Goal: Task Accomplishment & Management: Use online tool/utility

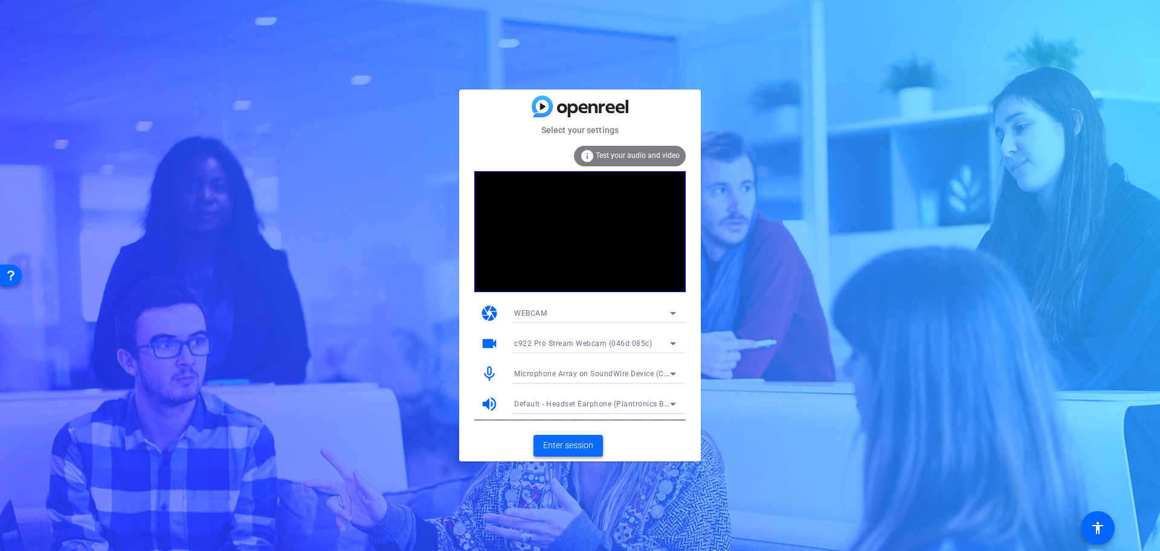
click at [577, 447] on span "Enter session" at bounding box center [568, 445] width 50 height 13
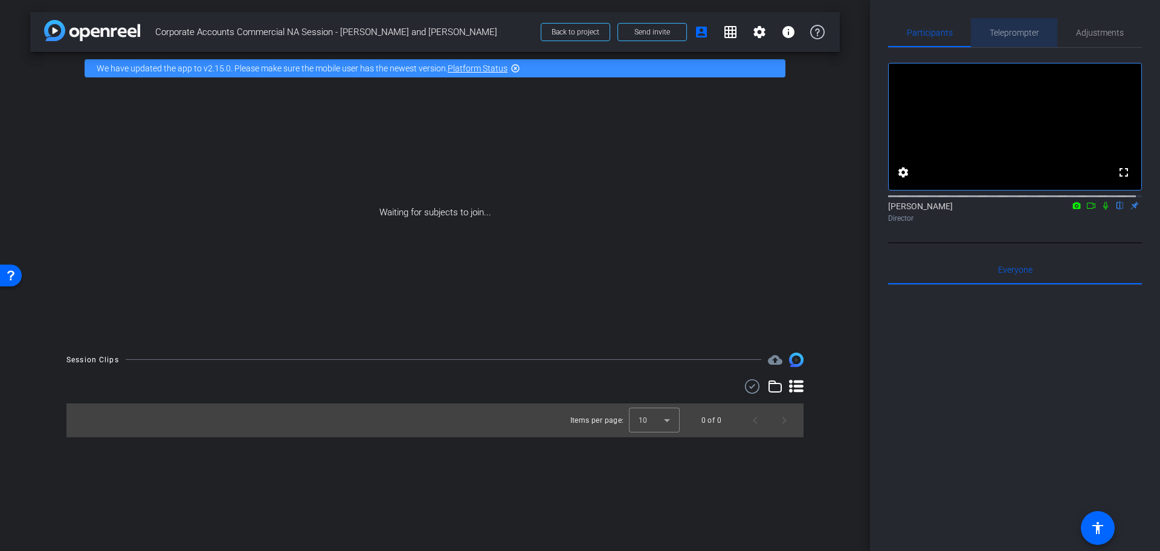
click at [1014, 31] on span "Teleprompter" at bounding box center [1015, 32] width 50 height 8
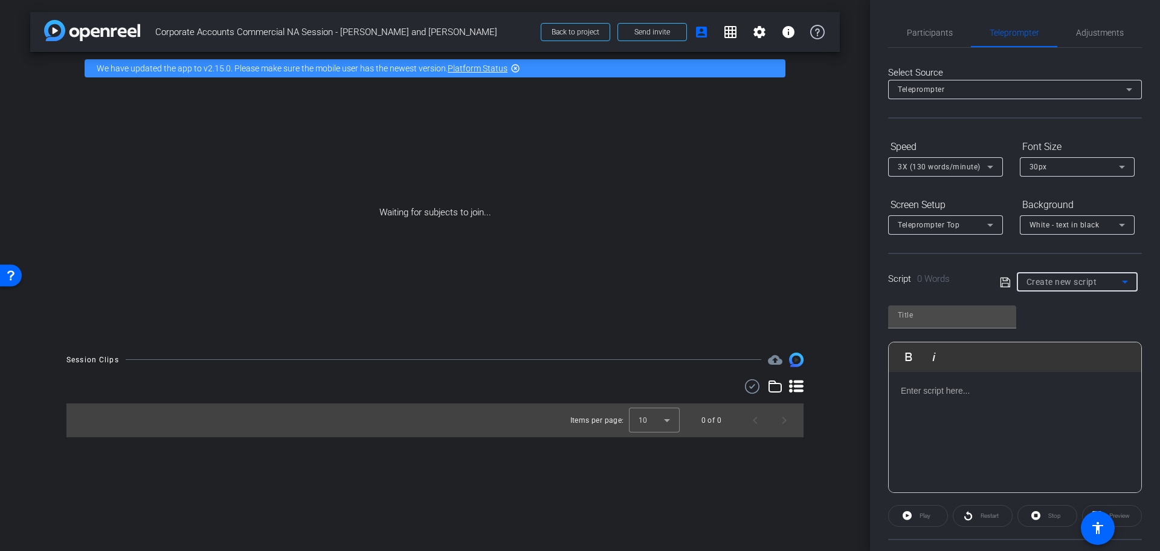
click at [1118, 287] on icon at bounding box center [1125, 281] width 15 height 15
click at [1088, 325] on span "North America Commercial Networking Session Video_1.0" at bounding box center [1073, 325] width 99 height 15
type input "North America Commercial Networking Session Video_1.0"
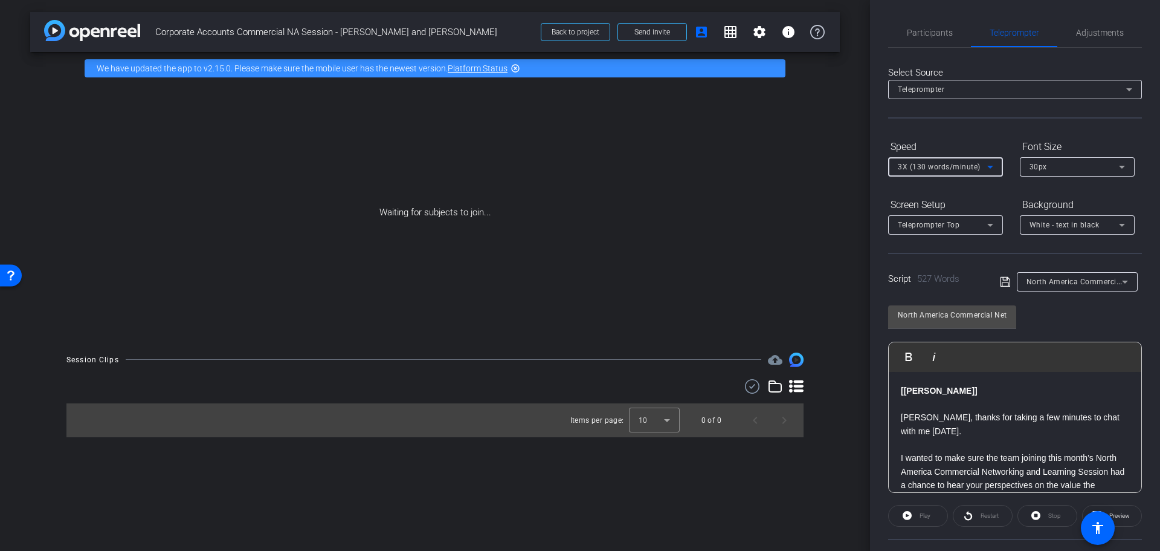
click at [992, 164] on icon at bounding box center [990, 167] width 15 height 15
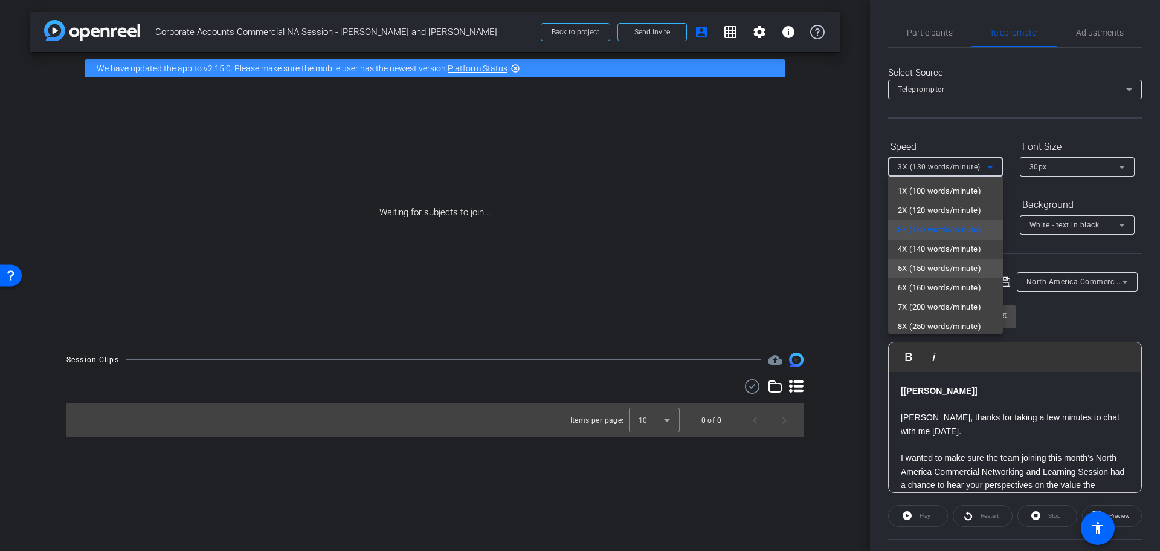
click at [934, 267] on span "5X (150 words/minute)" at bounding box center [939, 268] width 83 height 15
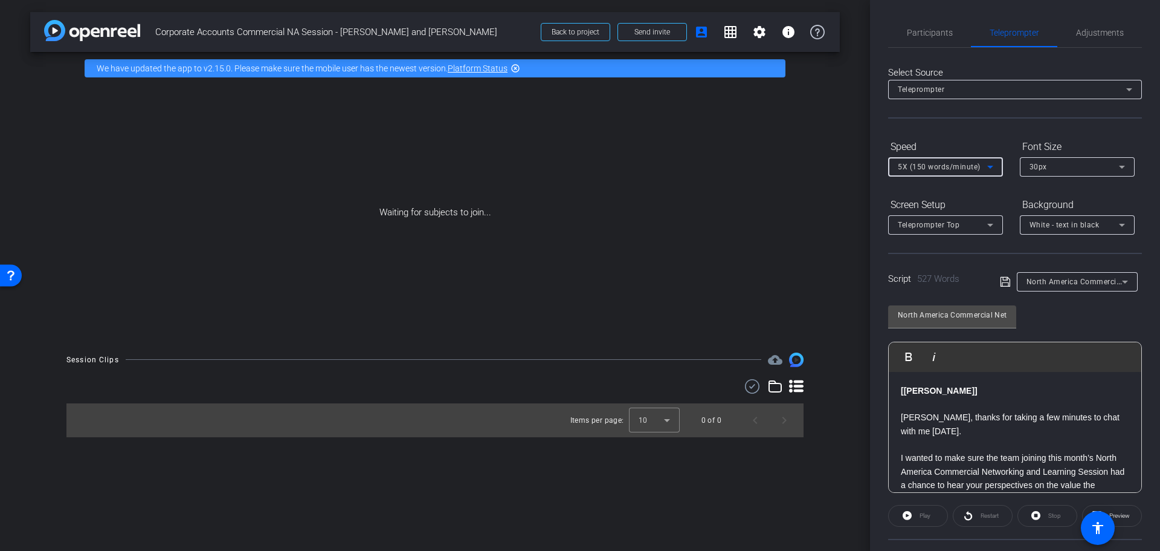
click at [1116, 172] on icon at bounding box center [1122, 167] width 15 height 15
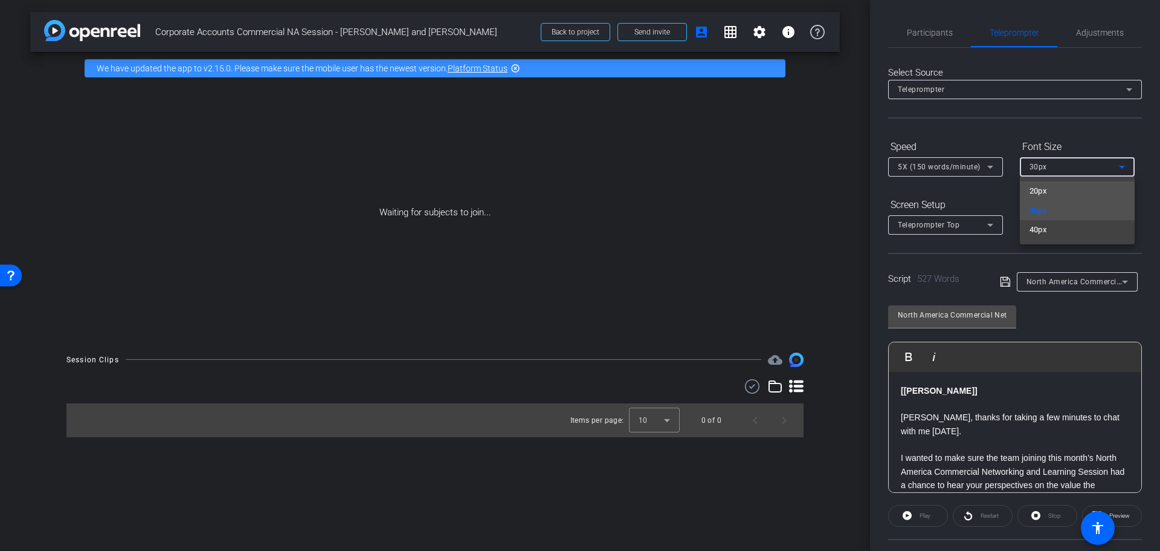
click at [1047, 190] on span "20px" at bounding box center [1039, 191] width 18 height 15
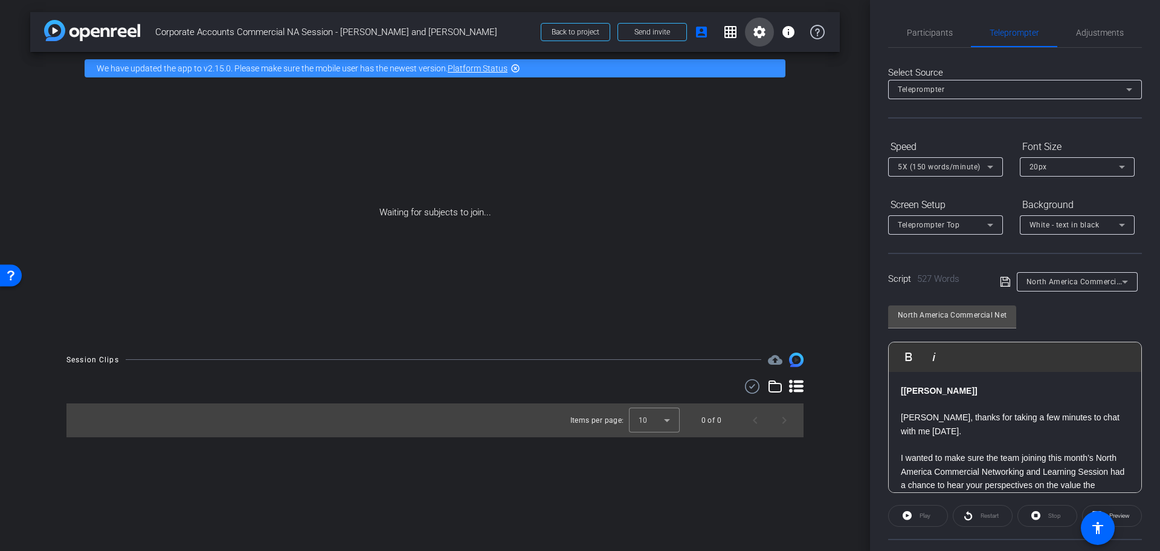
click at [767, 37] on span at bounding box center [759, 32] width 29 height 29
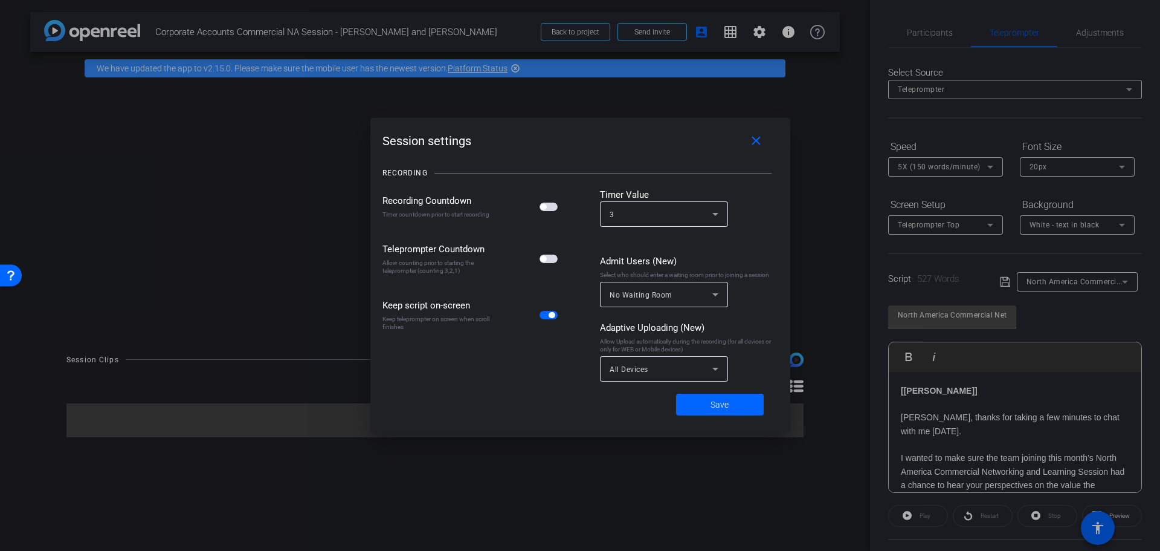
click at [551, 205] on span "button" at bounding box center [549, 206] width 18 height 8
click at [554, 262] on span "button" at bounding box center [549, 258] width 18 height 8
click at [716, 210] on icon at bounding box center [715, 214] width 15 height 15
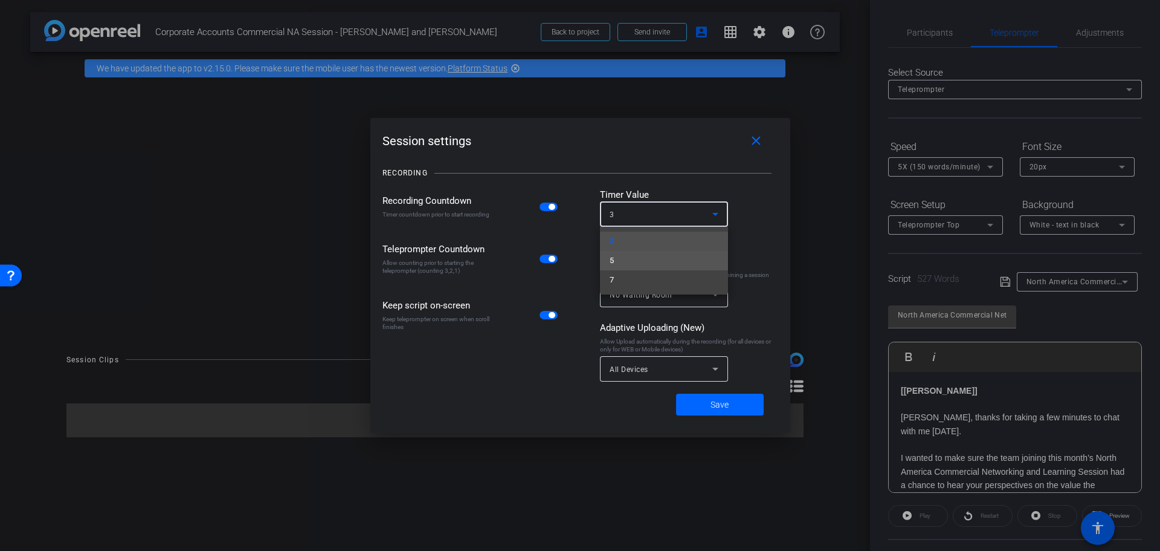
click at [638, 260] on mat-option "5" at bounding box center [664, 260] width 128 height 19
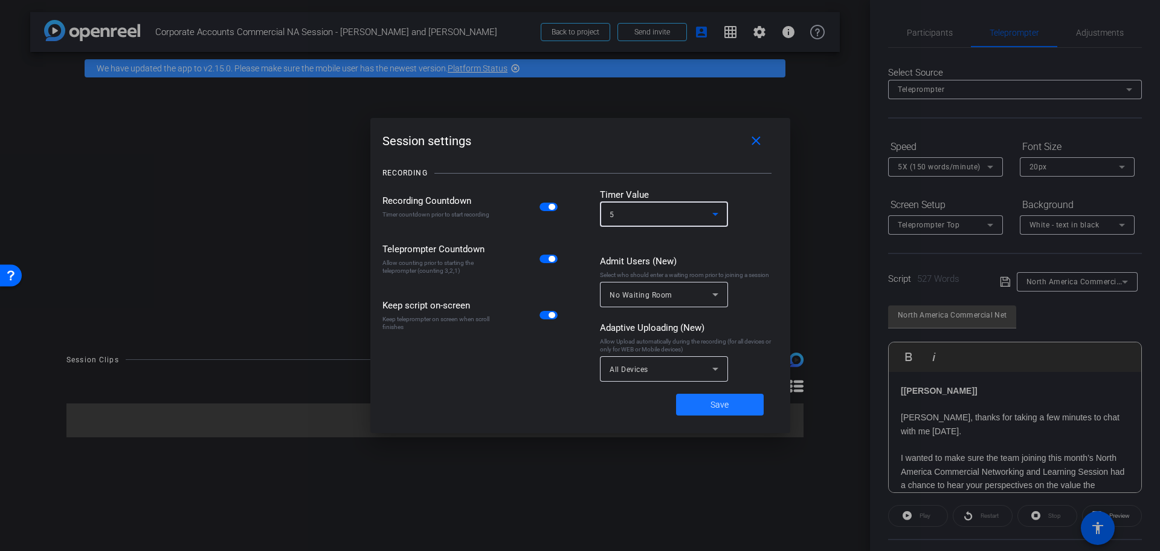
click at [718, 405] on span "Save" at bounding box center [720, 404] width 18 height 13
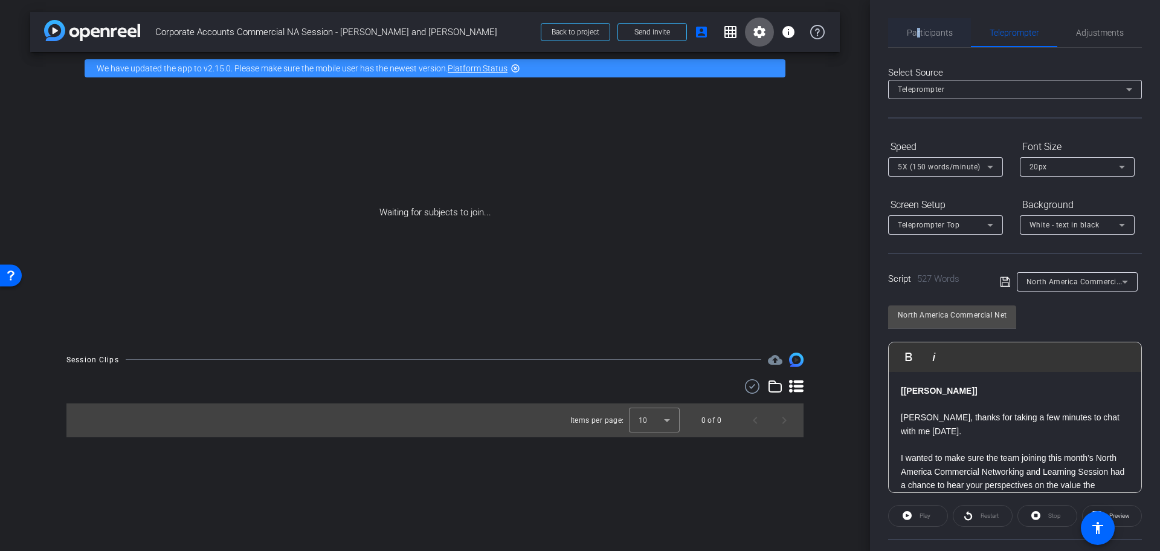
click at [920, 34] on span "Participants" at bounding box center [930, 32] width 46 height 8
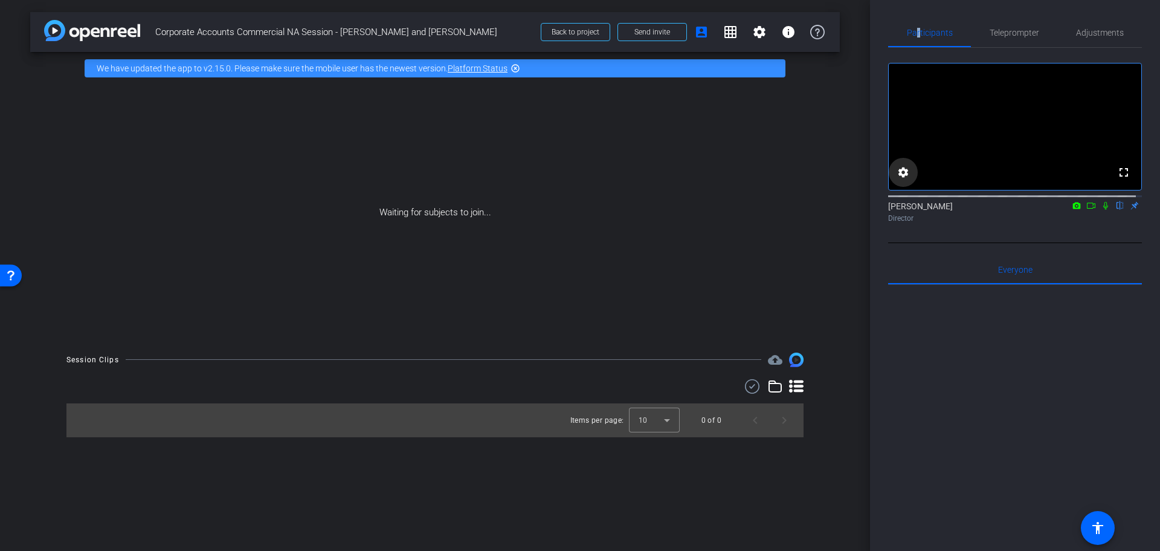
click at [905, 179] on mat-icon "settings" at bounding box center [903, 172] width 15 height 15
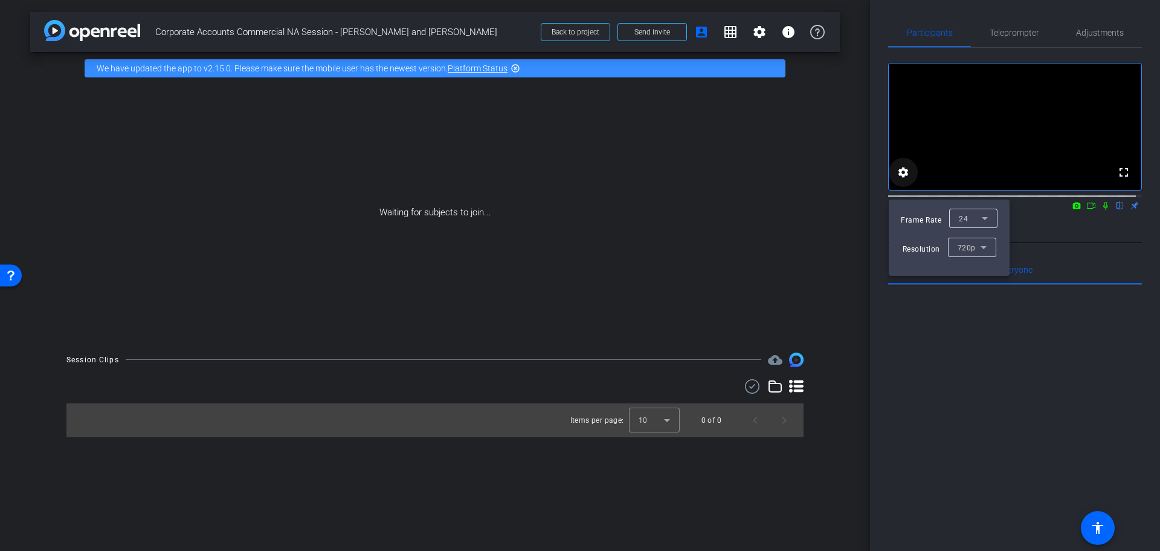
click at [905, 187] on div at bounding box center [580, 275] width 1160 height 551
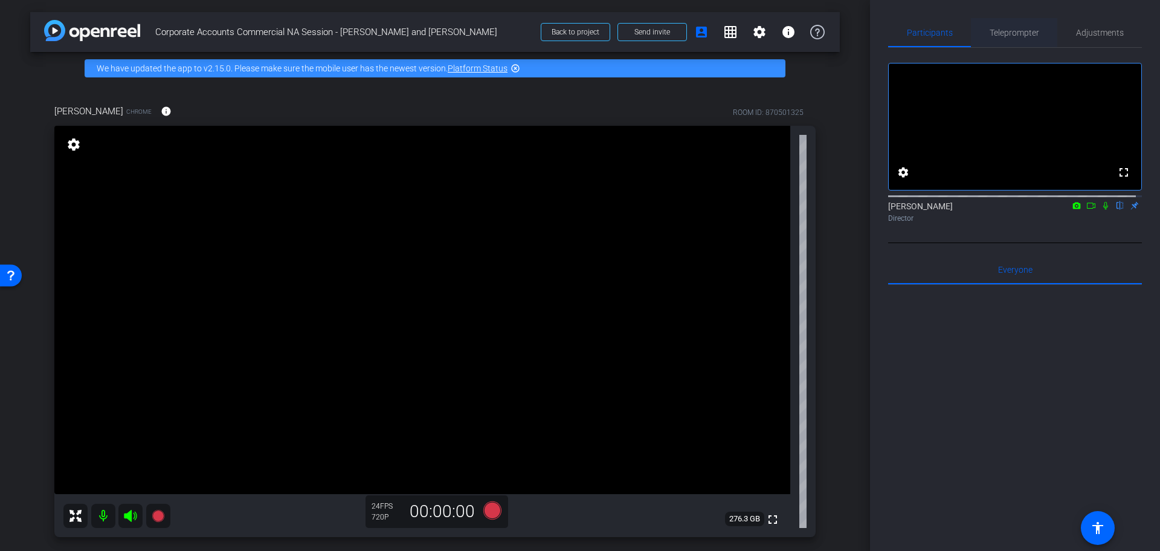
click at [1020, 34] on span "Teleprompter" at bounding box center [1015, 32] width 50 height 8
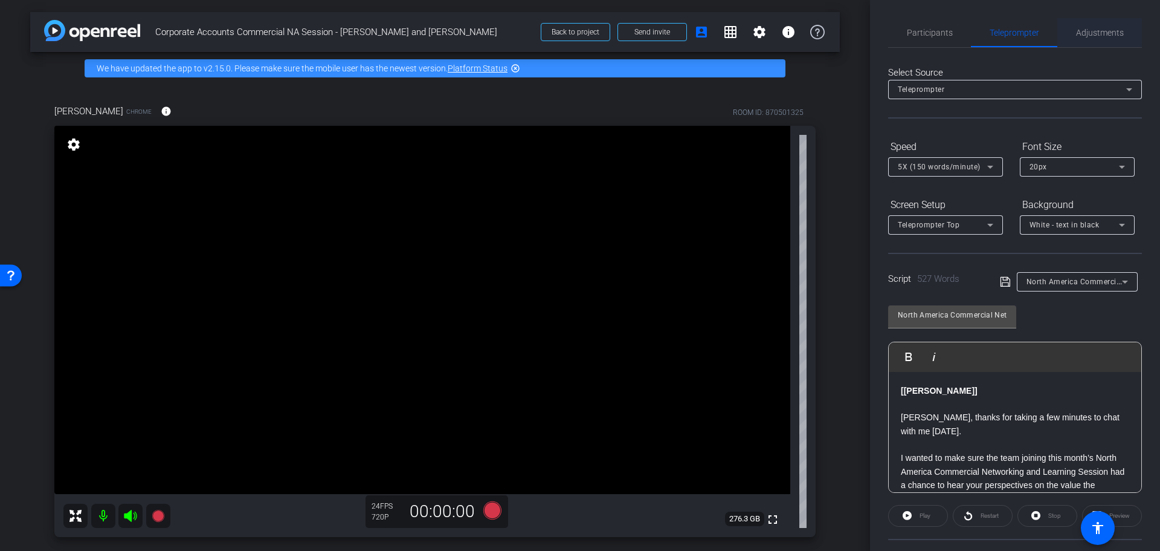
click at [1091, 30] on span "Adjustments" at bounding box center [1100, 32] width 48 height 8
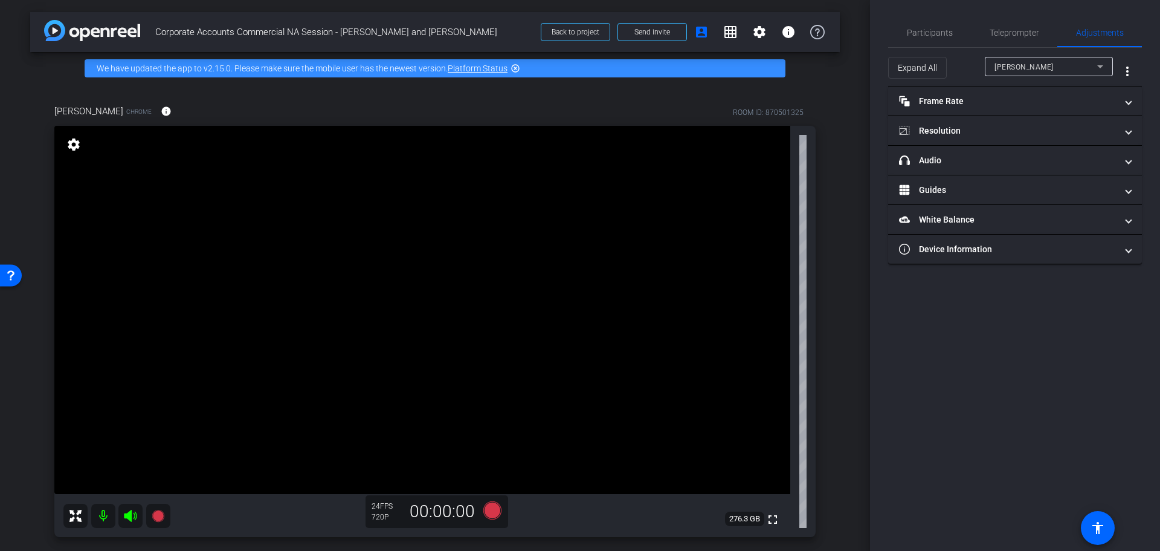
click at [1105, 67] on icon at bounding box center [1100, 66] width 15 height 15
click at [1101, 65] on div at bounding box center [580, 275] width 1160 height 551
click at [1126, 103] on span at bounding box center [1128, 101] width 5 height 13
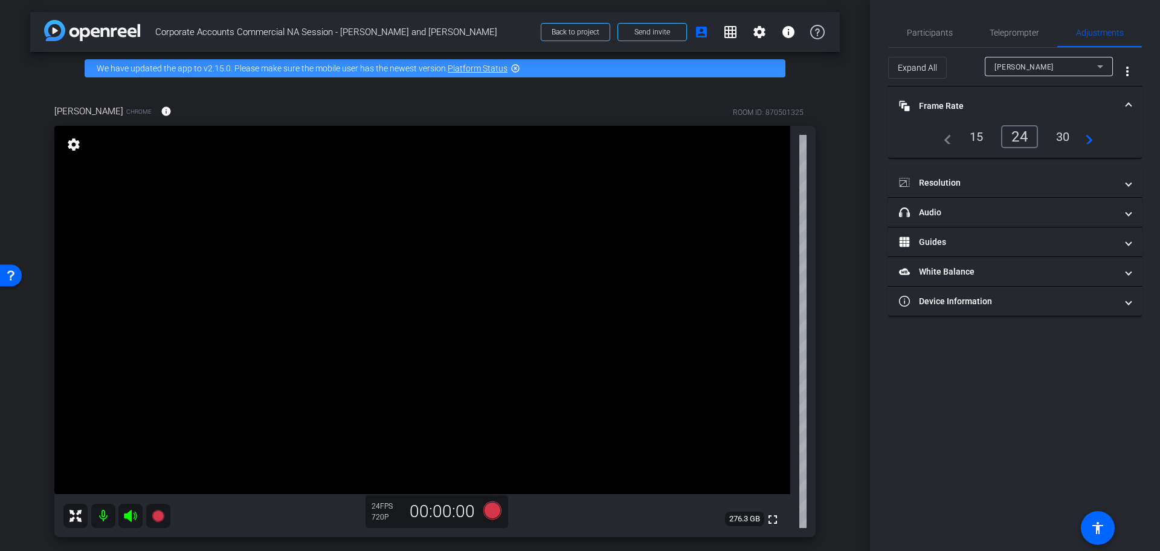
click at [1126, 103] on span at bounding box center [1128, 106] width 5 height 13
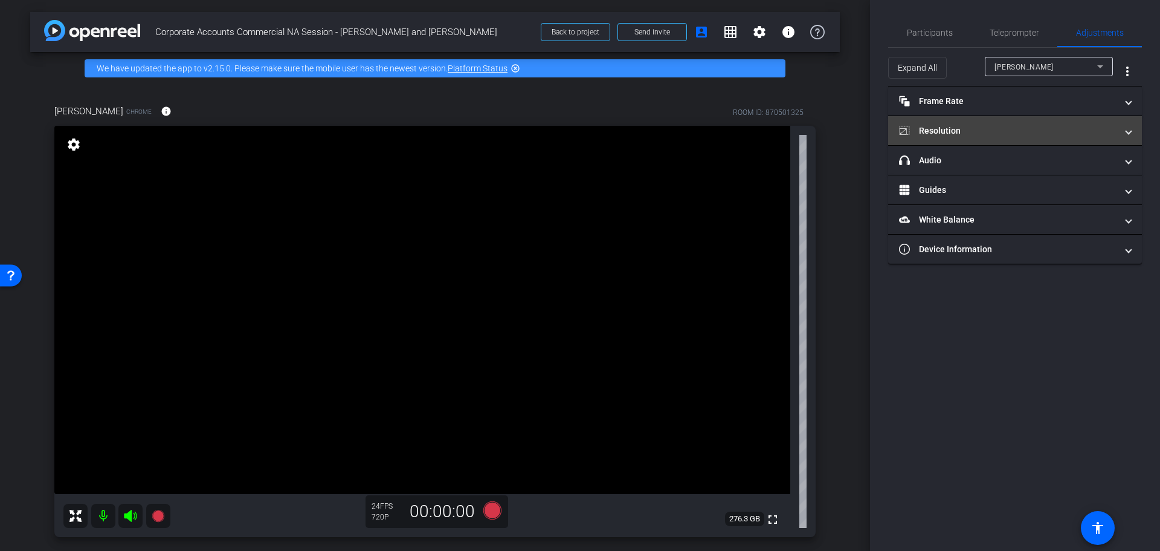
click at [1127, 131] on span at bounding box center [1128, 130] width 5 height 13
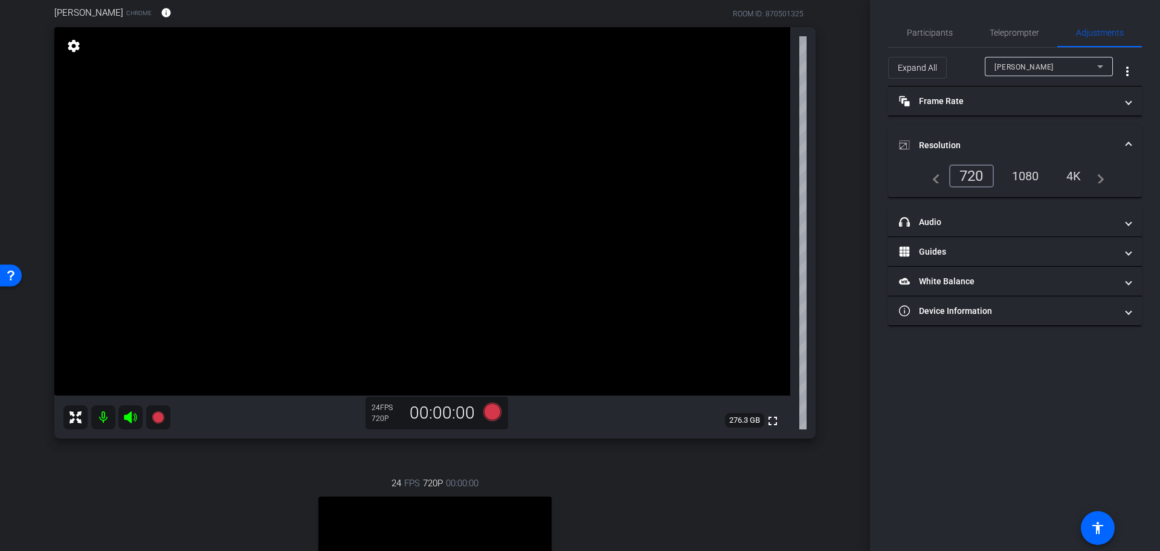
scroll to position [242, 0]
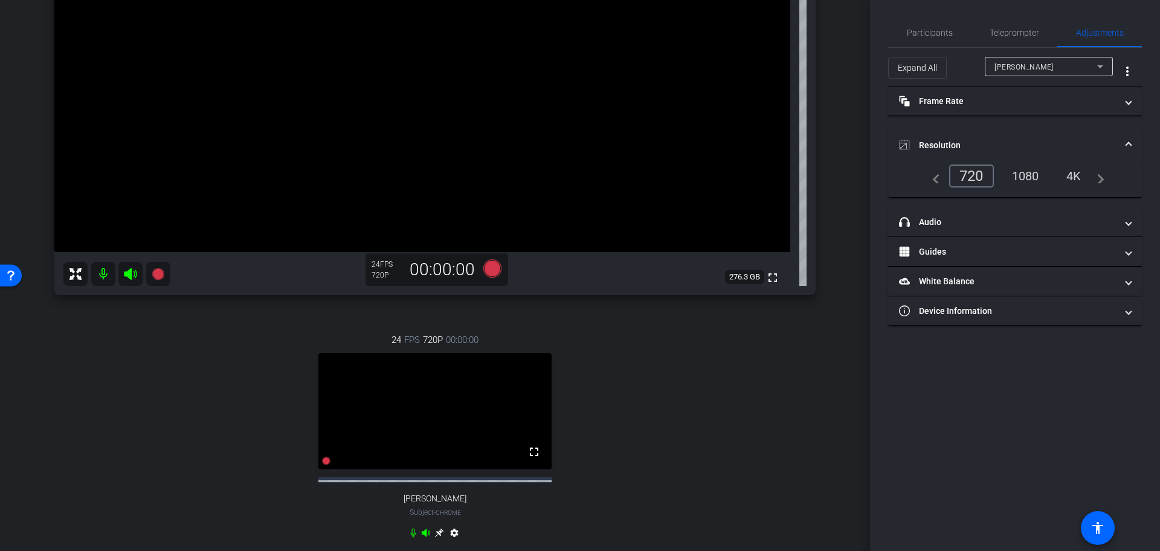
click at [1023, 175] on div "1080" at bounding box center [1025, 176] width 45 height 21
click at [974, 178] on div "720" at bounding box center [971, 175] width 45 height 23
click at [1128, 141] on span at bounding box center [1128, 145] width 5 height 13
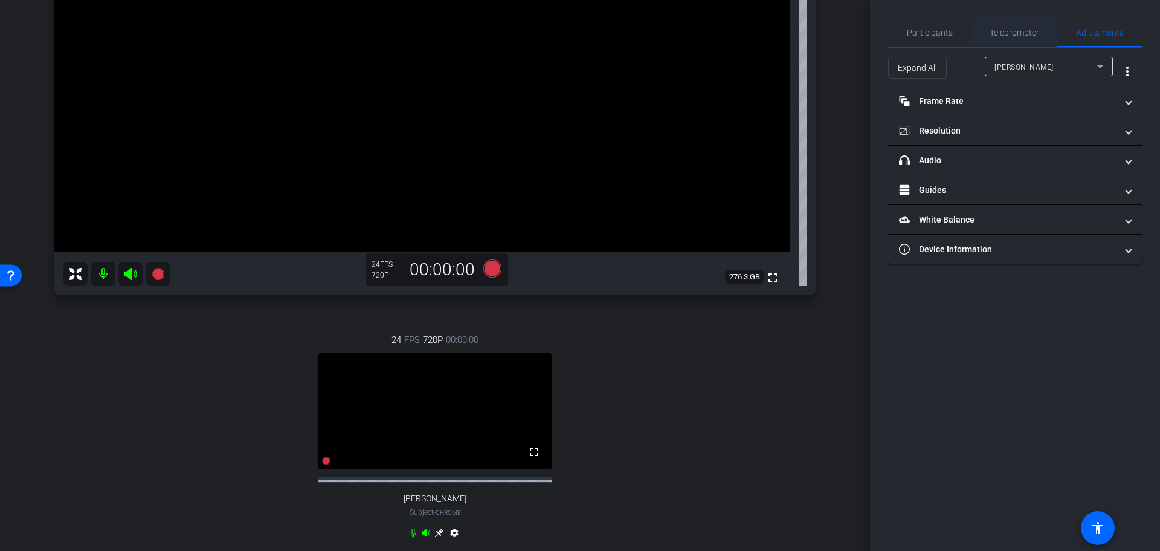
click at [1010, 34] on span "Teleprompter" at bounding box center [1015, 32] width 50 height 8
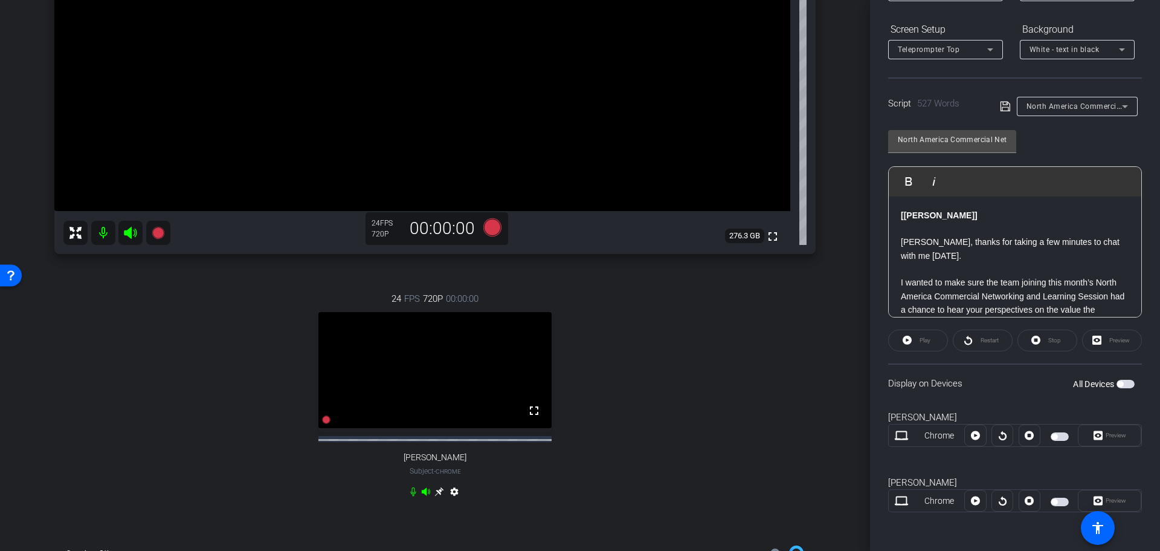
scroll to position [302, 0]
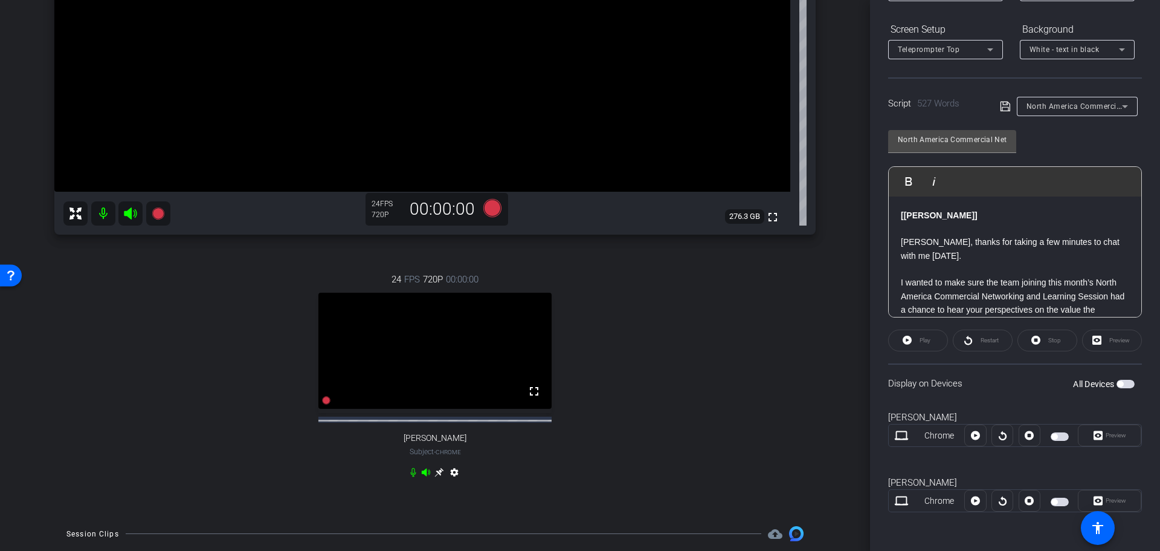
click at [1122, 382] on span "button" at bounding box center [1126, 384] width 18 height 8
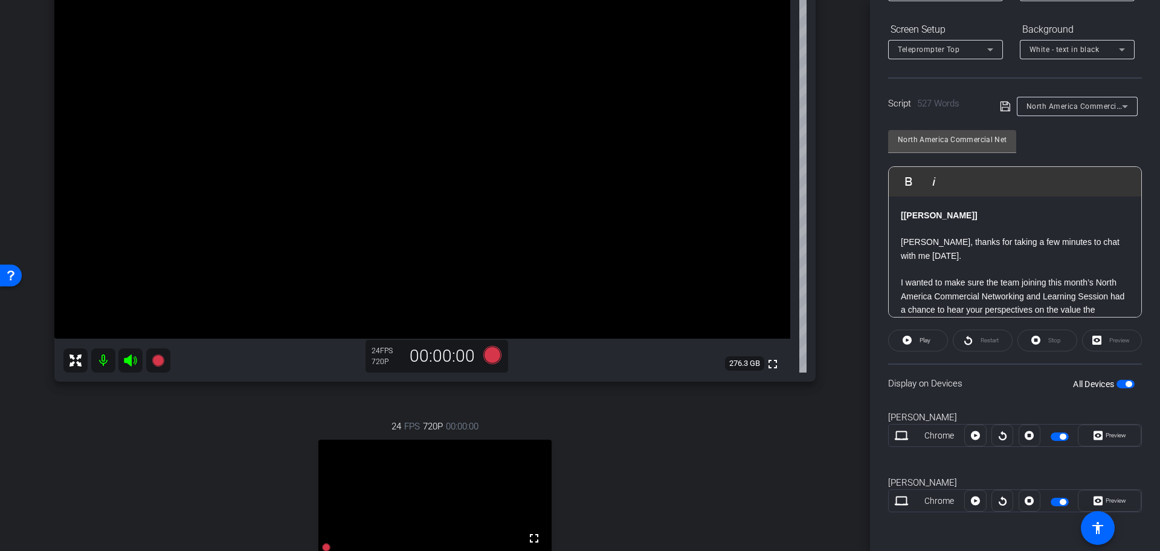
scroll to position [121, 0]
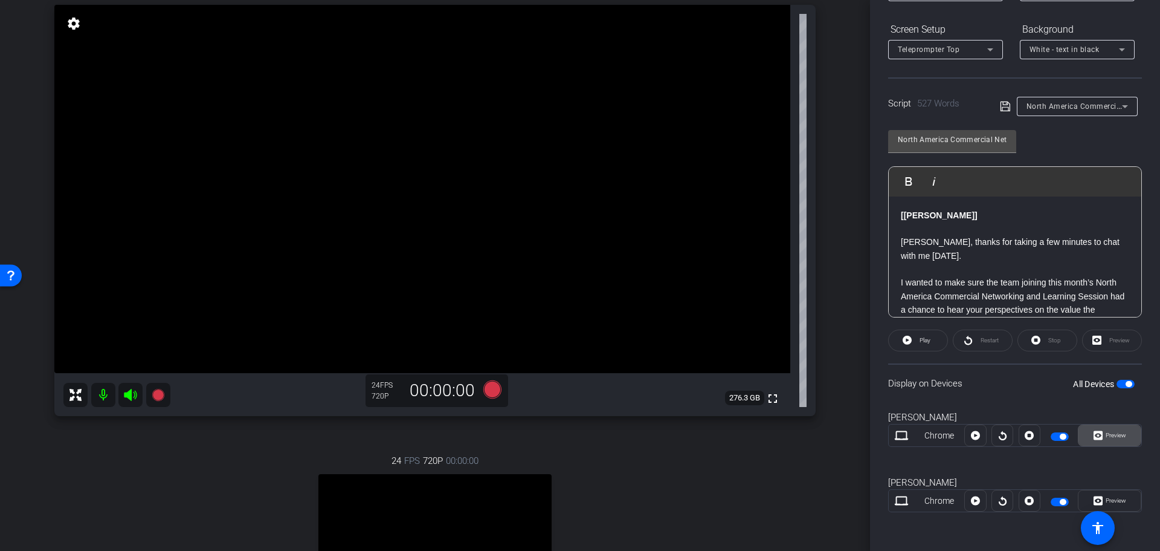
click at [1116, 430] on span "Preview" at bounding box center [1115, 435] width 24 height 17
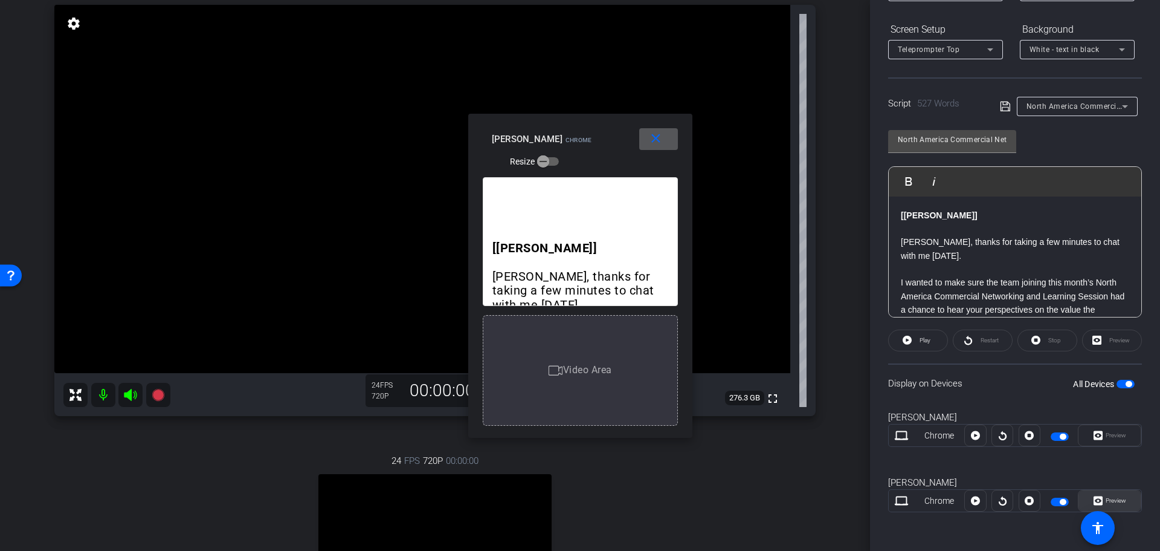
click at [1110, 498] on span "Preview" at bounding box center [1116, 500] width 21 height 7
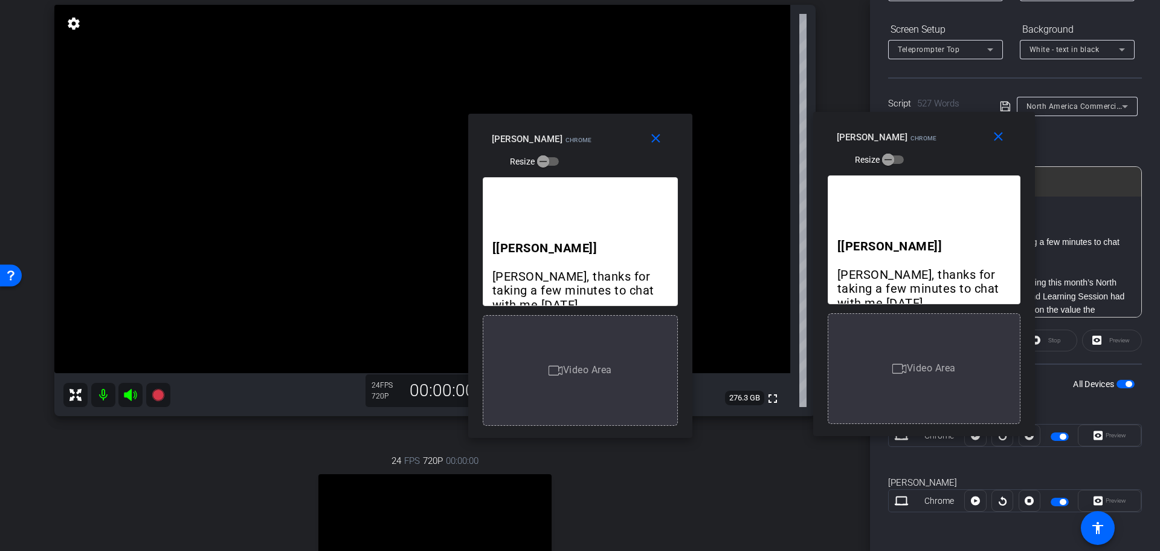
drag, startPoint x: 645, startPoint y: 112, endPoint x: 922, endPoint y: 126, distance: 277.8
click at [922, 126] on div "[PERSON_NAME] Chrome Resize" at bounding box center [929, 147] width 184 height 43
click at [1003, 141] on mat-icon "close" at bounding box center [998, 136] width 15 height 15
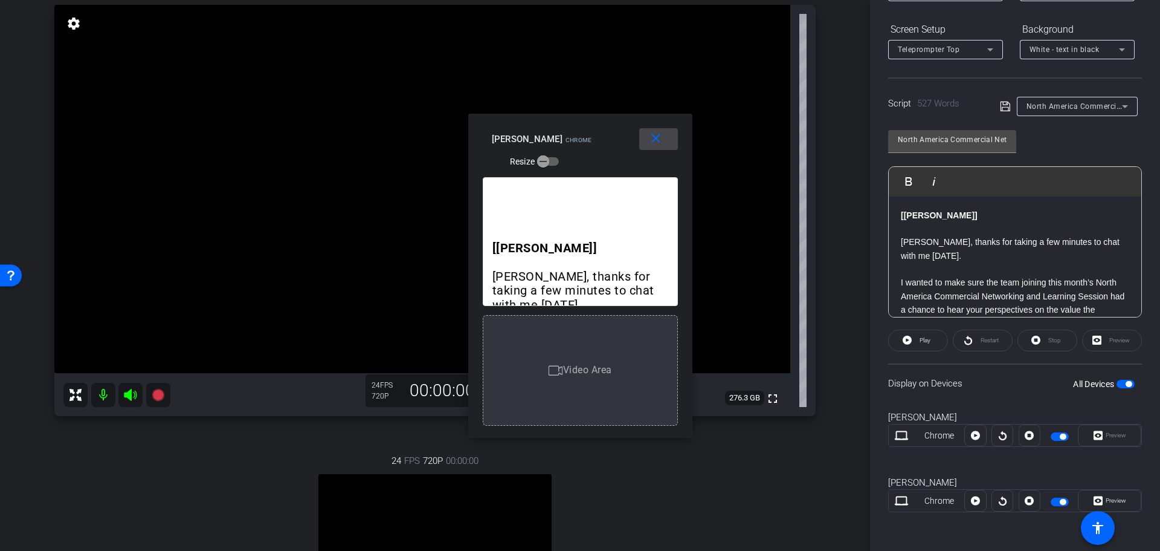
click at [662, 142] on mat-icon "close" at bounding box center [655, 138] width 15 height 15
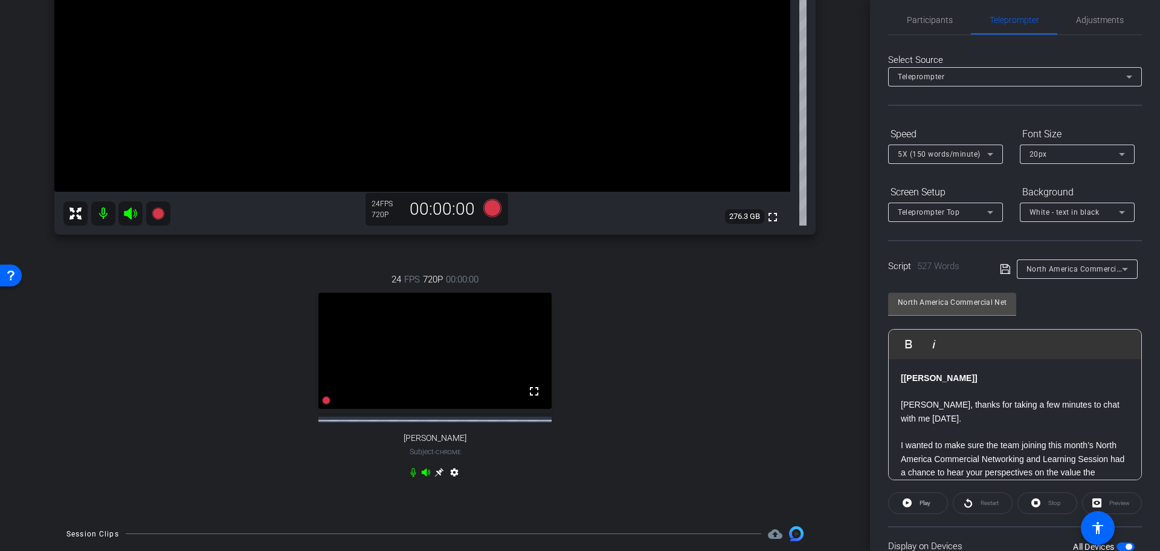
scroll to position [0, 0]
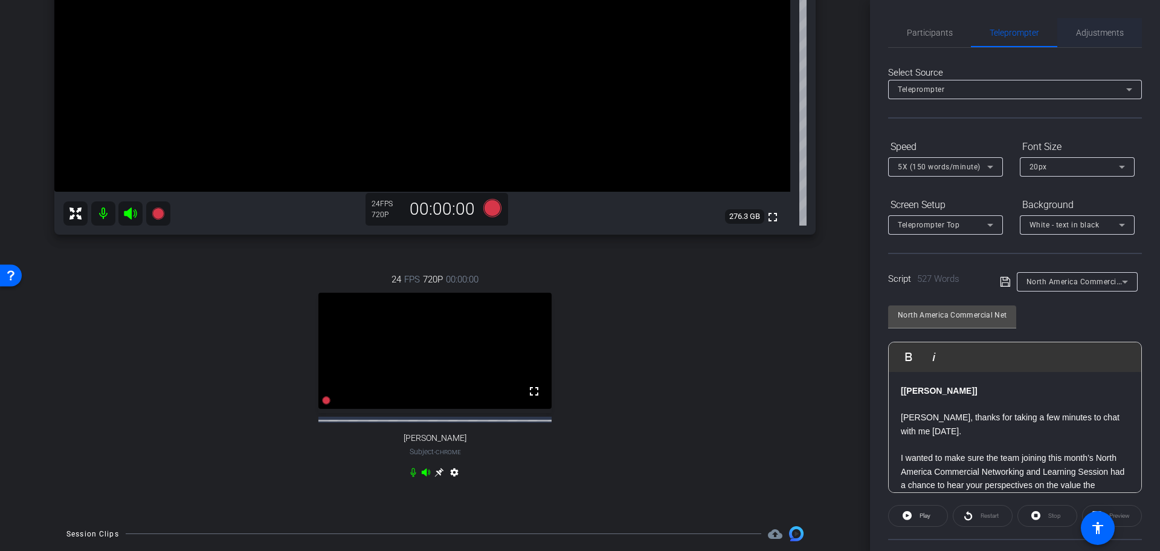
click at [1077, 31] on span "Adjustments" at bounding box center [1100, 32] width 48 height 8
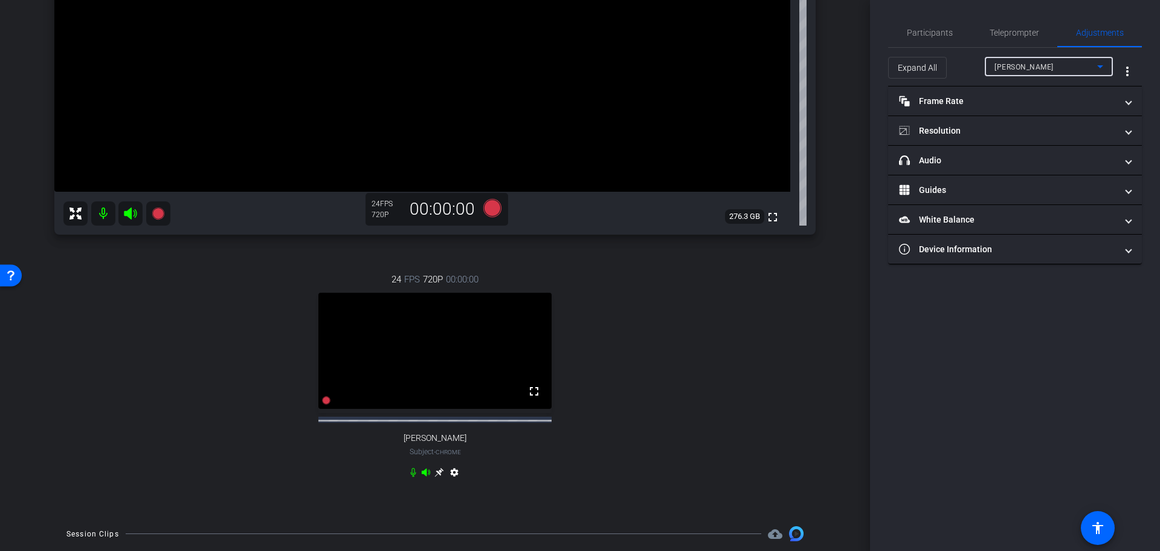
click at [1102, 66] on icon at bounding box center [1100, 66] width 6 height 3
click at [1067, 109] on mat-option "[PERSON_NAME]" at bounding box center [1049, 109] width 128 height 19
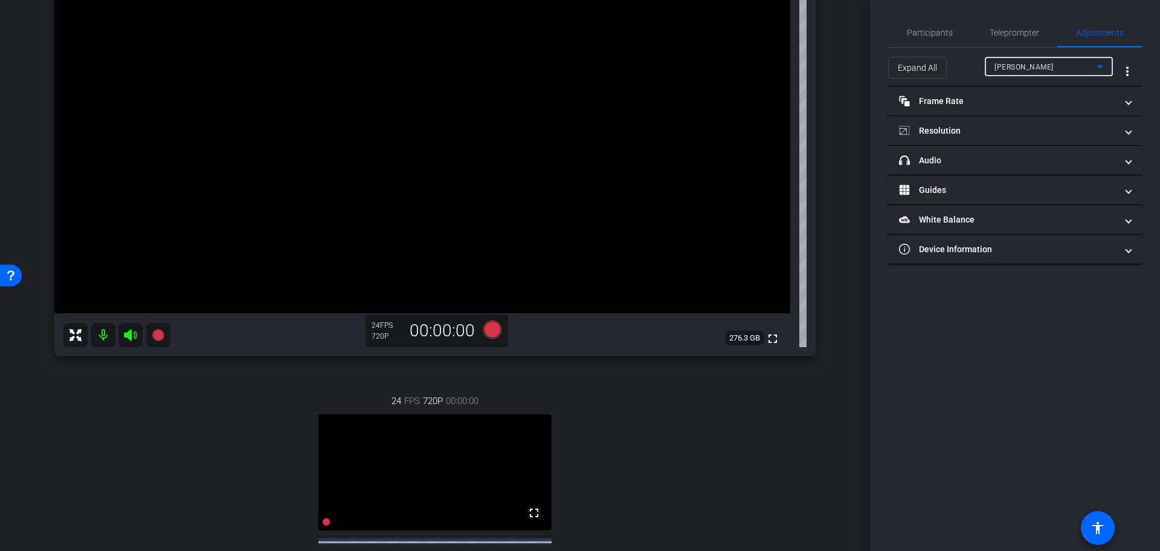
scroll to position [181, 0]
click at [1023, 30] on span "Teleprompter" at bounding box center [1015, 32] width 50 height 8
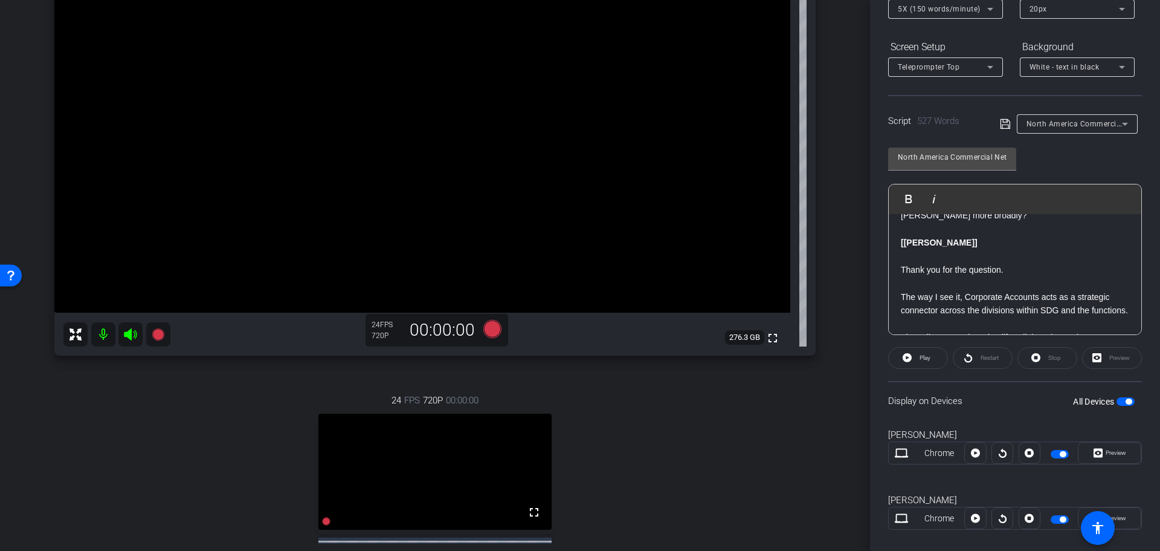
scroll to position [175, 0]
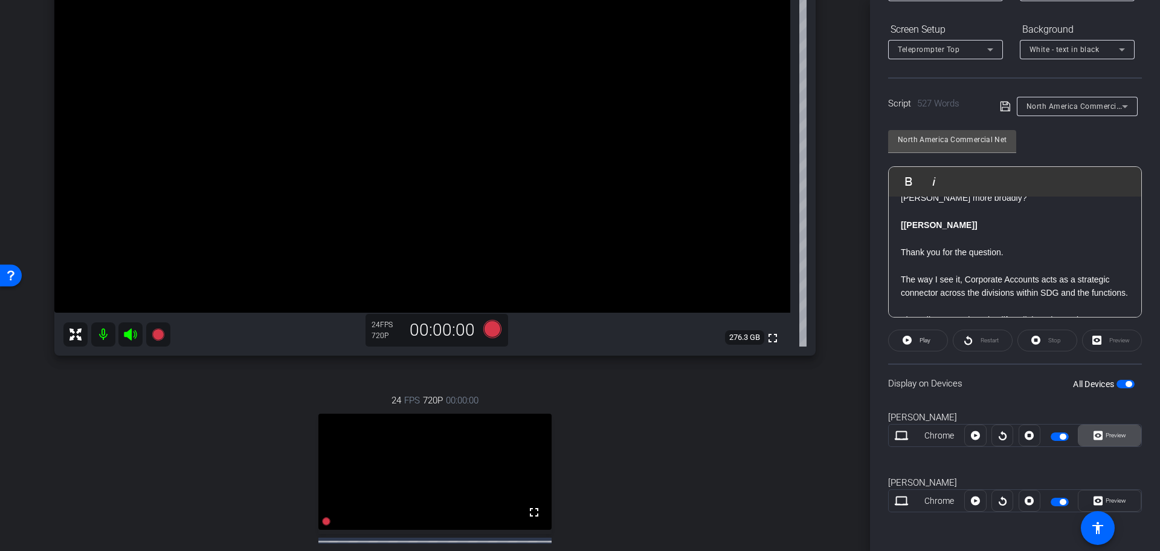
click at [1110, 437] on span "Preview" at bounding box center [1116, 434] width 21 height 7
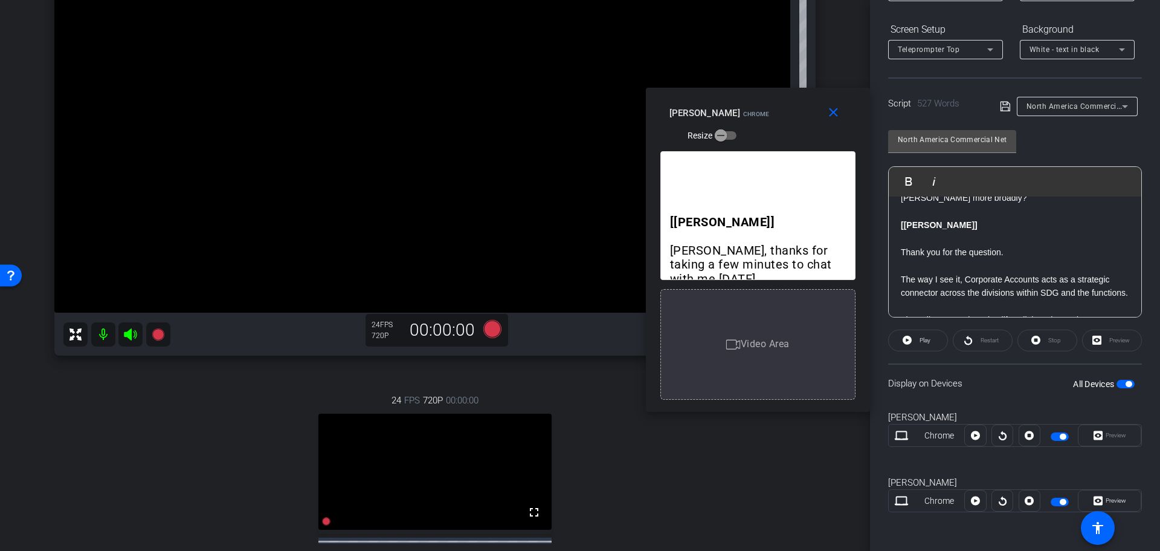
drag, startPoint x: 579, startPoint y: 132, endPoint x: 714, endPoint y: 103, distance: 138.3
click at [714, 103] on div "[PERSON_NAME] Chrome Resize" at bounding box center [763, 123] width 186 height 43
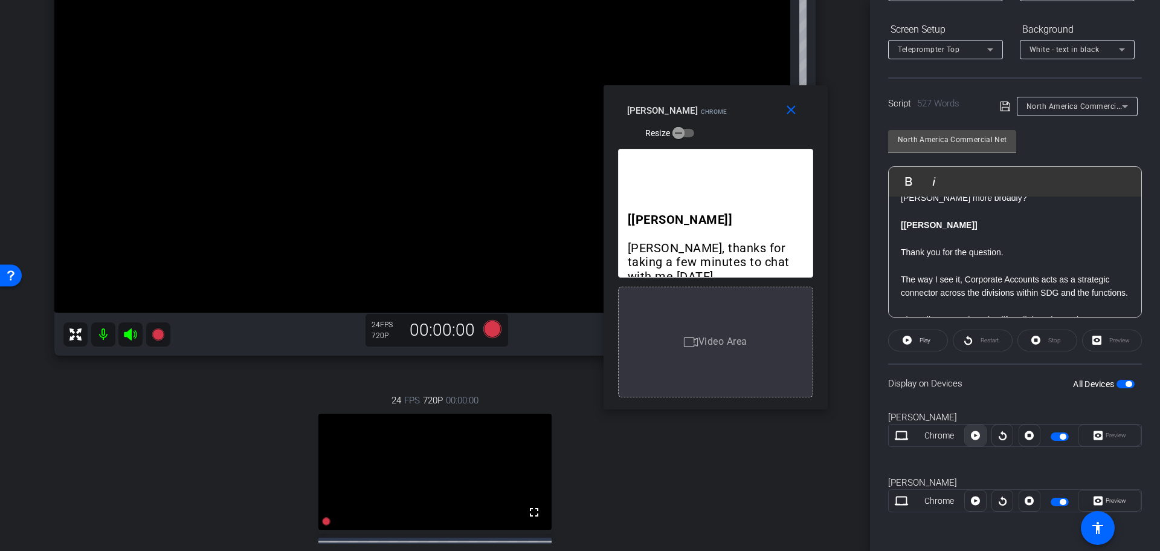
click at [974, 437] on icon at bounding box center [975, 435] width 9 height 9
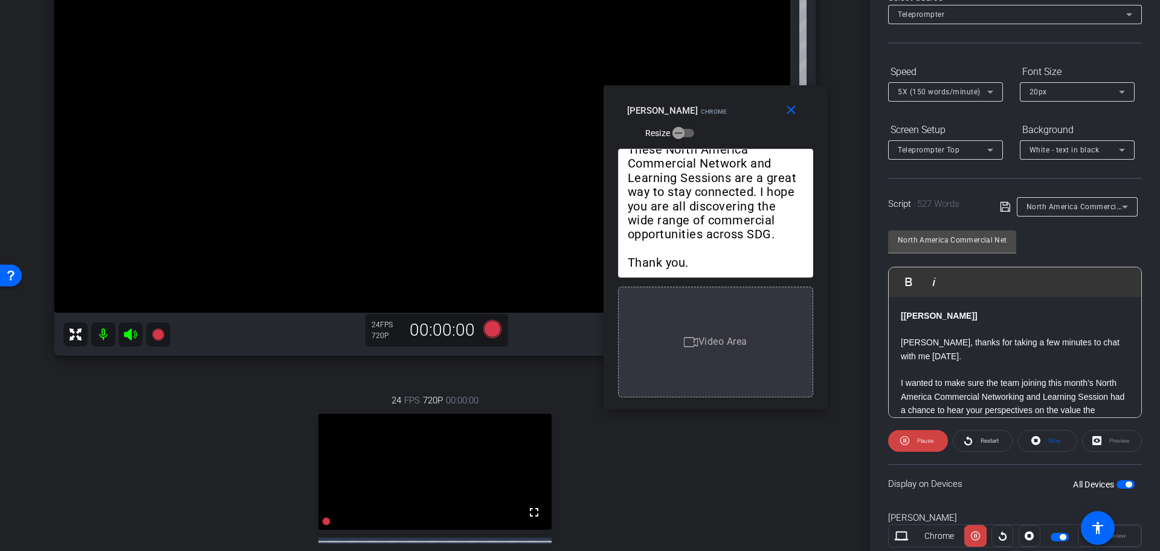
scroll to position [0, 0]
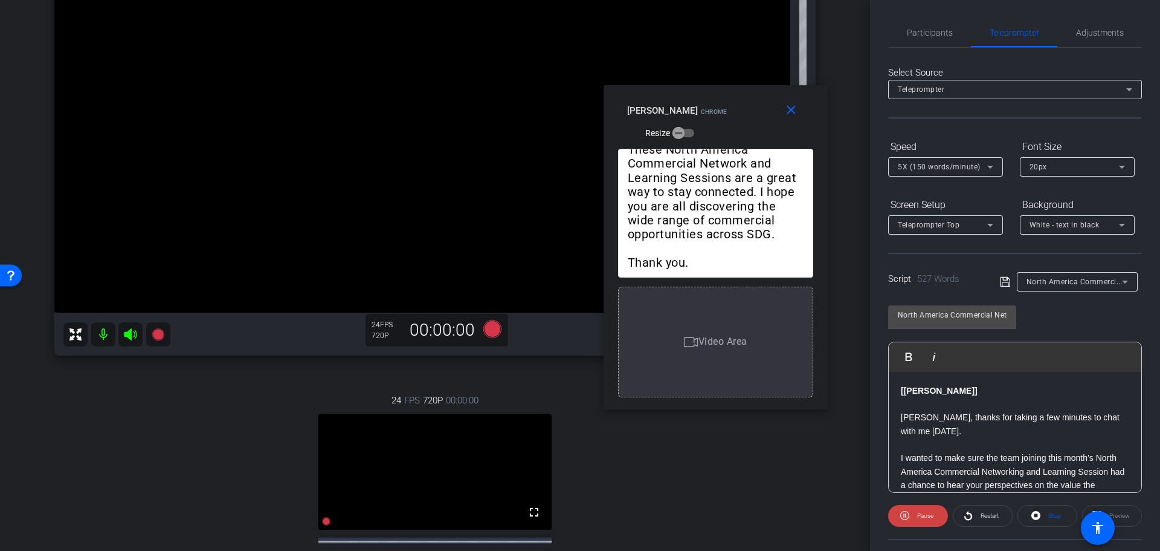
click at [989, 167] on icon at bounding box center [990, 167] width 15 height 15
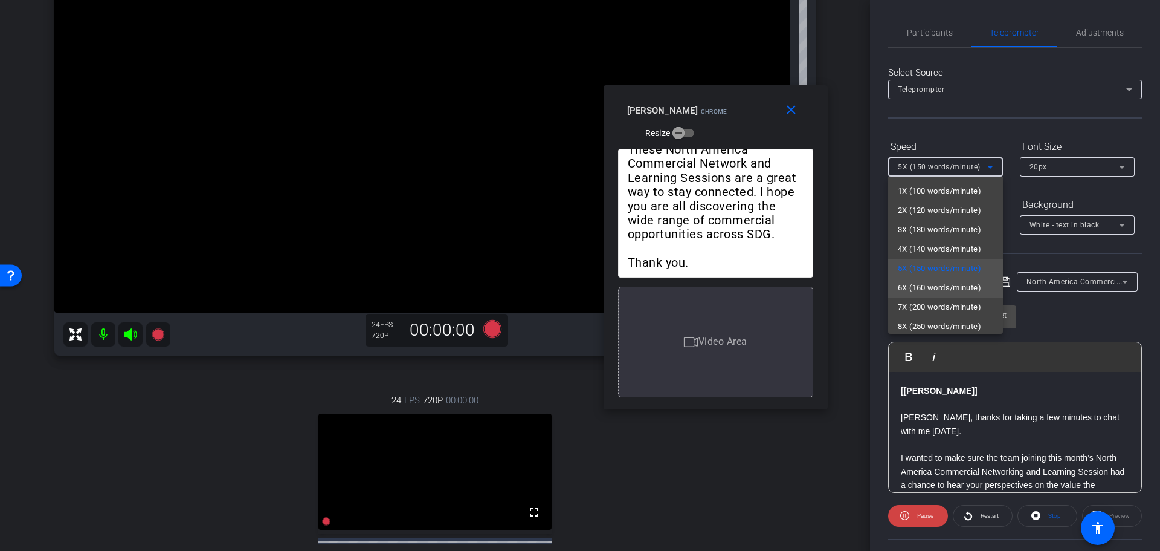
click at [934, 283] on span "6X (160 words/minute)" at bounding box center [939, 287] width 83 height 15
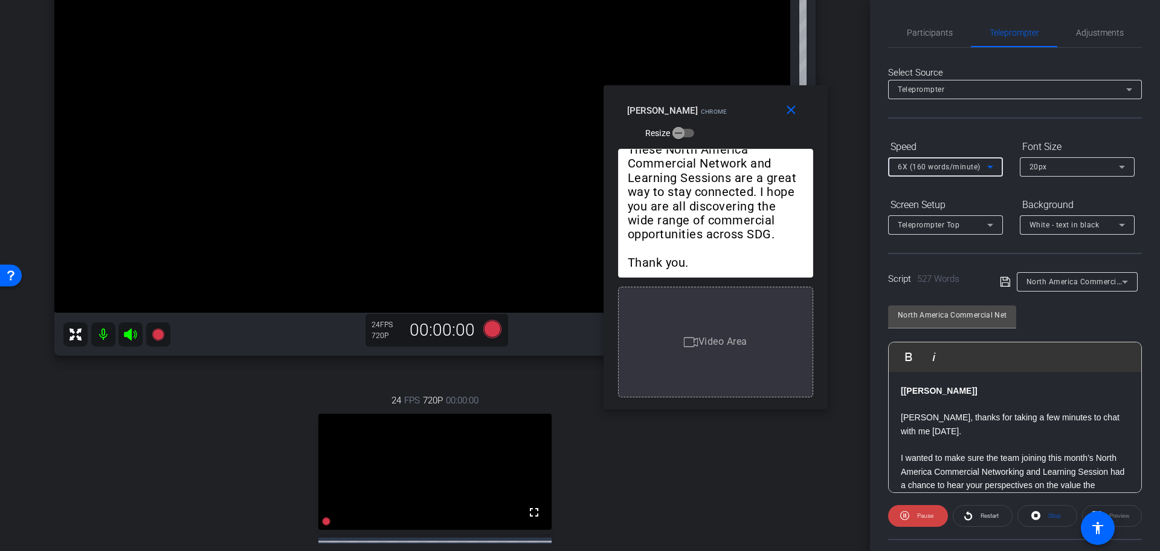
click at [990, 165] on icon at bounding box center [990, 167] width 15 height 15
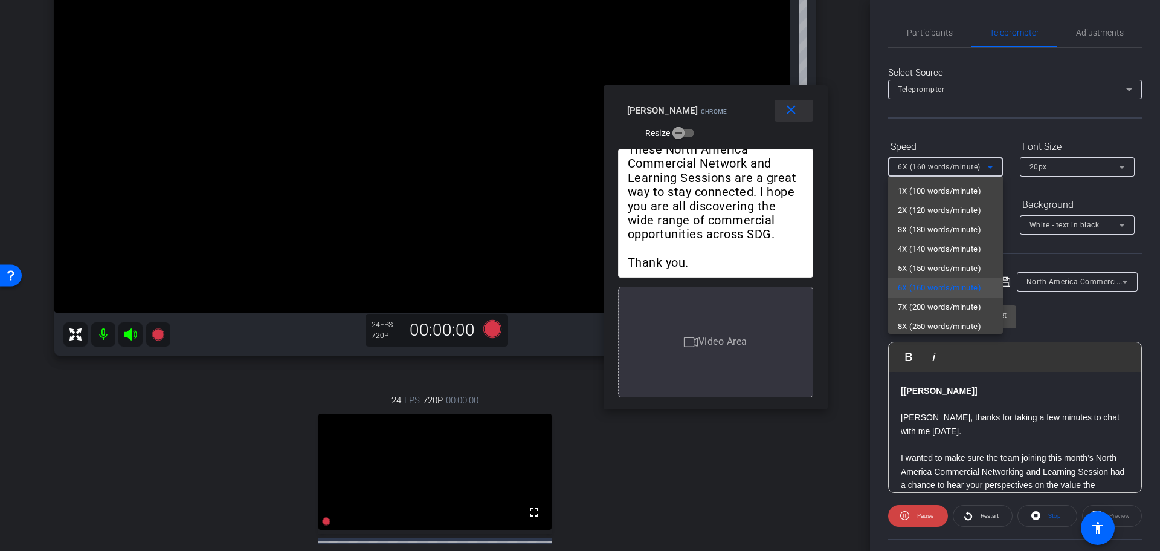
click at [789, 112] on div at bounding box center [580, 275] width 1160 height 551
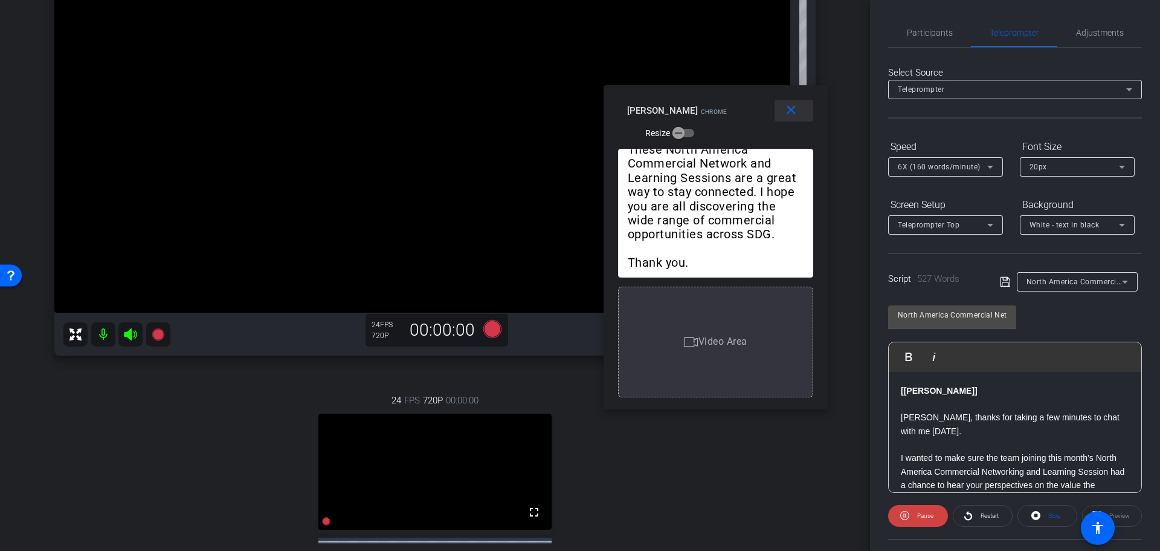
click at [797, 112] on mat-icon "close" at bounding box center [791, 110] width 15 height 15
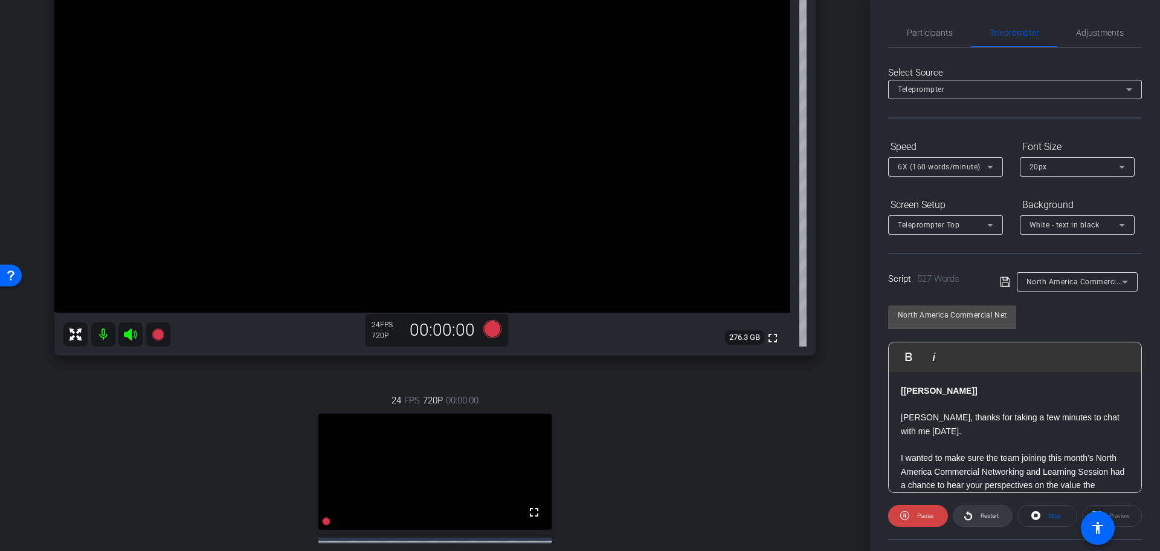
click at [955, 516] on span at bounding box center [983, 515] width 59 height 29
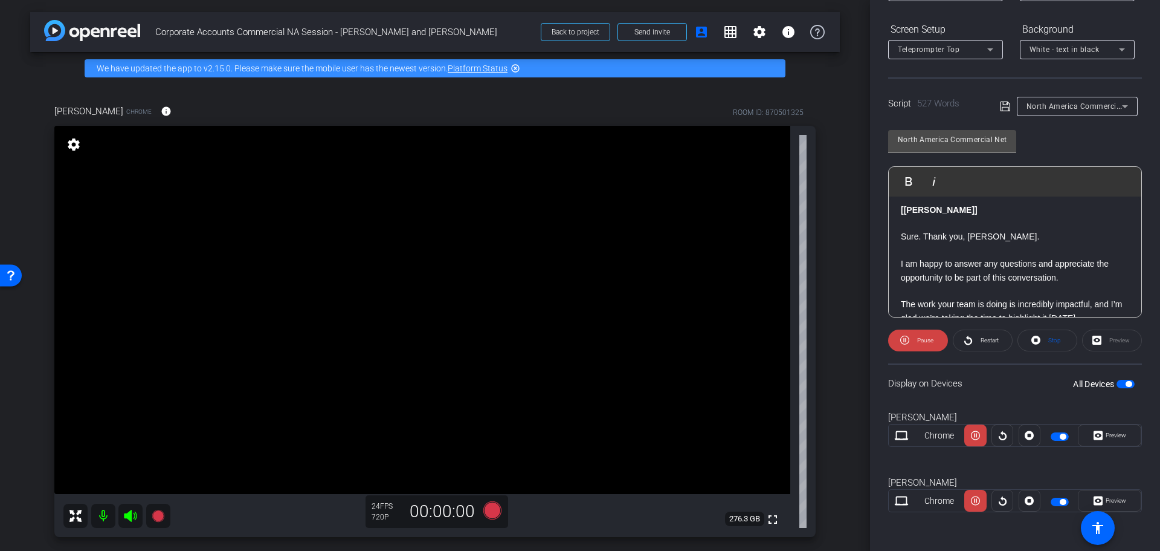
scroll to position [121, 0]
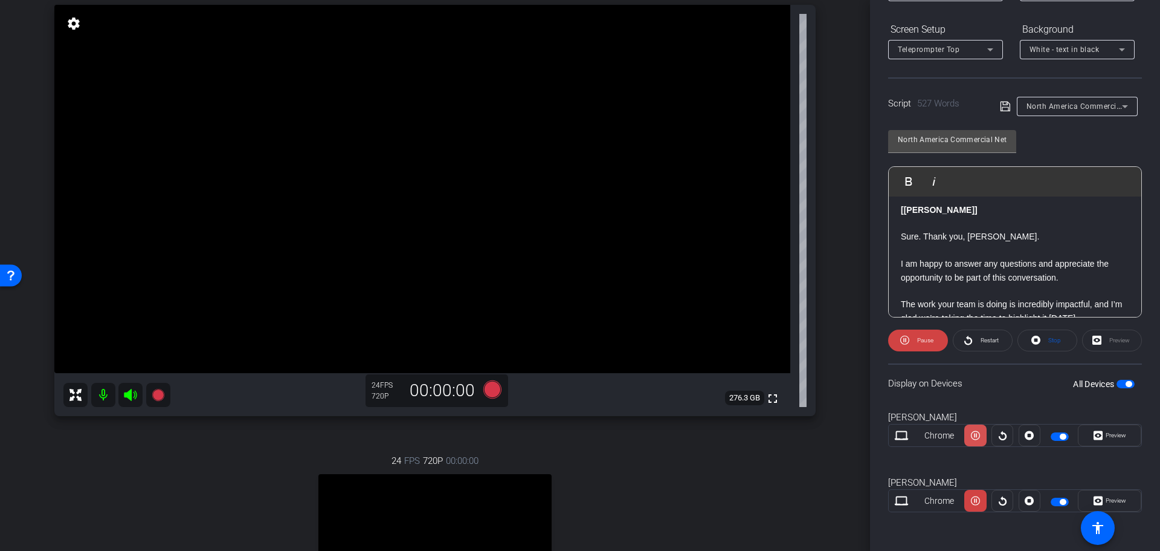
click at [972, 437] on icon at bounding box center [975, 435] width 9 height 18
click at [999, 437] on icon at bounding box center [1003, 435] width 8 height 9
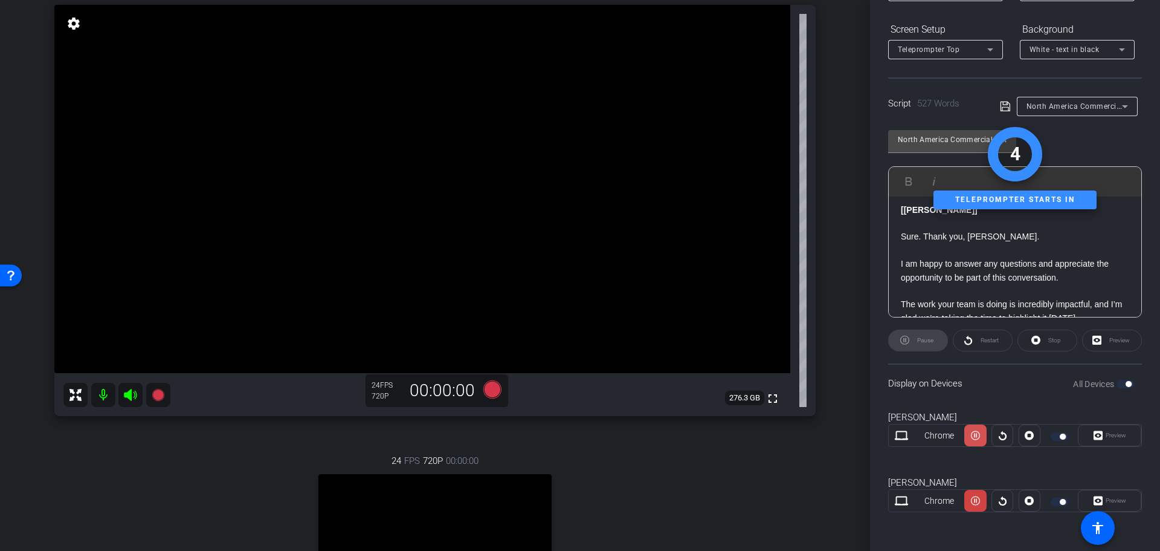
click at [971, 435] on icon at bounding box center [975, 435] width 9 height 18
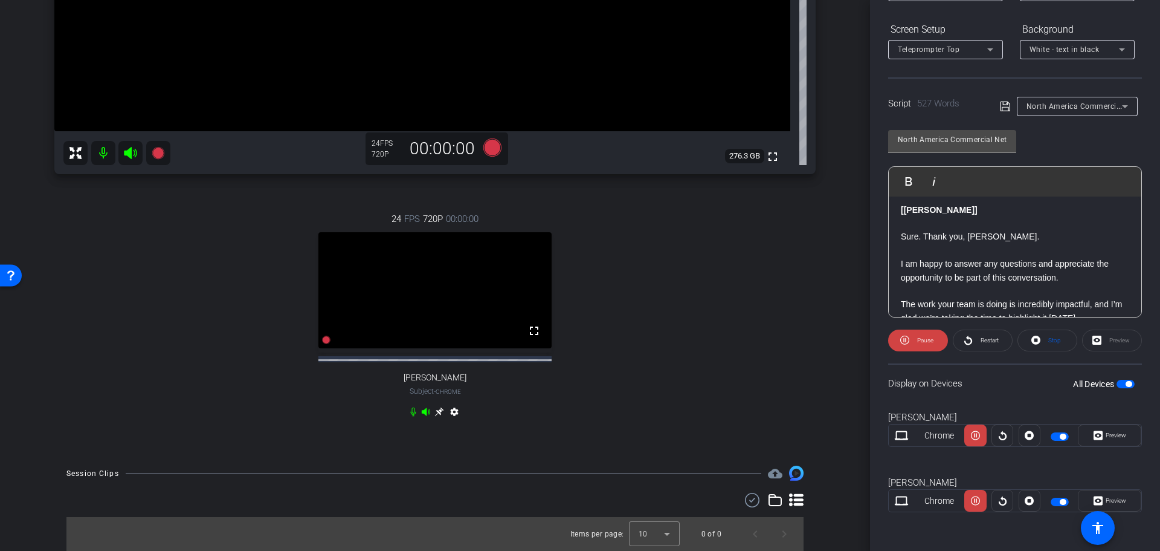
scroll to position [242, 0]
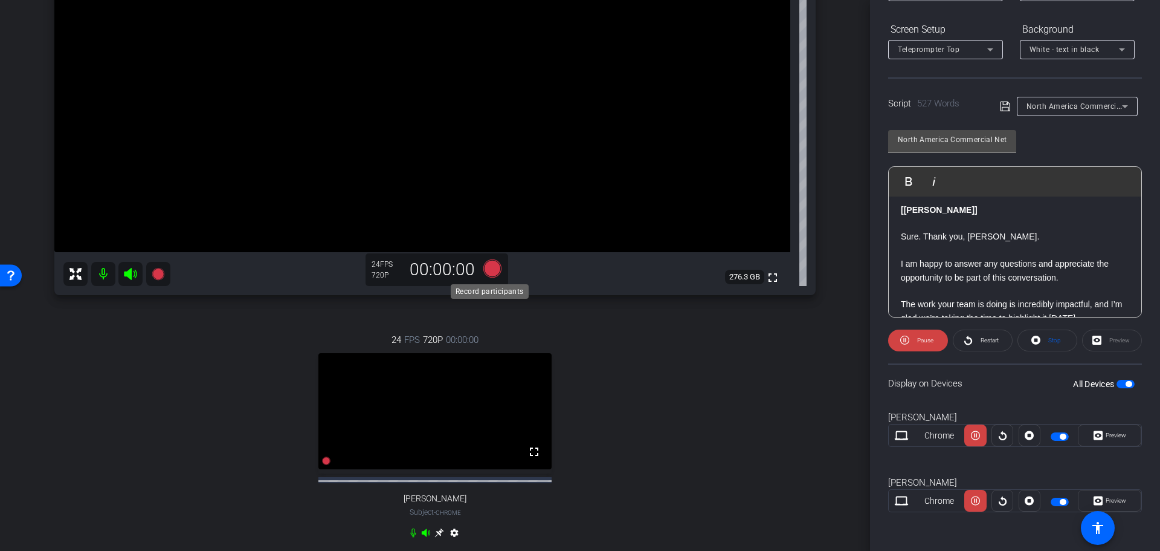
click at [486, 271] on icon at bounding box center [492, 268] width 18 height 18
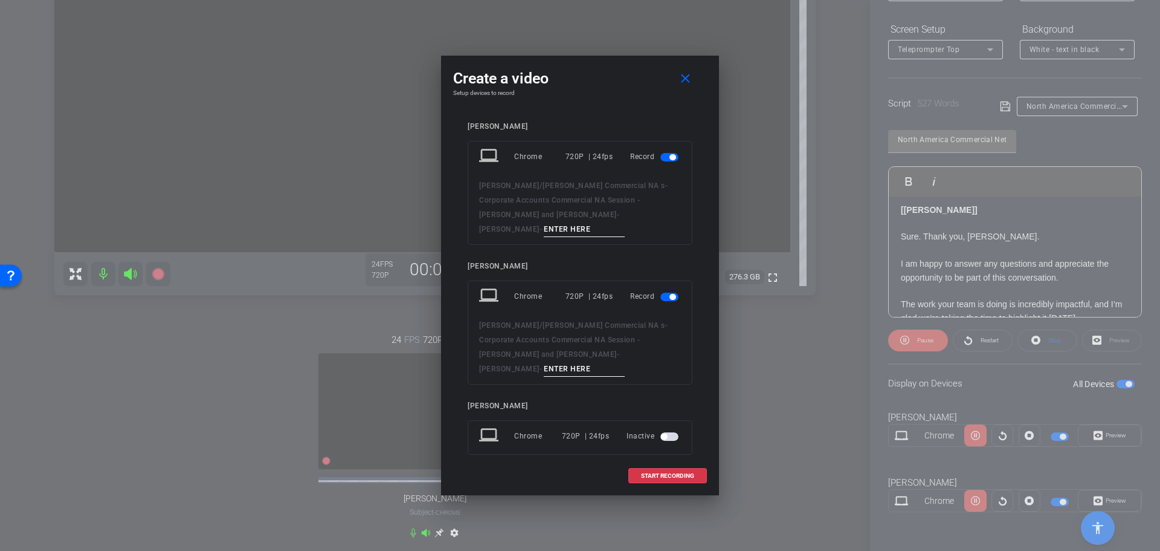
click at [596, 224] on input at bounding box center [584, 229] width 81 height 15
type input "Recording Session 1 - [PERSON_NAME]"
drag, startPoint x: 627, startPoint y: 348, endPoint x: 609, endPoint y: 344, distance: 18.5
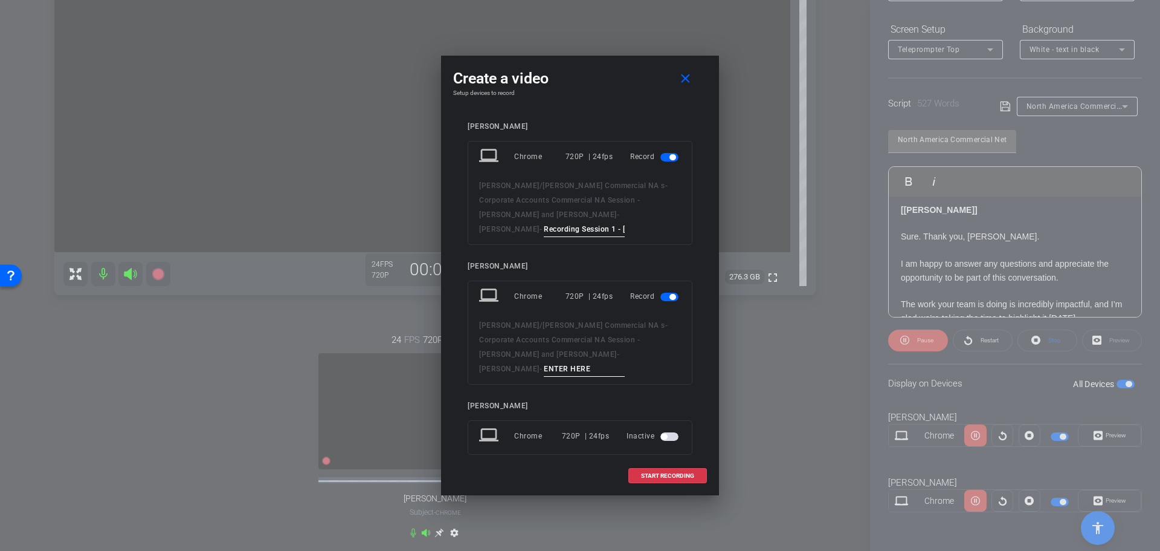
click at [613, 361] on input at bounding box center [584, 368] width 81 height 15
type input "Recording Session 1 - [PERSON_NAME]"
click at [670, 473] on span "START RECORDING" at bounding box center [667, 476] width 53 height 6
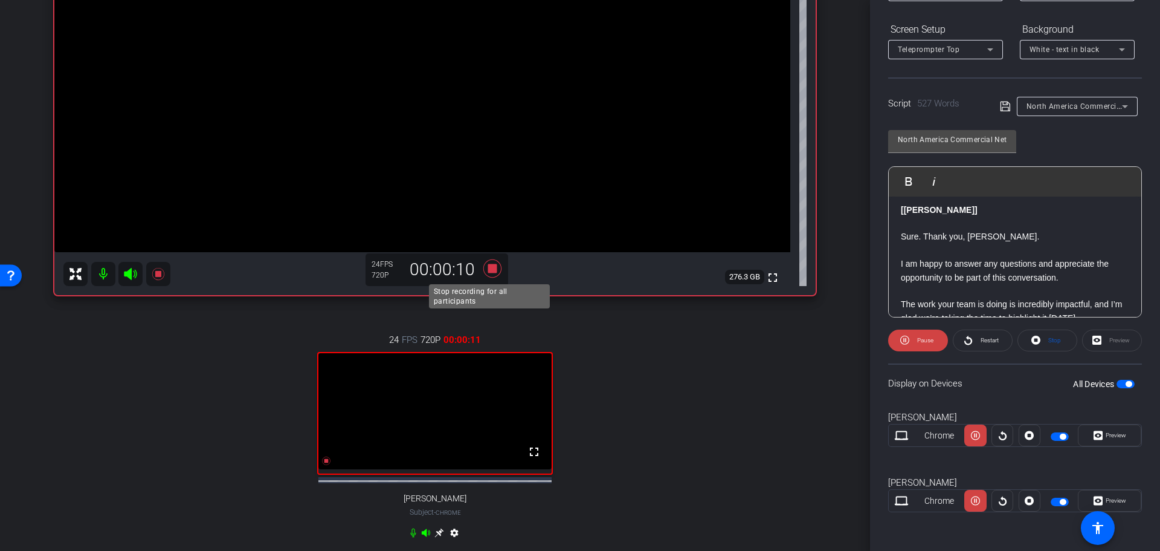
click at [482, 265] on icon at bounding box center [492, 268] width 29 height 22
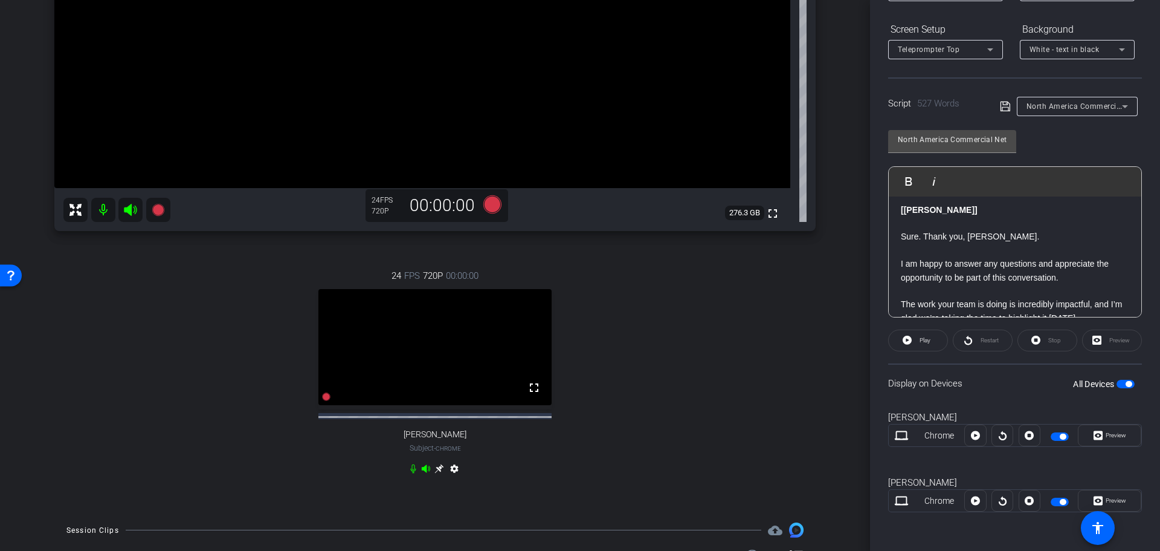
scroll to position [400, 0]
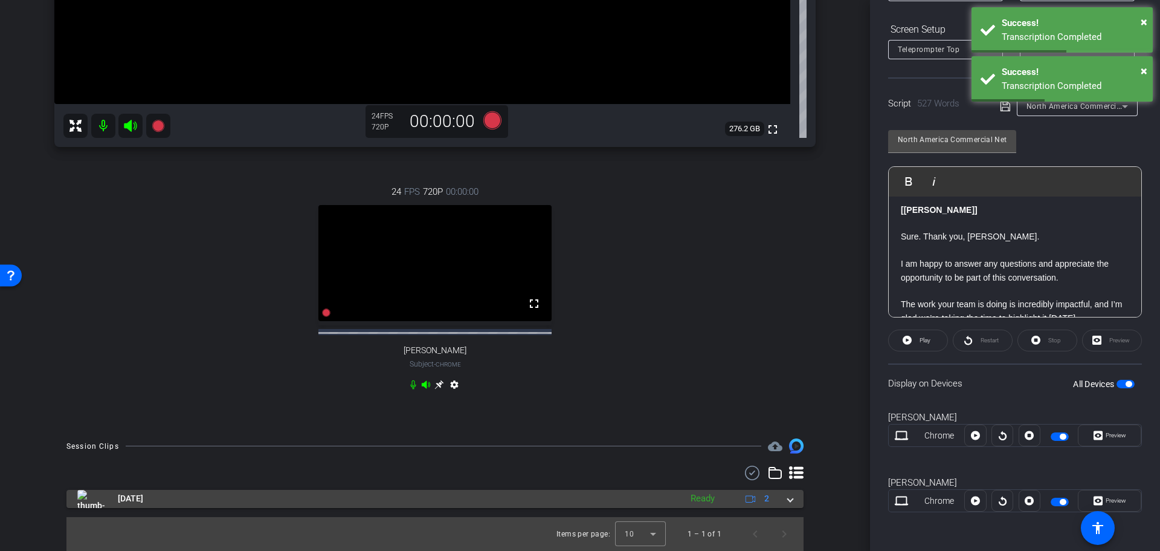
click at [788, 496] on span at bounding box center [790, 498] width 5 height 13
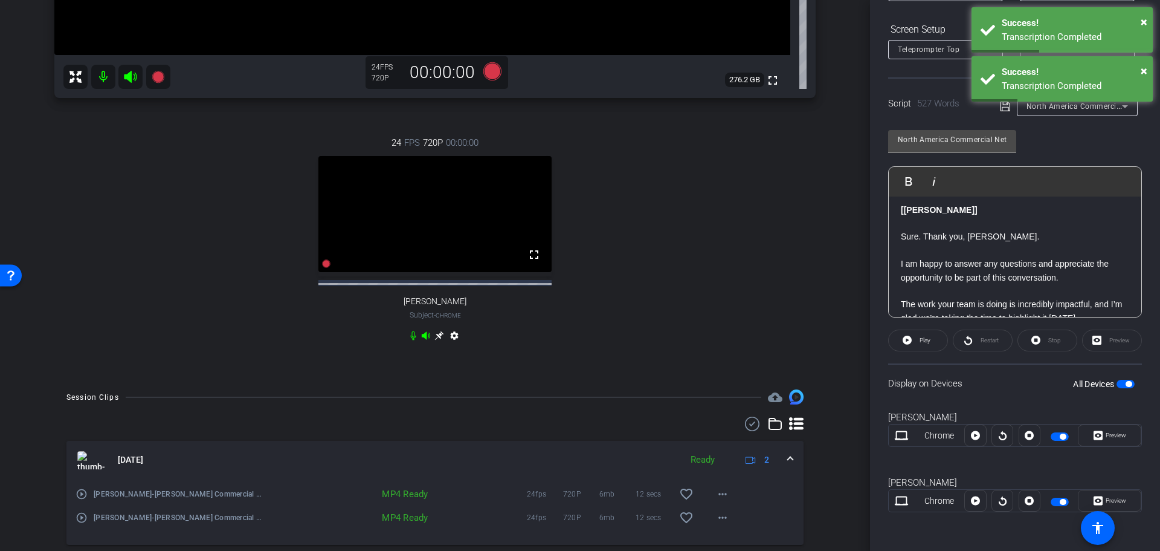
scroll to position [486, 0]
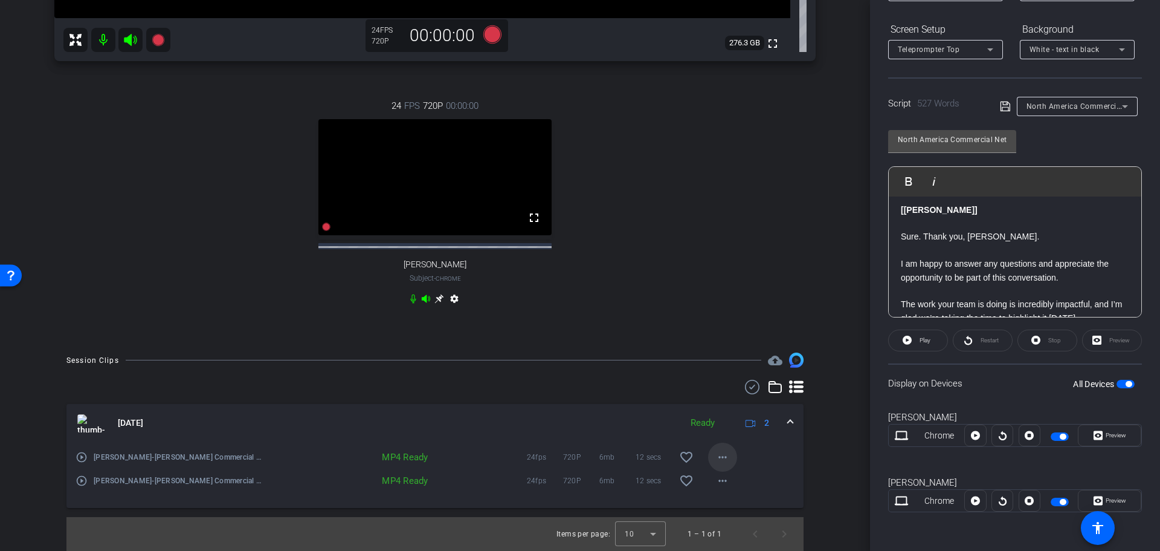
click at [719, 453] on mat-icon "more_horiz" at bounding box center [723, 457] width 15 height 15
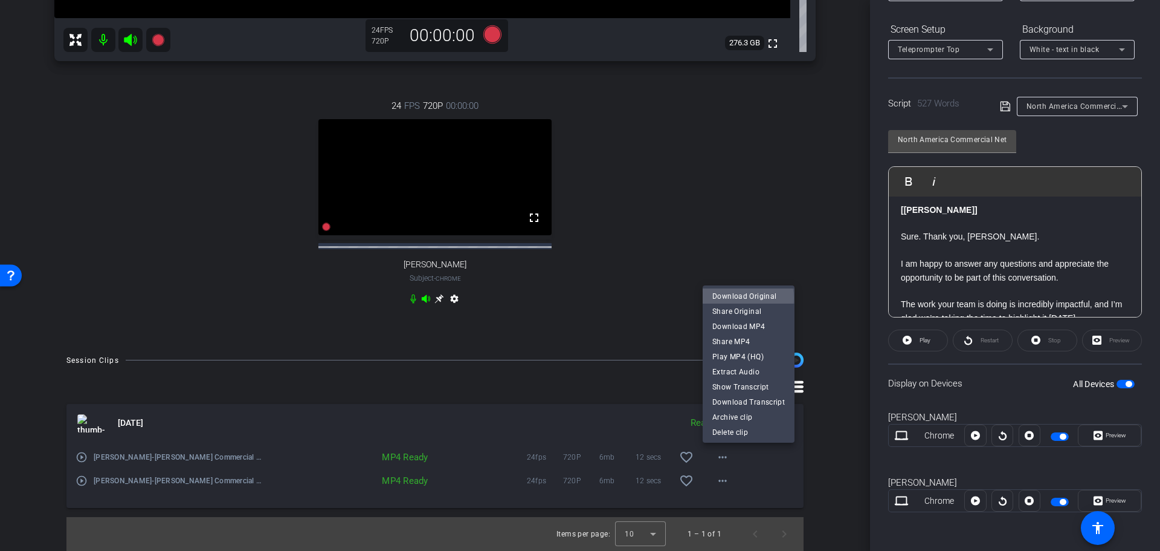
click at [745, 298] on span "Download Original" at bounding box center [749, 296] width 73 height 15
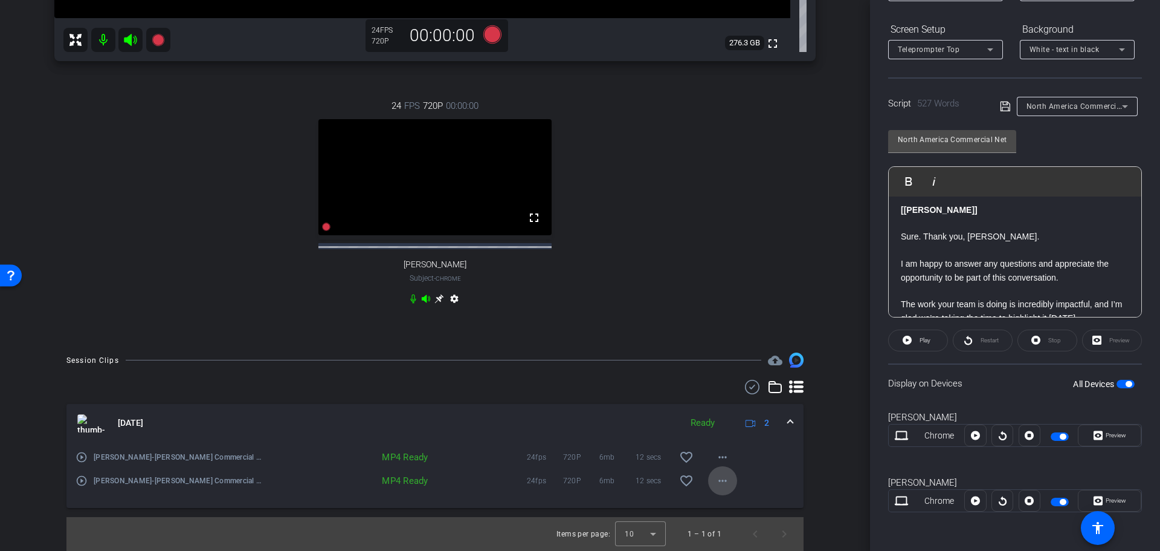
click at [716, 486] on mat-icon "more_horiz" at bounding box center [723, 480] width 15 height 15
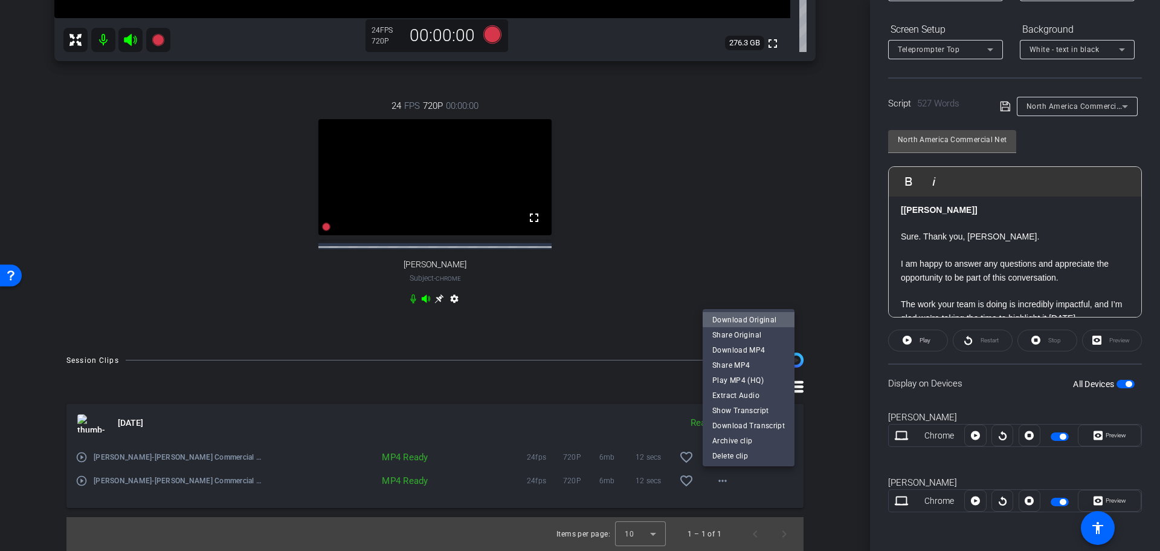
click at [758, 318] on span "Download Original" at bounding box center [749, 319] width 73 height 15
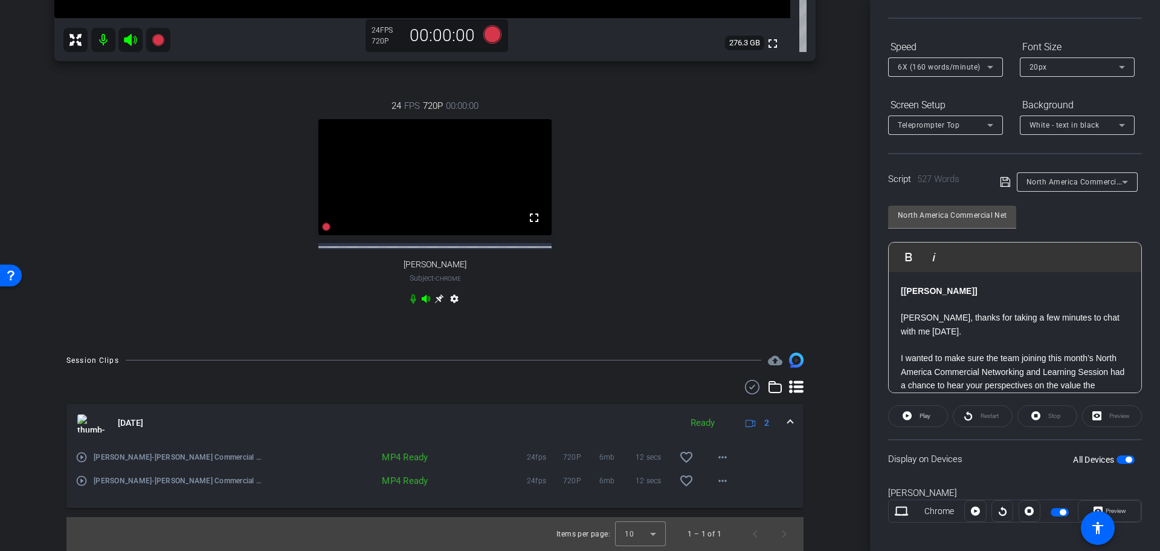
scroll to position [0, 0]
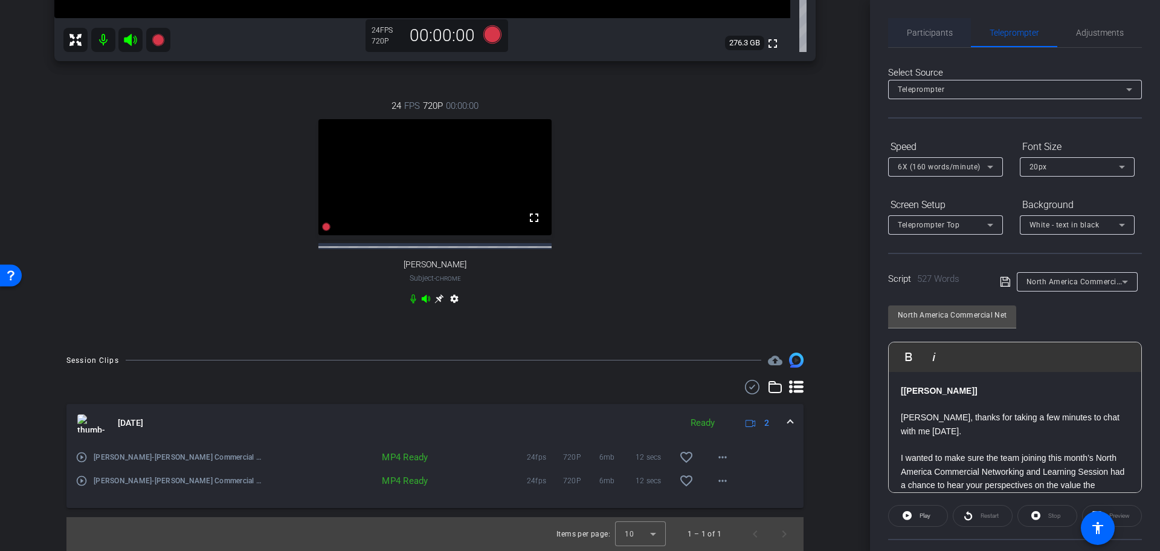
click at [939, 36] on span "Participants" at bounding box center [930, 32] width 46 height 8
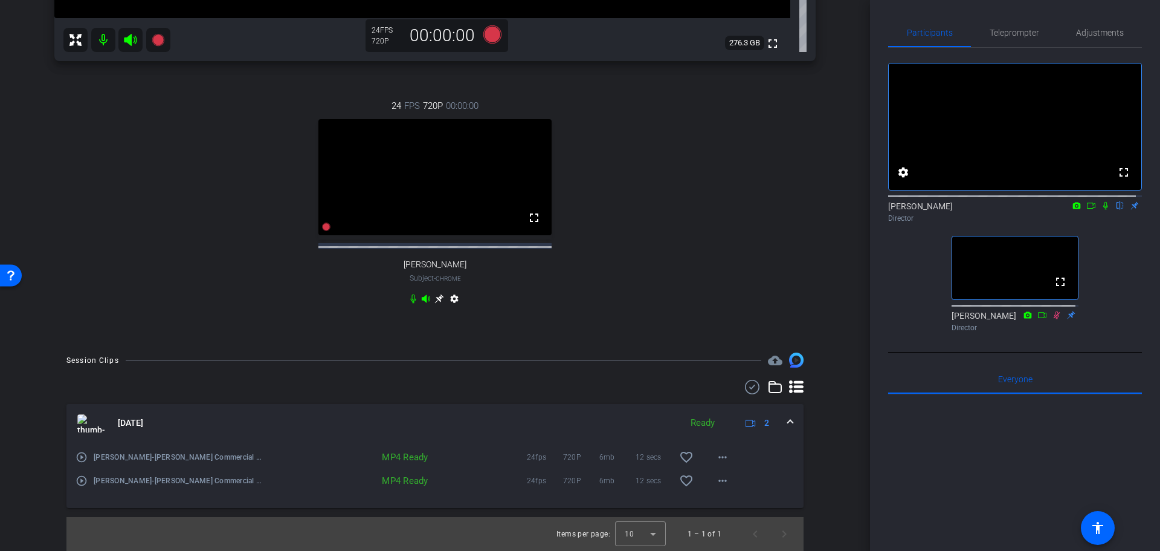
click at [1054, 319] on icon at bounding box center [1057, 315] width 10 height 8
click at [1052, 319] on icon at bounding box center [1057, 315] width 10 height 8
click at [1054, 318] on icon at bounding box center [1057, 315] width 7 height 8
click at [1054, 319] on icon at bounding box center [1057, 315] width 10 height 8
drag, startPoint x: 1052, startPoint y: 336, endPoint x: 1093, endPoint y: 352, distance: 44.0
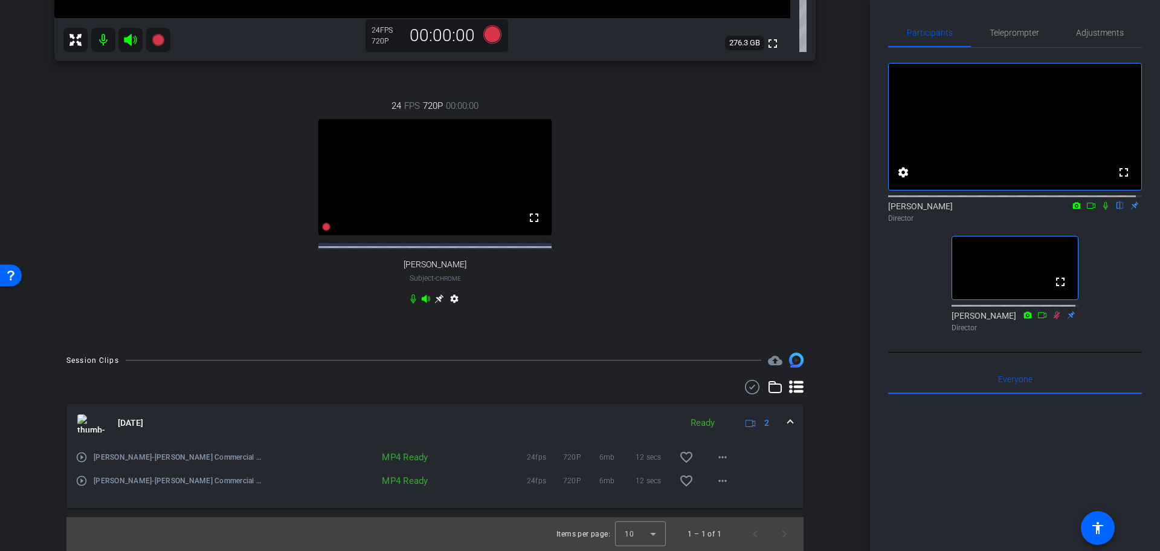
click at [1093, 337] on div "fullscreen settings [PERSON_NAME] flip Director fullscreen [PERSON_NAME] Direct…" at bounding box center [1015, 192] width 254 height 289
click at [1054, 318] on icon at bounding box center [1057, 315] width 7 height 8
click at [1015, 32] on span "Teleprompter" at bounding box center [1015, 32] width 50 height 8
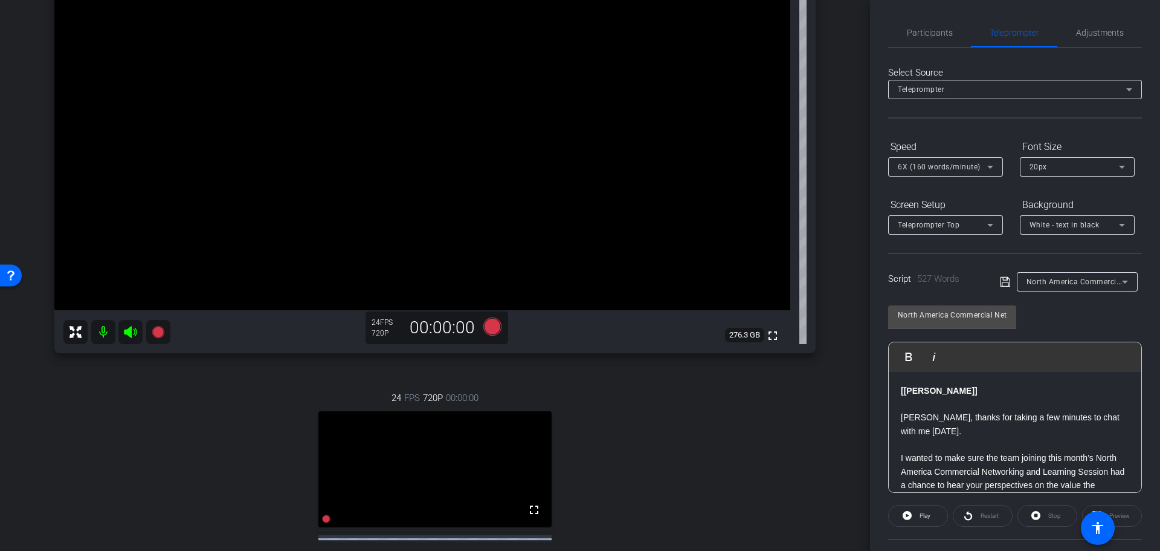
scroll to position [244, 0]
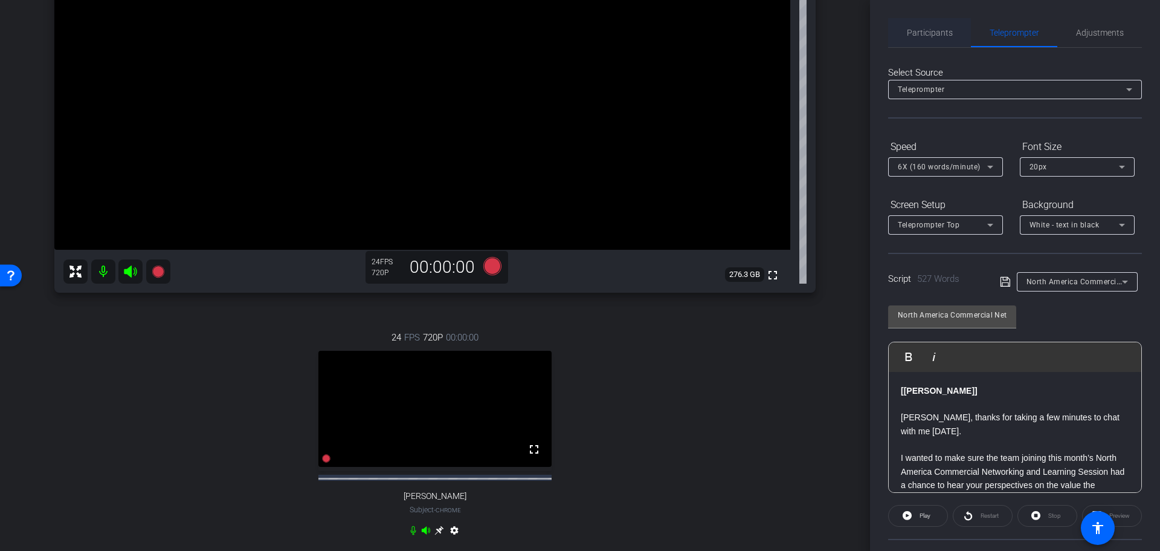
click at [944, 28] on span "Participants" at bounding box center [930, 32] width 46 height 8
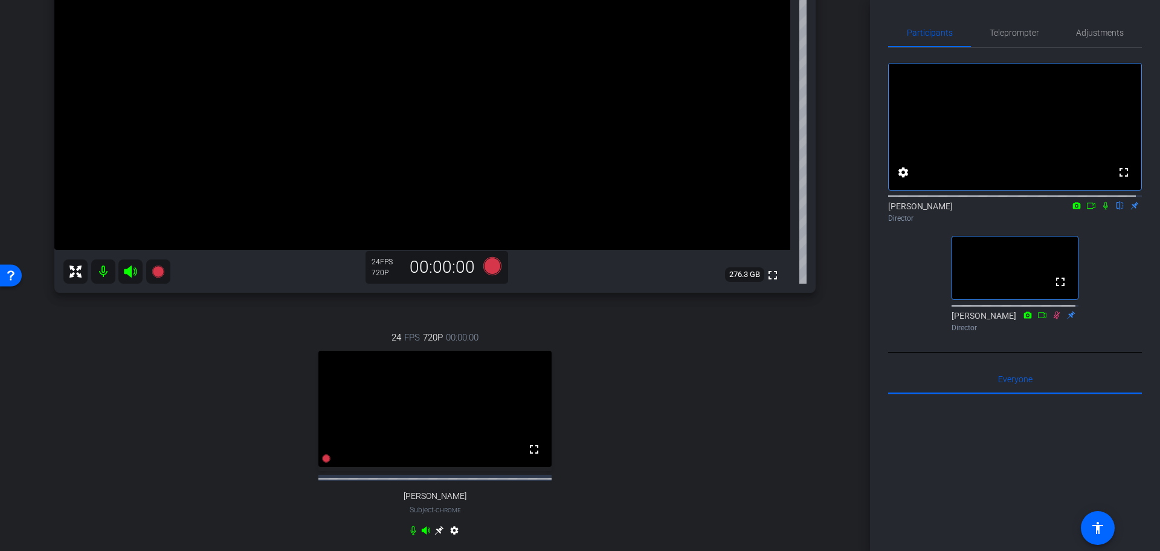
click at [1052, 319] on icon at bounding box center [1057, 315] width 10 height 8
click at [1013, 36] on span "Teleprompter" at bounding box center [1015, 32] width 50 height 8
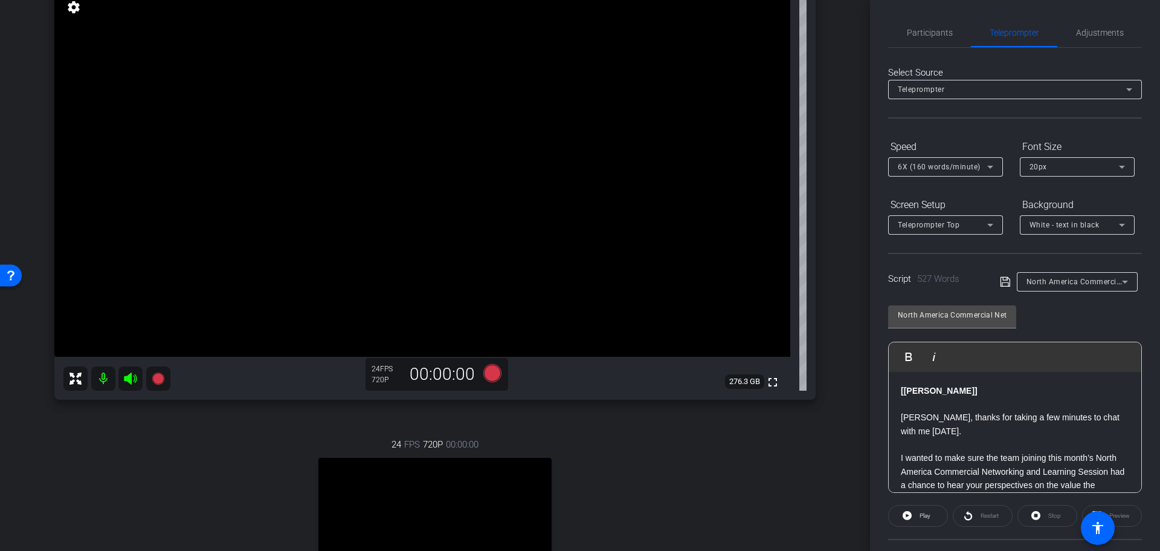
scroll to position [123, 0]
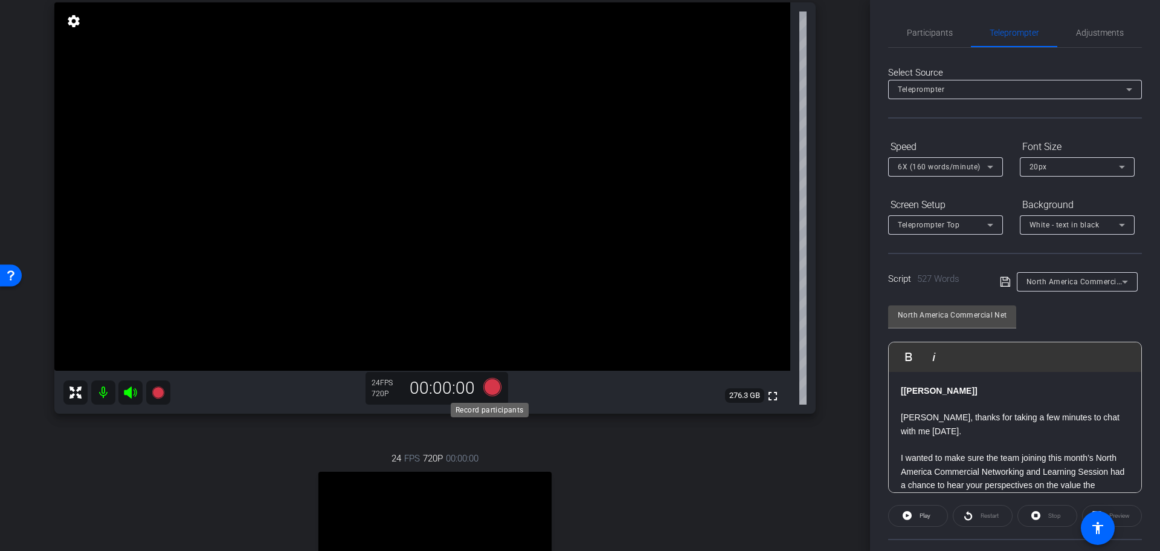
click at [488, 387] on icon at bounding box center [492, 386] width 18 height 18
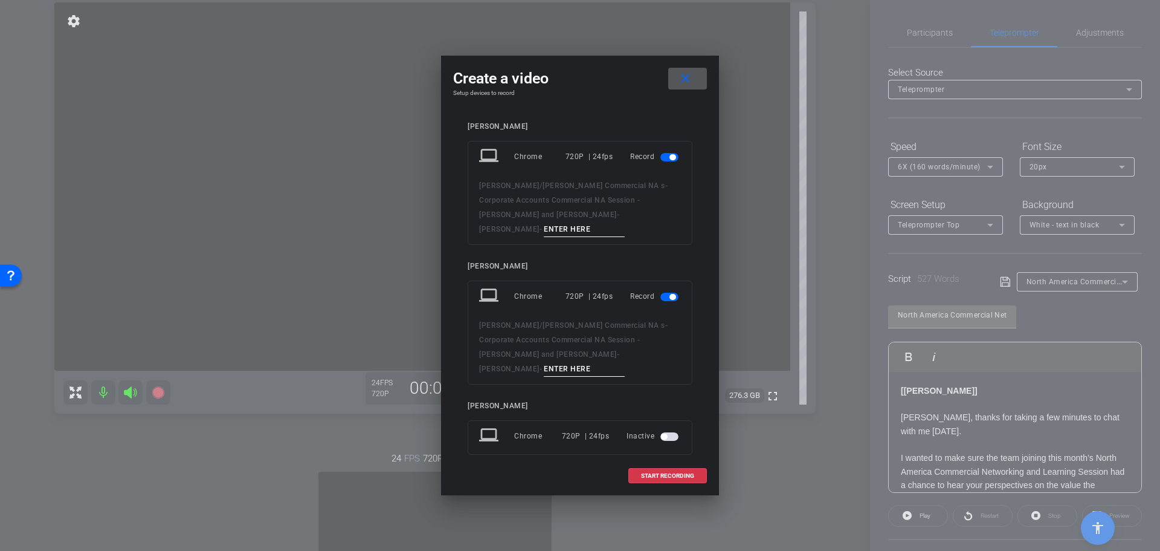
click at [610, 224] on input at bounding box center [584, 229] width 81 height 15
type input "Session 2 - [PERSON_NAME]"
drag, startPoint x: 635, startPoint y: 346, endPoint x: 595, endPoint y: 345, distance: 39.3
click at [595, 361] on input at bounding box center [584, 368] width 81 height 15
type input "Session 2 - [PERSON_NAME]"
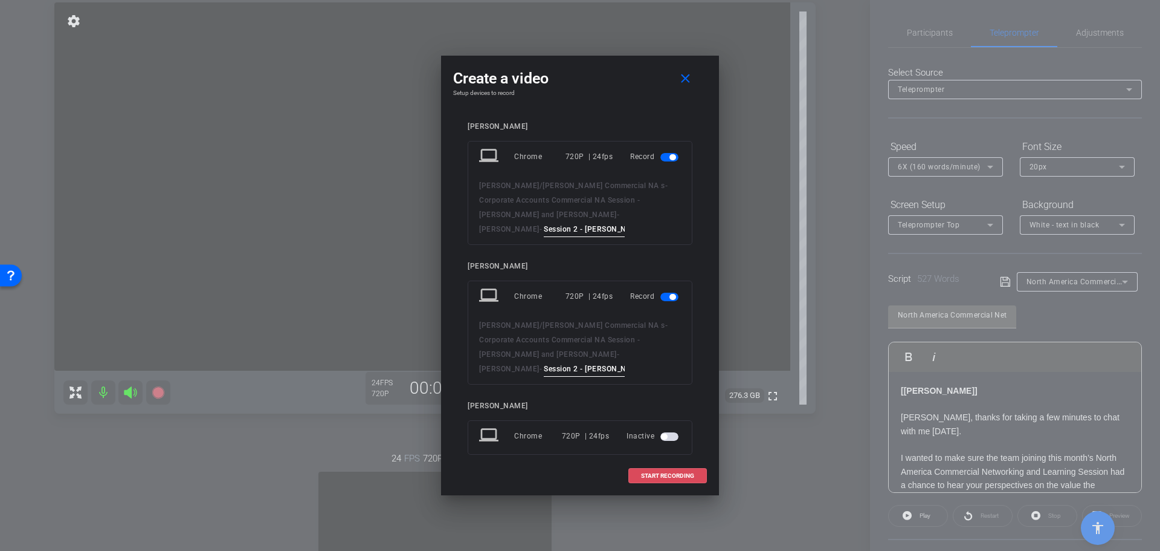
click at [670, 473] on span "START RECORDING" at bounding box center [667, 476] width 53 height 6
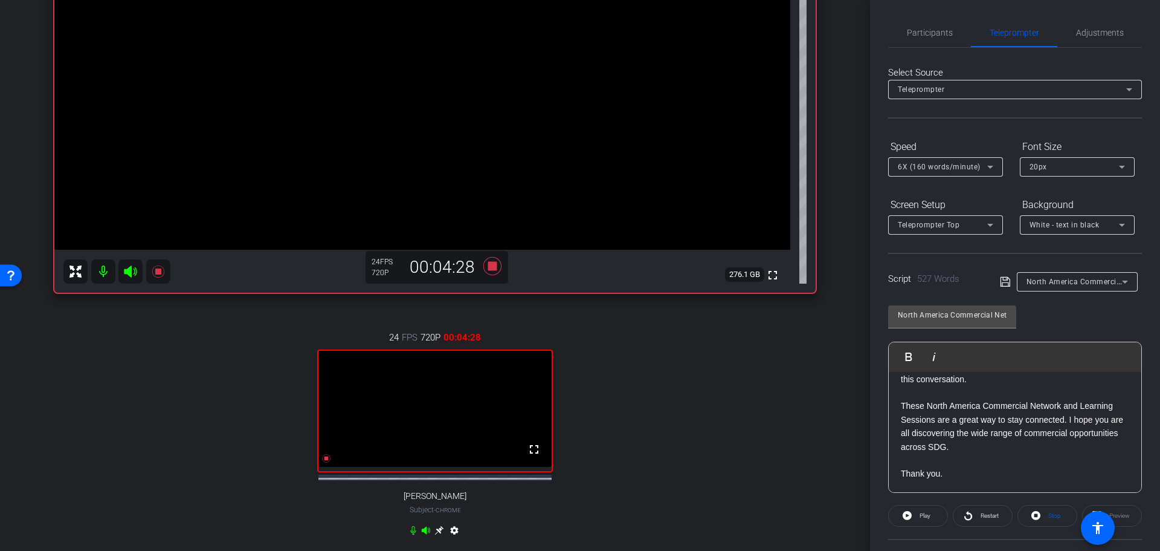
scroll to position [60, 0]
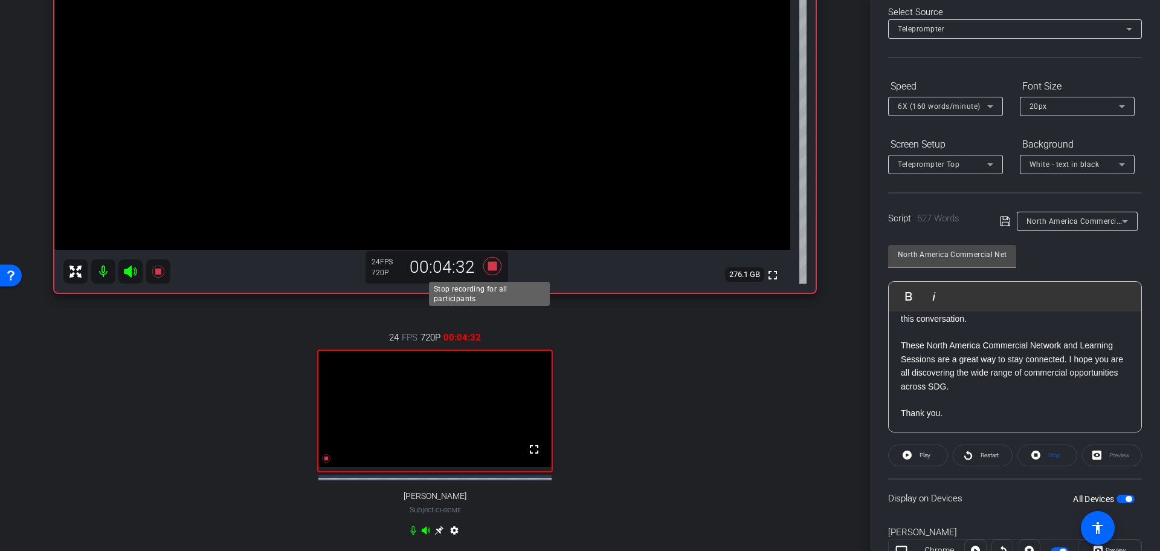
click at [489, 264] on icon at bounding box center [492, 265] width 18 height 18
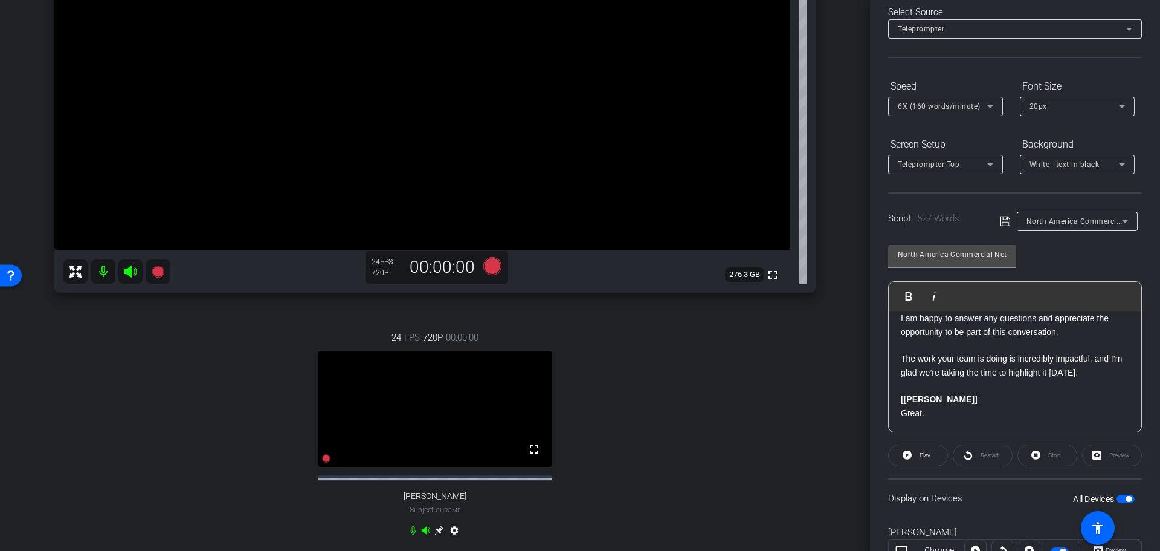
scroll to position [0, 0]
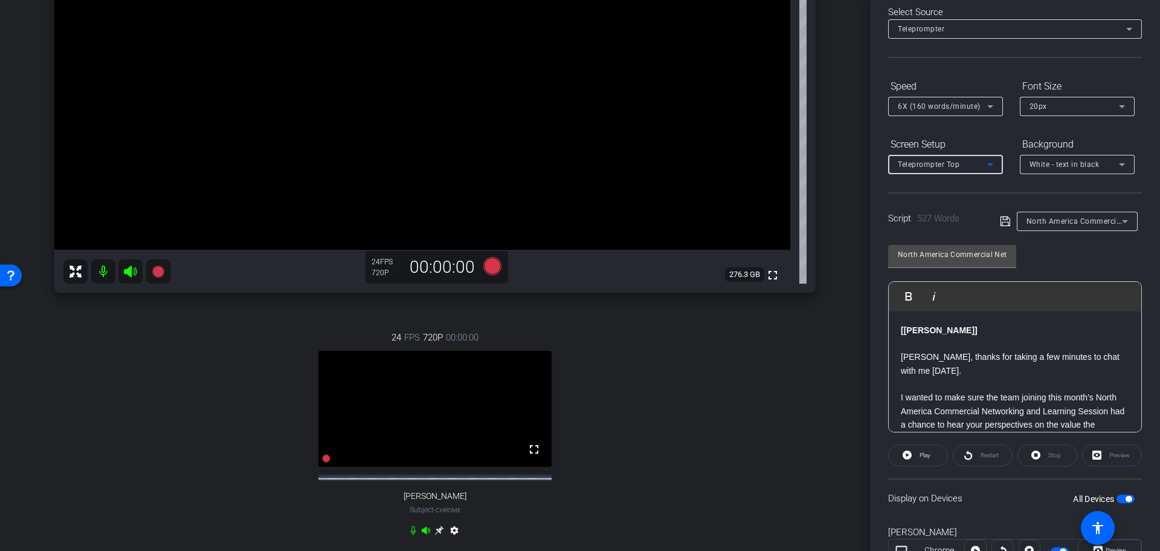
click at [994, 167] on icon at bounding box center [990, 164] width 15 height 15
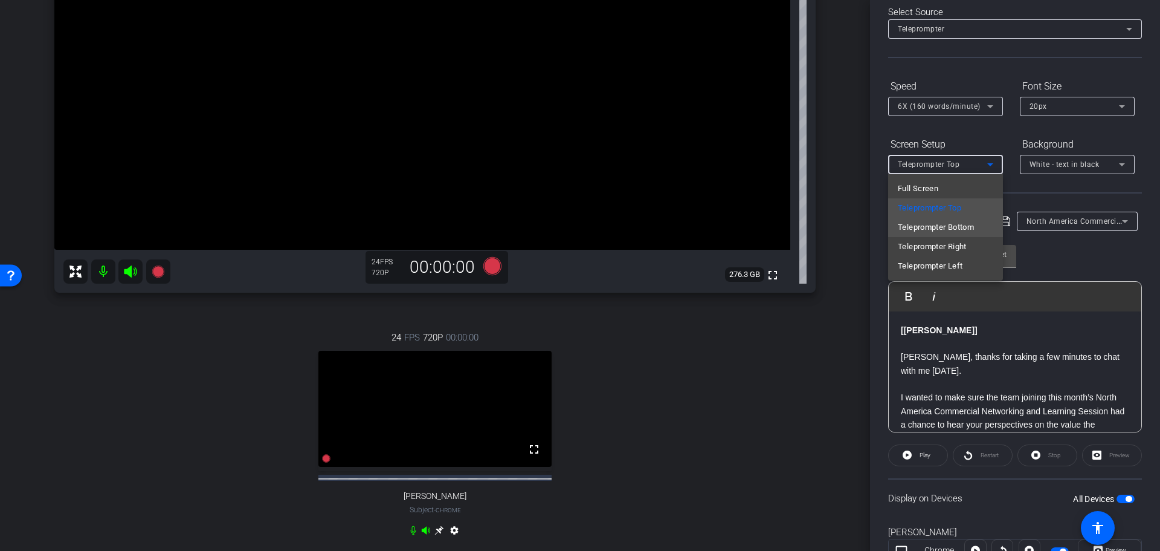
click at [953, 226] on span "Teleprompter Bottom" at bounding box center [936, 227] width 76 height 15
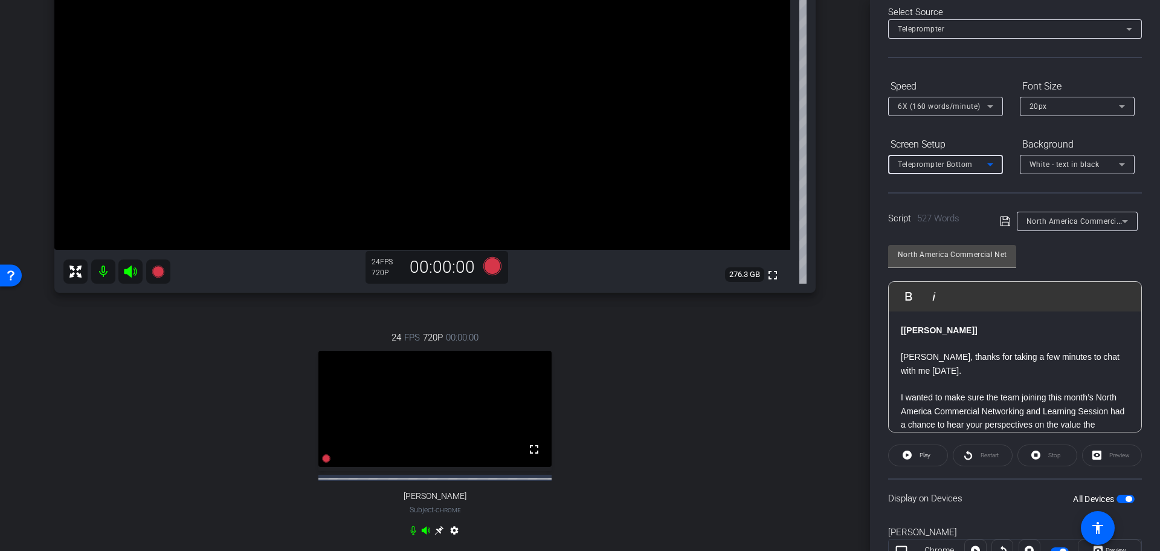
scroll to position [184, 0]
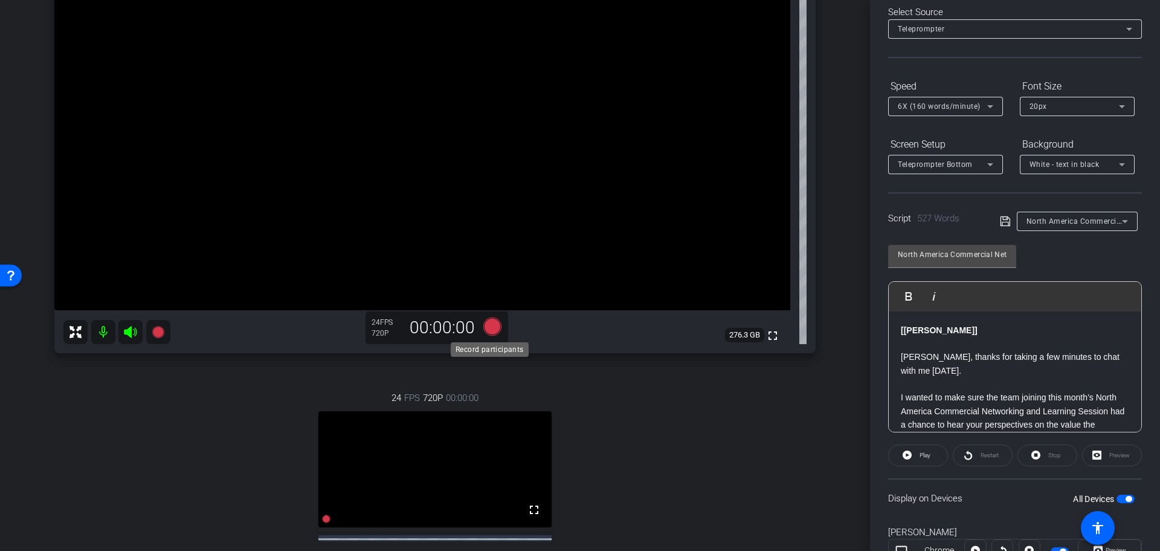
click at [487, 325] on icon at bounding box center [492, 326] width 18 height 18
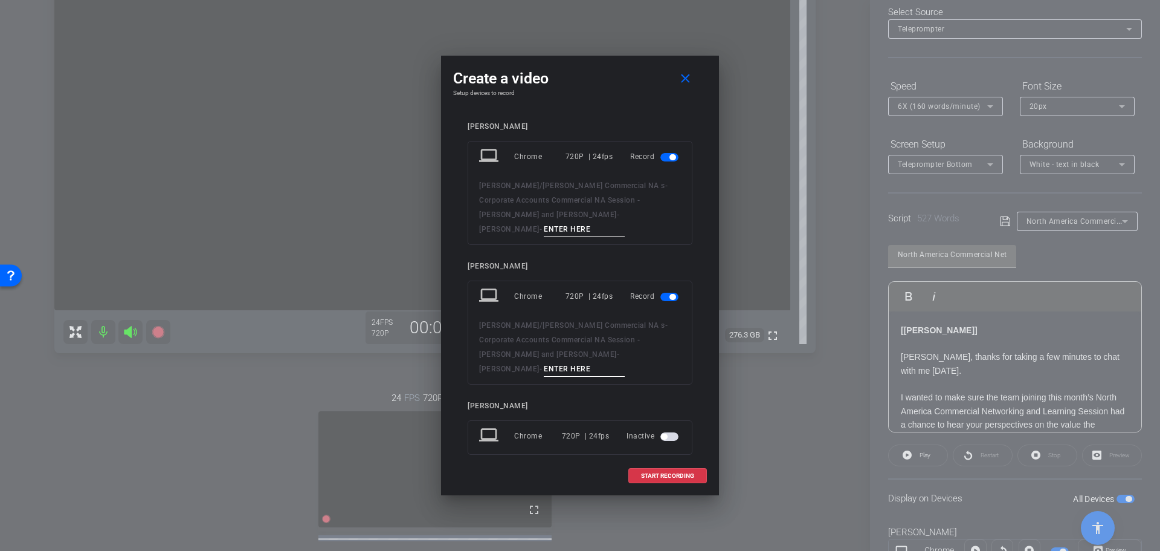
click at [625, 222] on input at bounding box center [584, 229] width 81 height 15
type input "Session 3 - [PERSON_NAME]"
click at [625, 361] on input at bounding box center [584, 368] width 81 height 15
type input "Session 3 - [PERSON_NAME]"
click at [670, 473] on span "START RECORDING" at bounding box center [667, 476] width 53 height 6
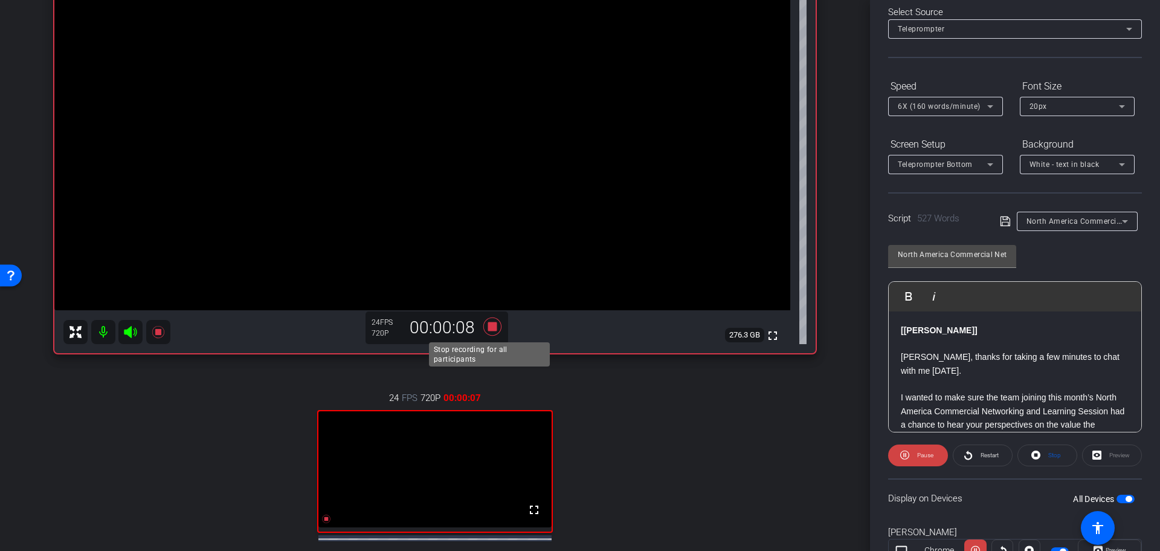
click at [491, 325] on icon at bounding box center [492, 326] width 18 height 18
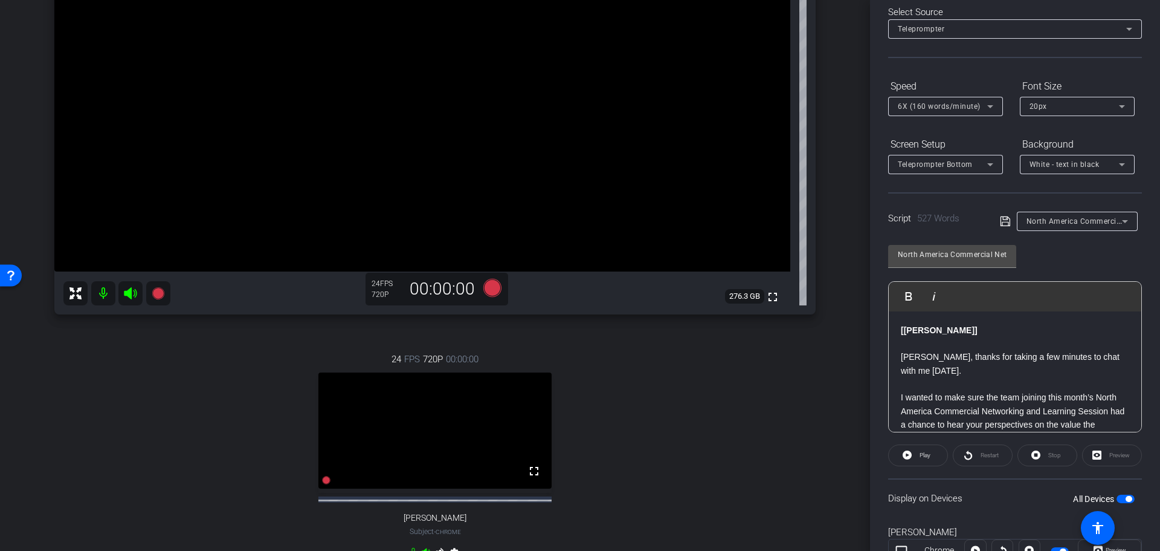
scroll to position [244, 0]
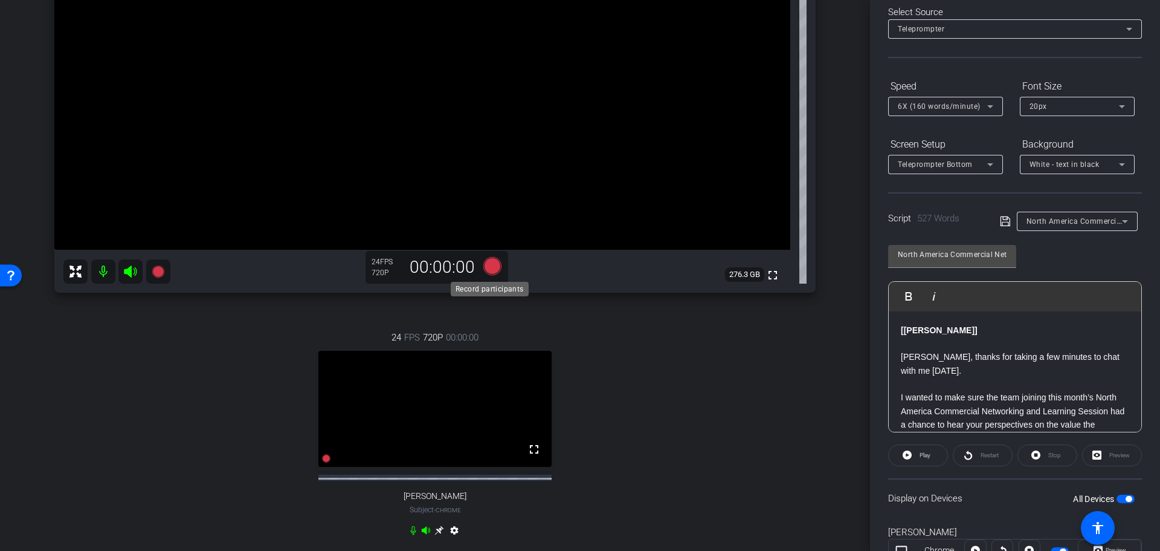
click at [490, 262] on icon at bounding box center [492, 265] width 18 height 18
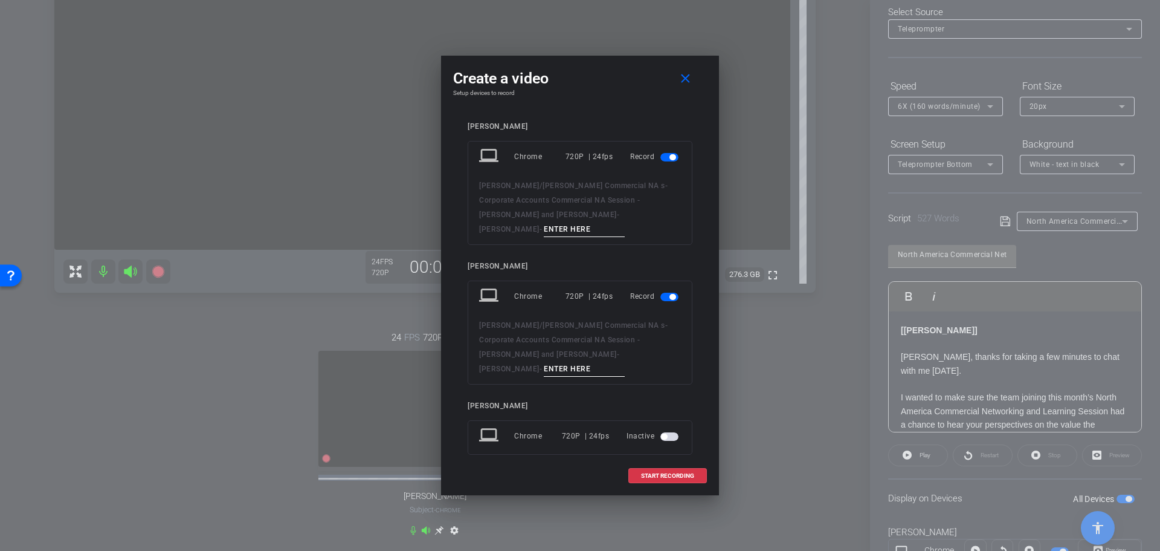
click at [625, 225] on input at bounding box center [584, 229] width 81 height 15
type input "Session 4 - [PERSON_NAME]"
click at [637, 354] on div "laptop Chrome 720P | 24fps Record [PERSON_NAME]/[PERSON_NAME] Commercial NA s -…" at bounding box center [580, 332] width 225 height 104
click at [625, 361] on input at bounding box center [584, 368] width 81 height 15
type input "Session 4 - [PERSON_NAME]"
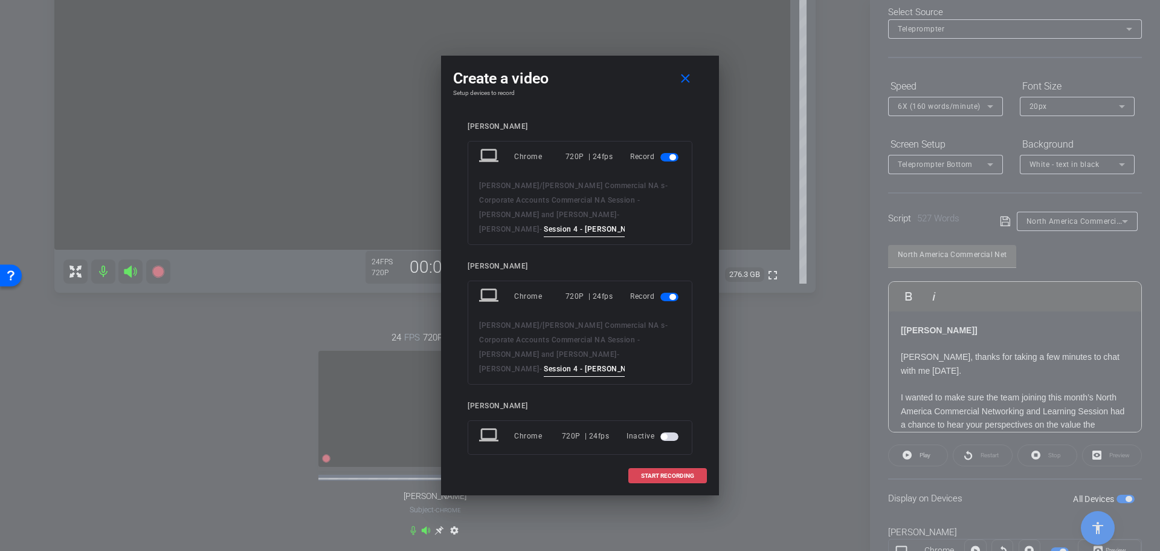
click at [676, 473] on span "START RECORDING" at bounding box center [667, 476] width 53 height 6
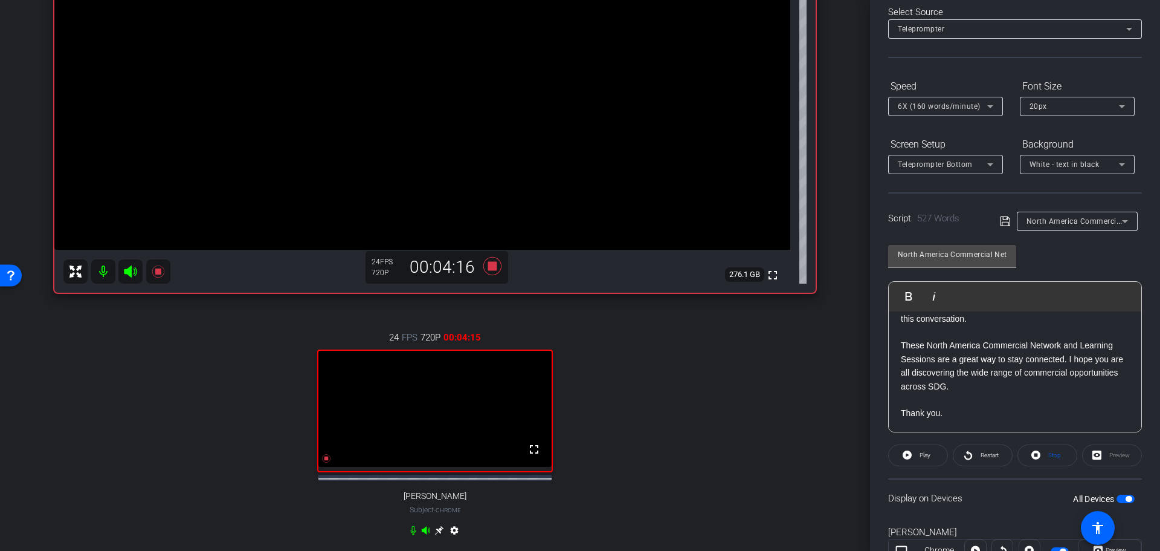
scroll to position [1527, 0]
click at [488, 266] on icon at bounding box center [492, 265] width 18 height 18
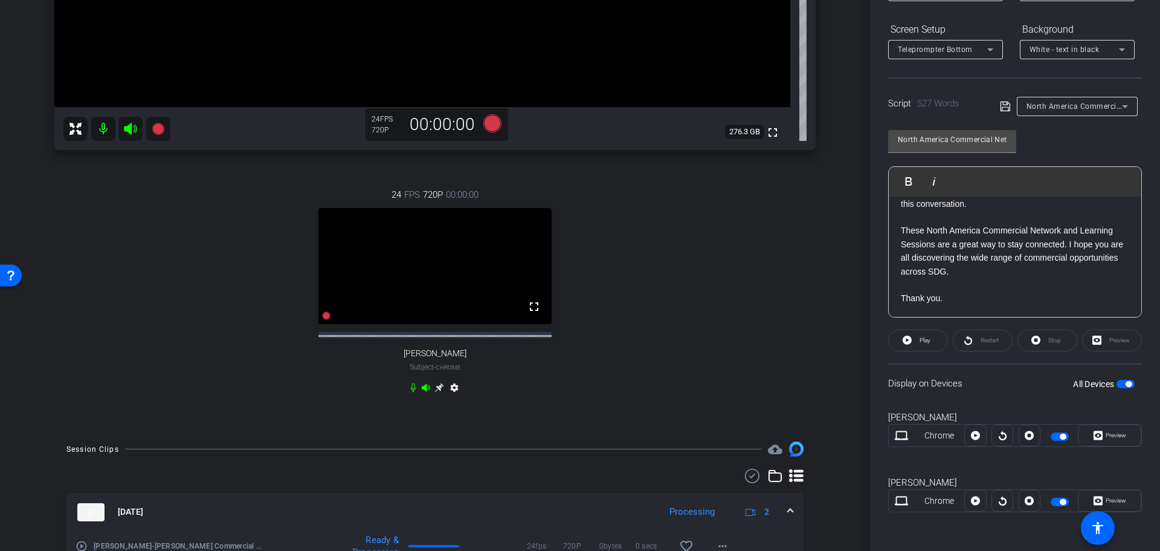
scroll to position [567, 0]
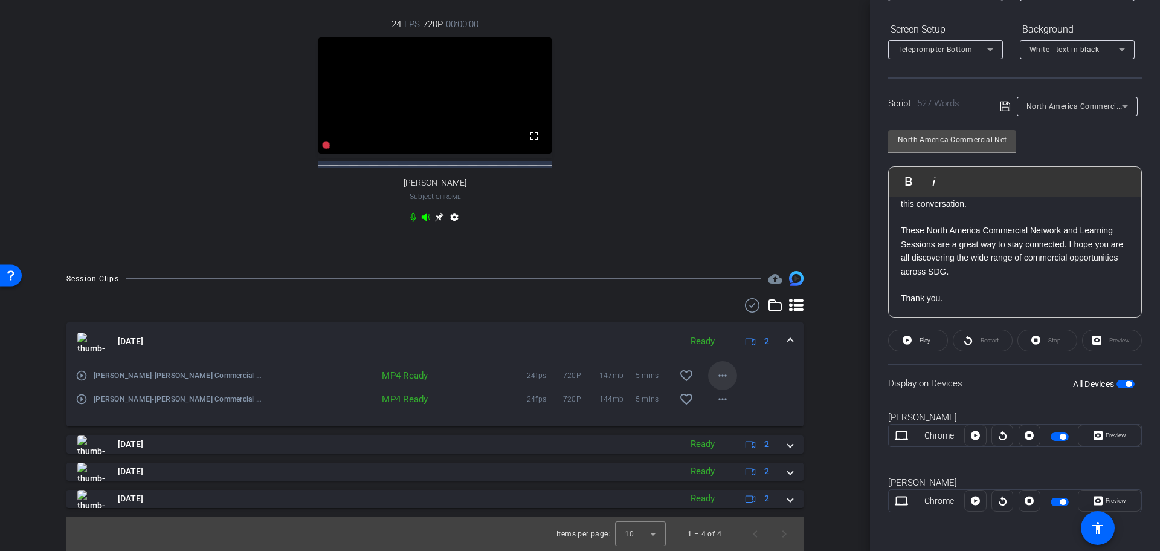
click at [718, 377] on mat-icon "more_horiz" at bounding box center [723, 375] width 15 height 15
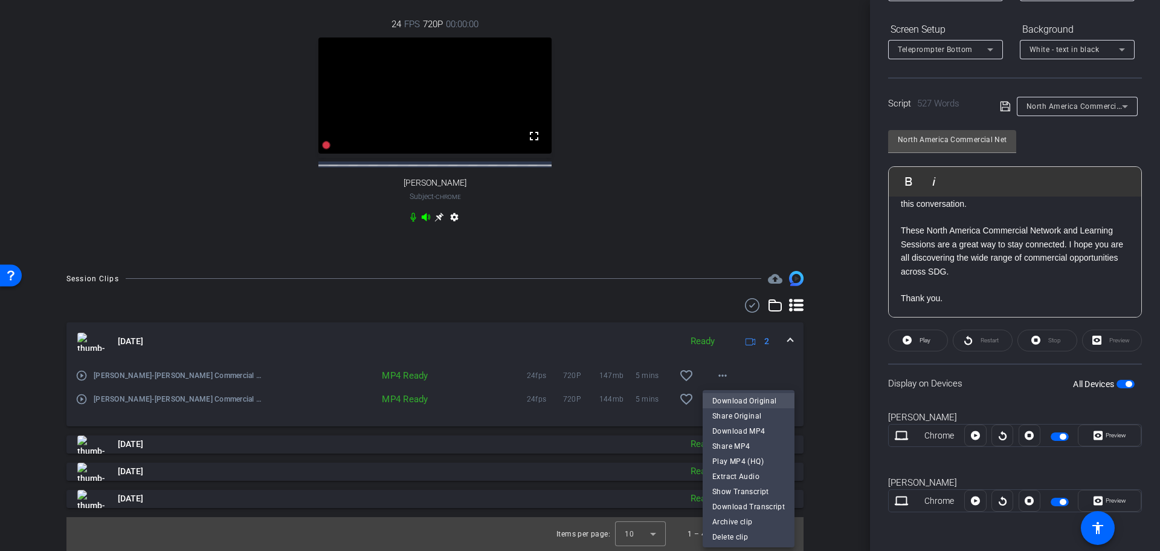
click at [729, 401] on span "Download Original" at bounding box center [749, 400] width 73 height 15
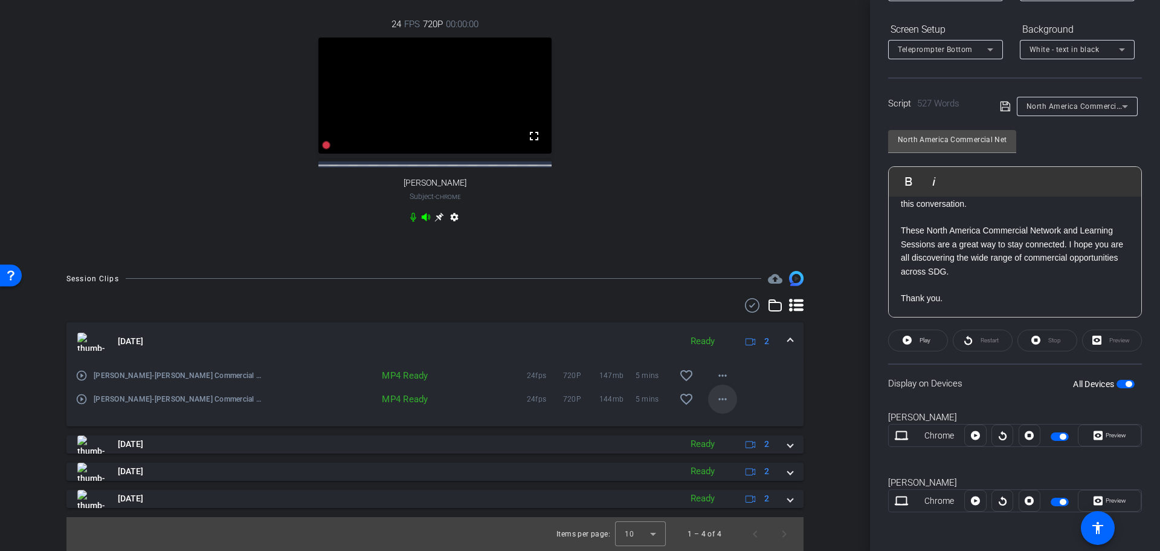
click at [719, 401] on mat-icon "more_horiz" at bounding box center [723, 399] width 15 height 15
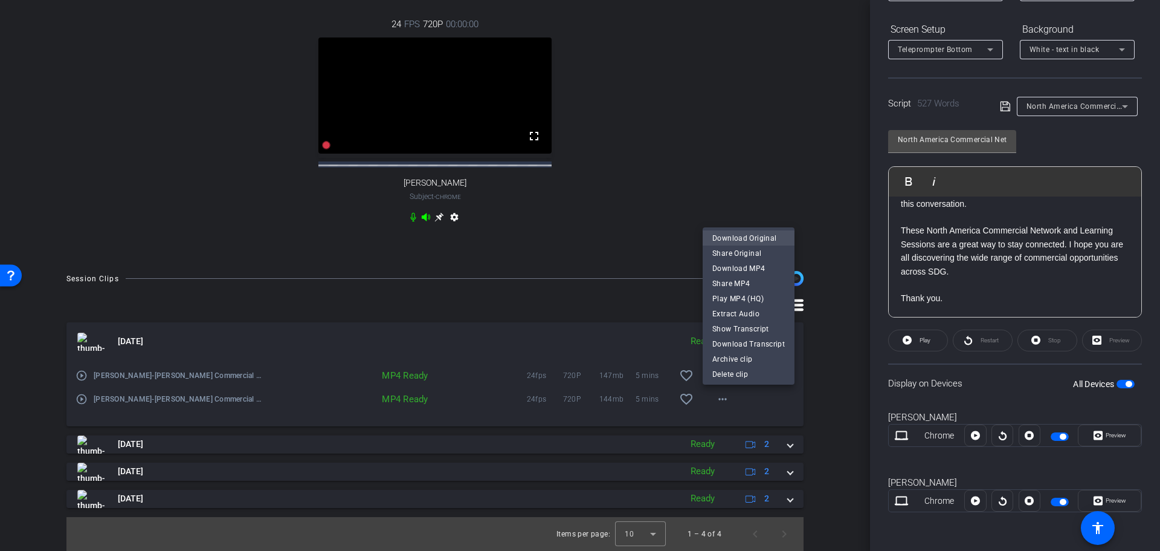
click at [751, 236] on span "Download Original" at bounding box center [749, 238] width 73 height 15
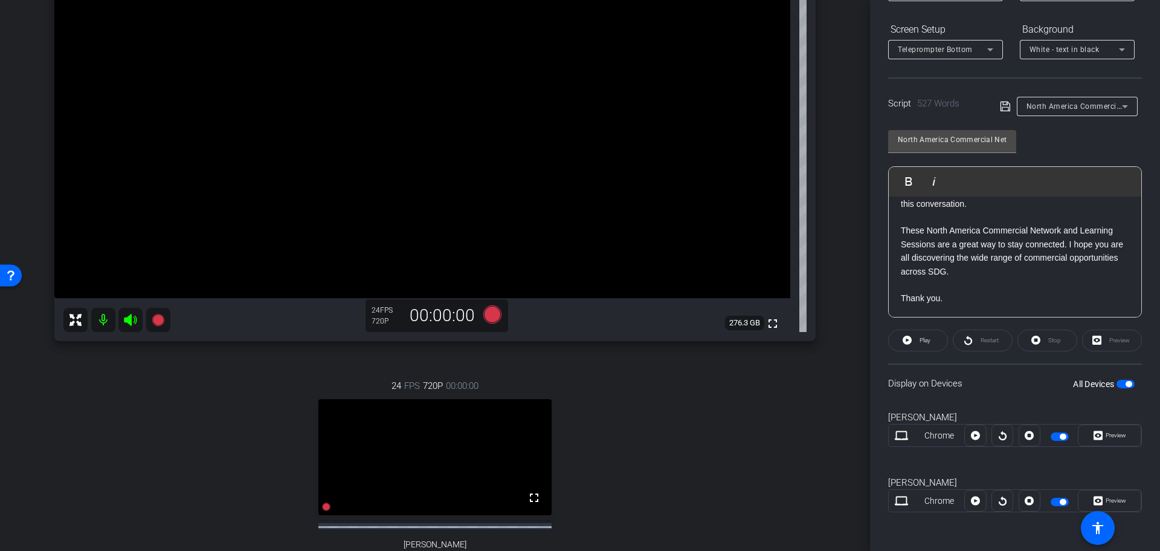
scroll to position [242, 0]
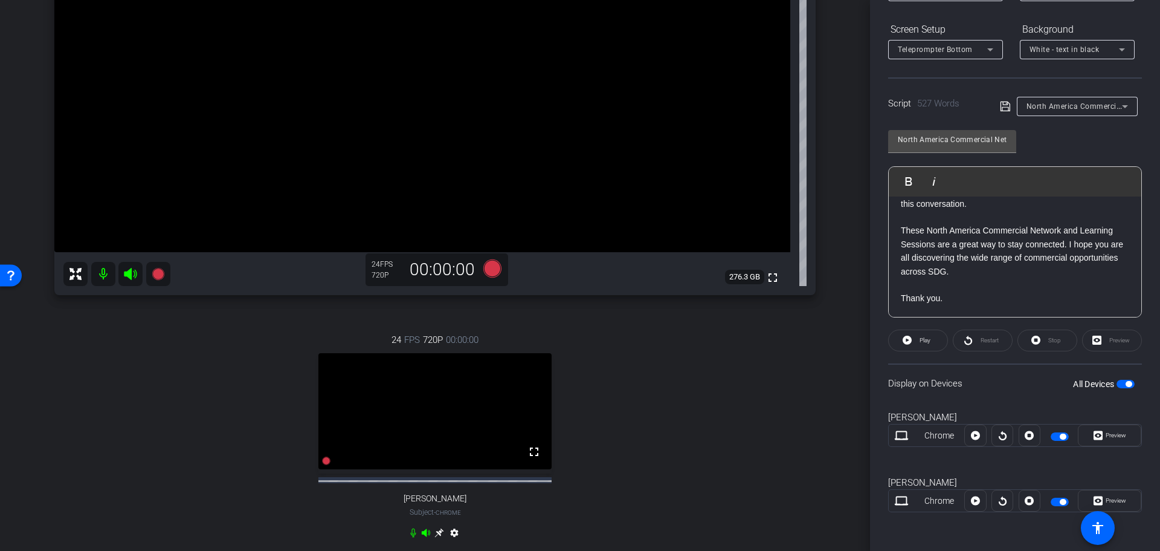
click at [102, 274] on mat-icon at bounding box center [103, 274] width 24 height 24
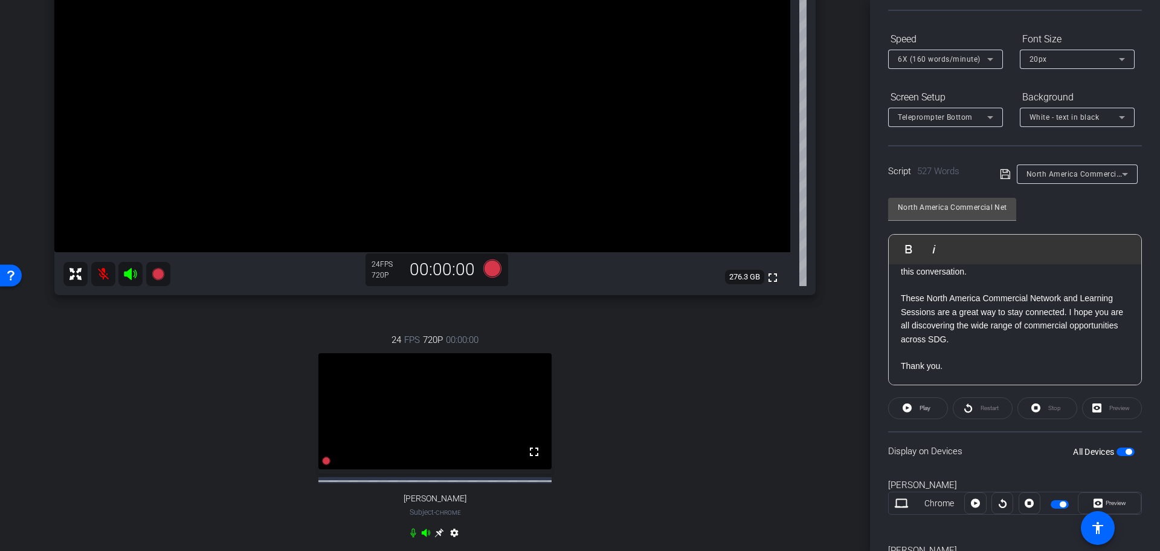
scroll to position [0, 0]
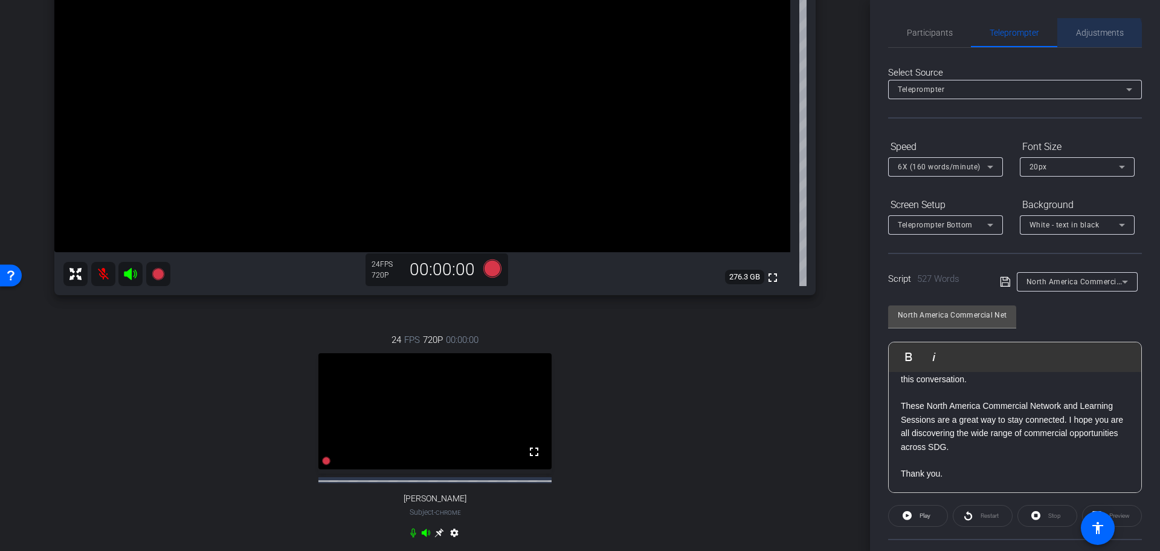
click at [1089, 37] on span "Adjustments" at bounding box center [1100, 32] width 48 height 8
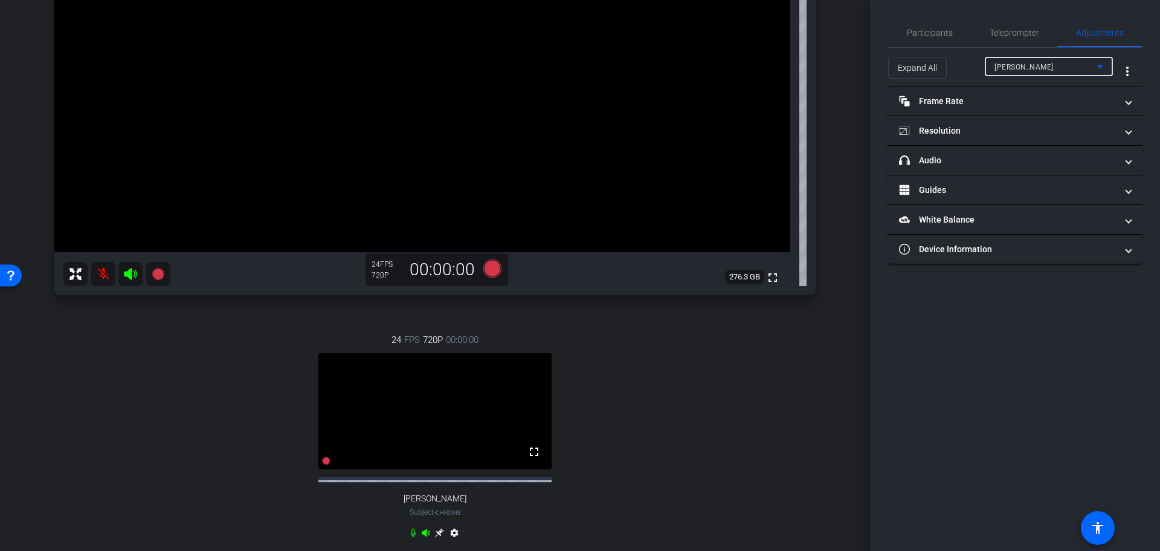
click at [1094, 67] on icon at bounding box center [1100, 66] width 15 height 15
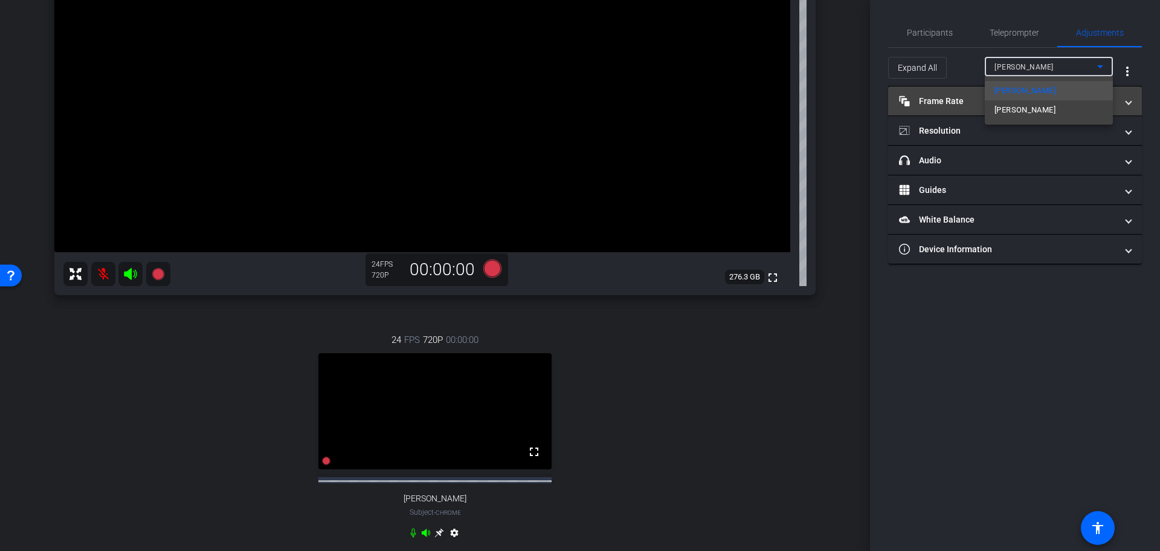
click at [1046, 112] on mat-option "[PERSON_NAME]" at bounding box center [1049, 109] width 128 height 19
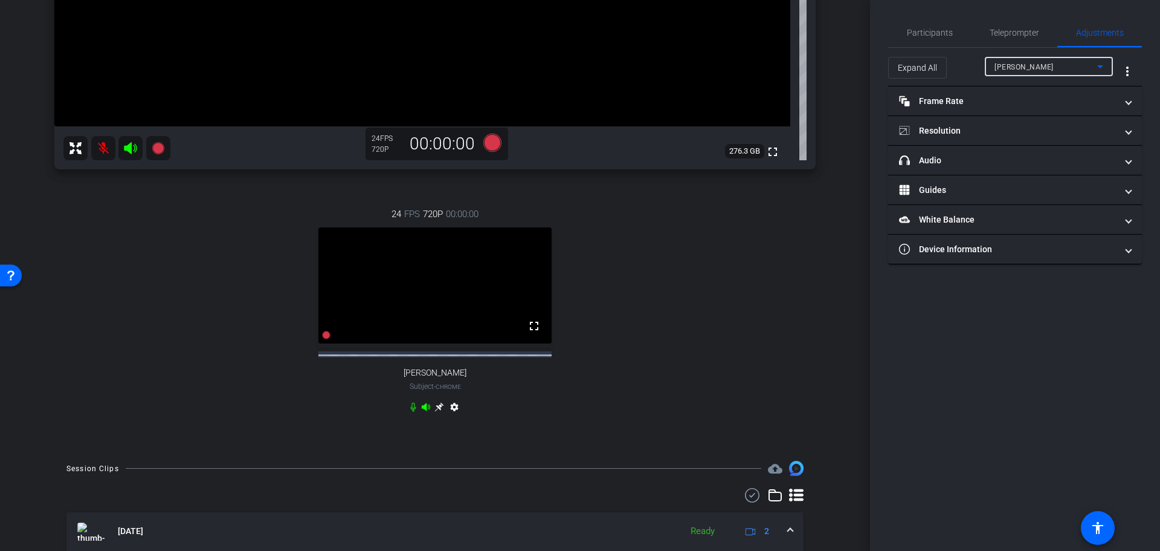
scroll to position [423, 0]
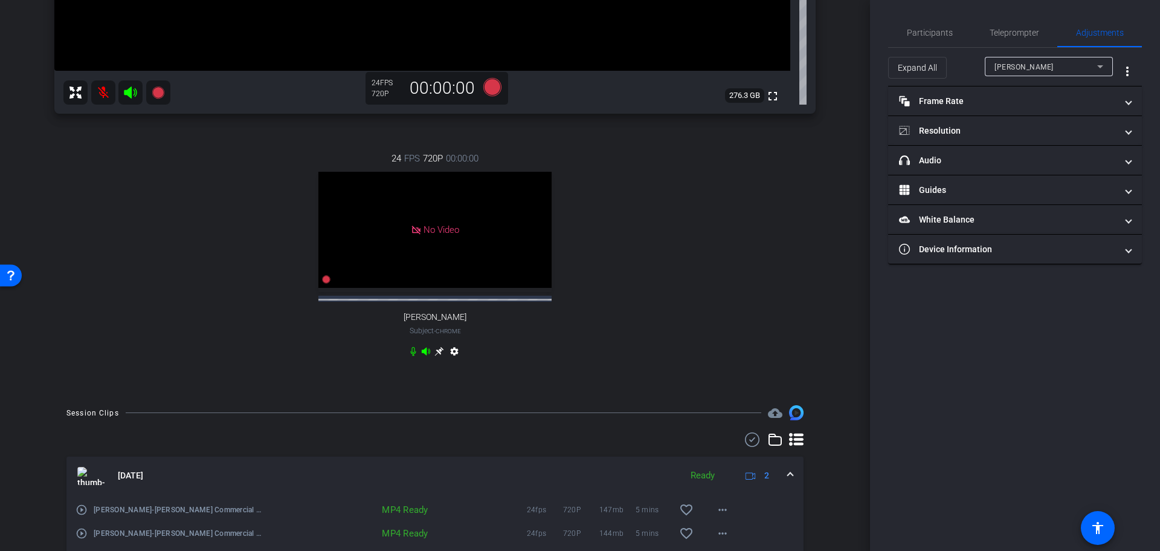
click at [357, 288] on div "No Video" at bounding box center [434, 230] width 233 height 117
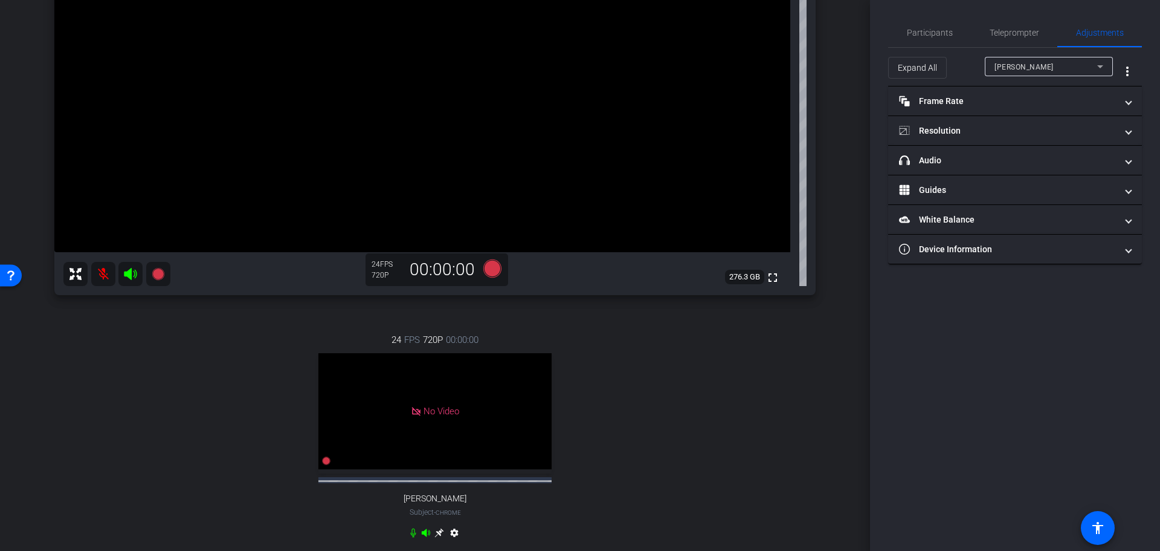
scroll to position [121, 0]
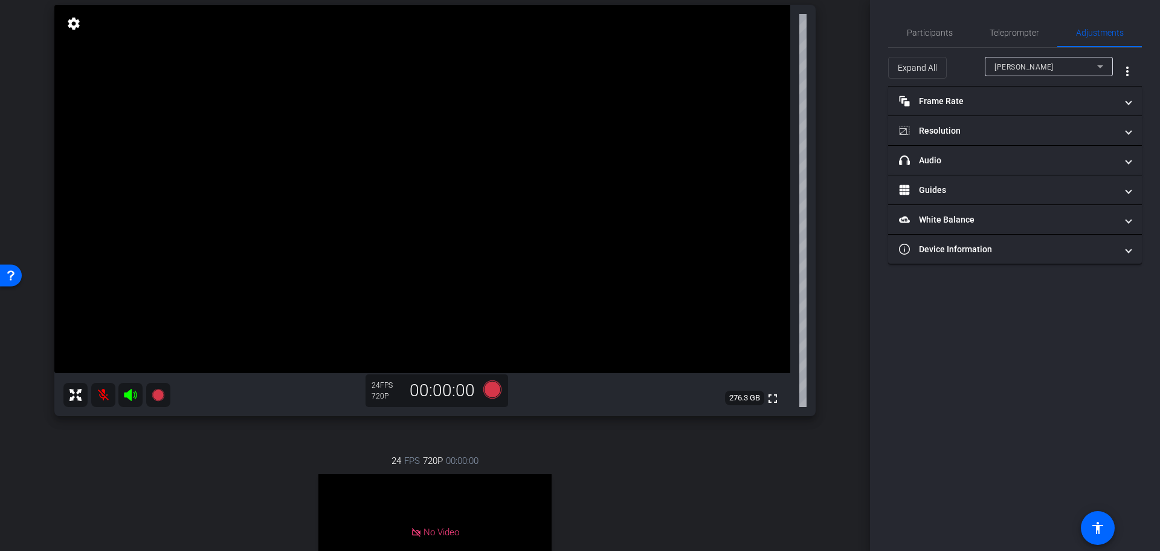
click at [76, 398] on icon at bounding box center [75, 394] width 15 height 15
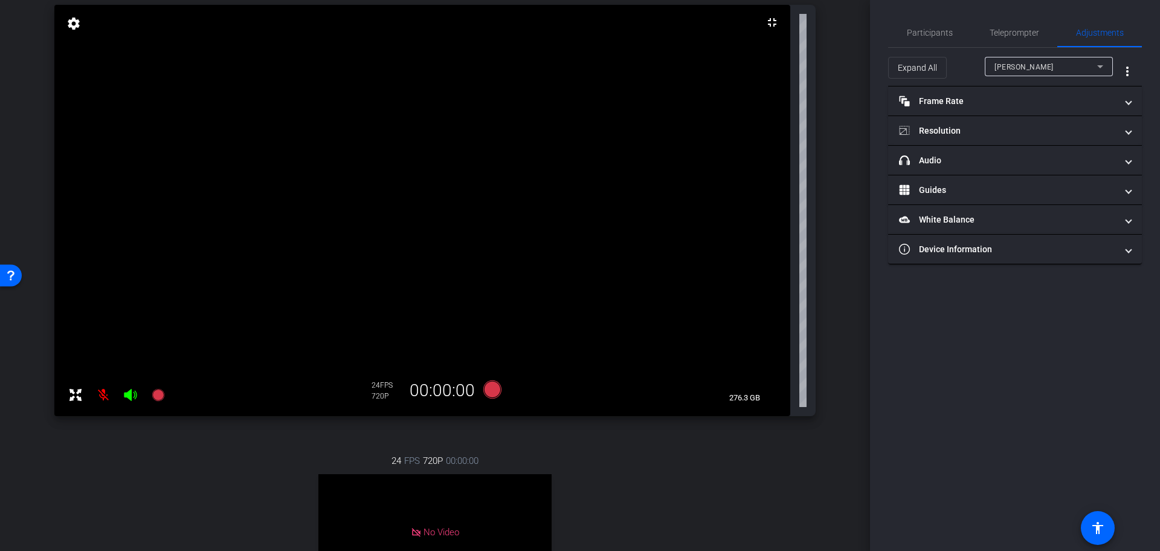
click at [71, 27] on mat-icon "settings" at bounding box center [73, 23] width 17 height 15
click at [1097, 69] on icon at bounding box center [1100, 66] width 15 height 15
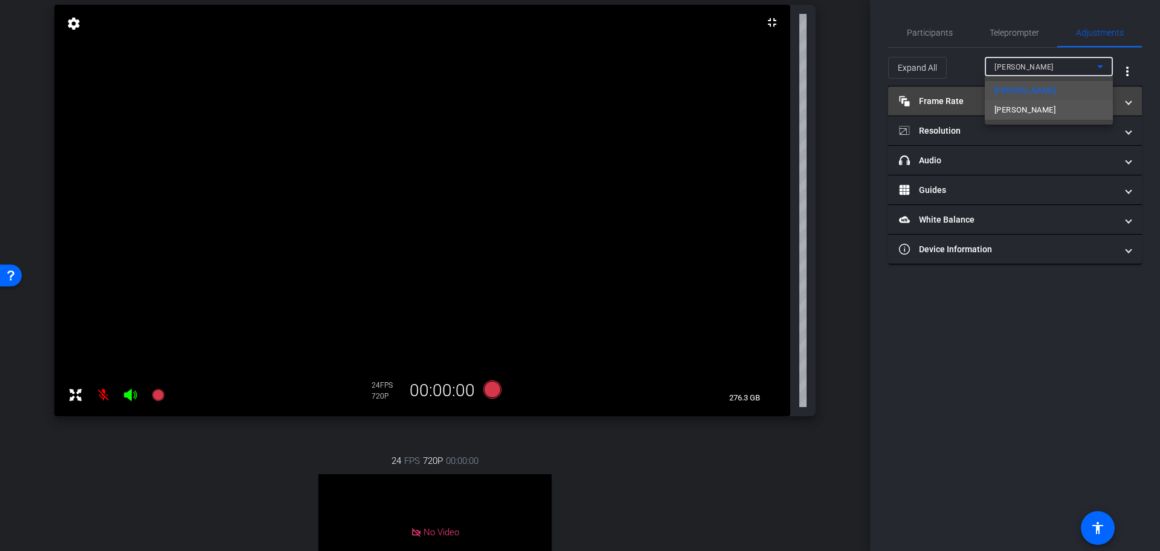
click at [1021, 113] on span "[PERSON_NAME]" at bounding box center [1025, 110] width 61 height 15
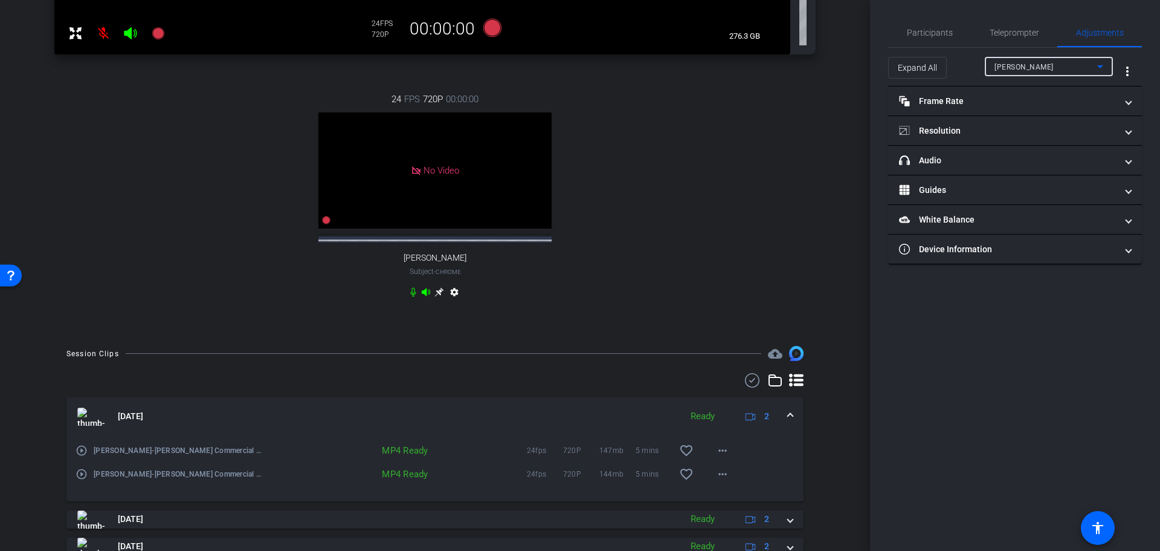
scroll to position [483, 0]
click at [411, 296] on icon at bounding box center [414, 291] width 10 height 10
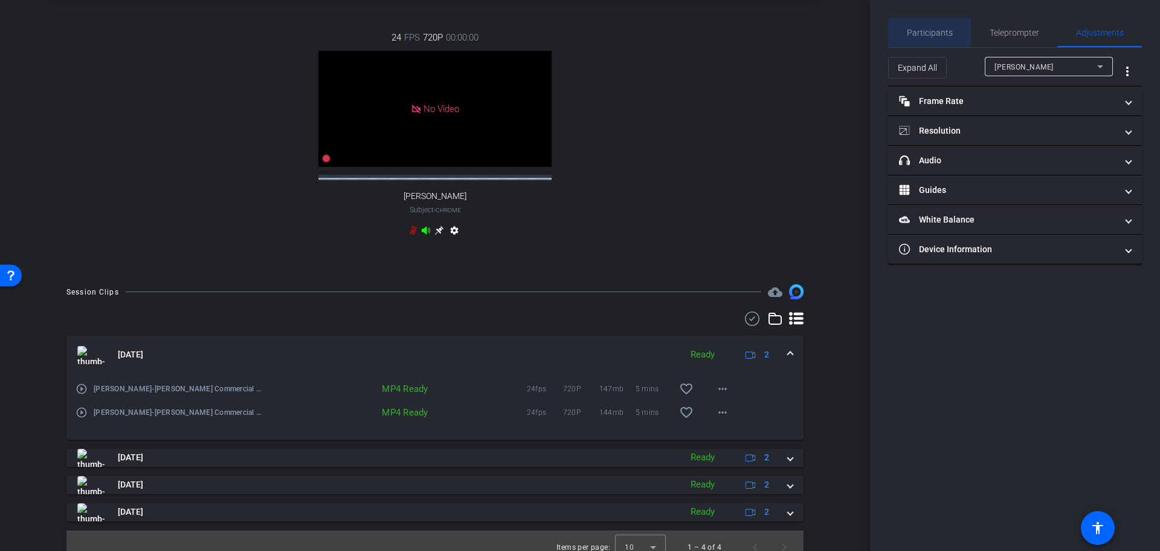
click at [929, 30] on span "Participants" at bounding box center [930, 32] width 46 height 8
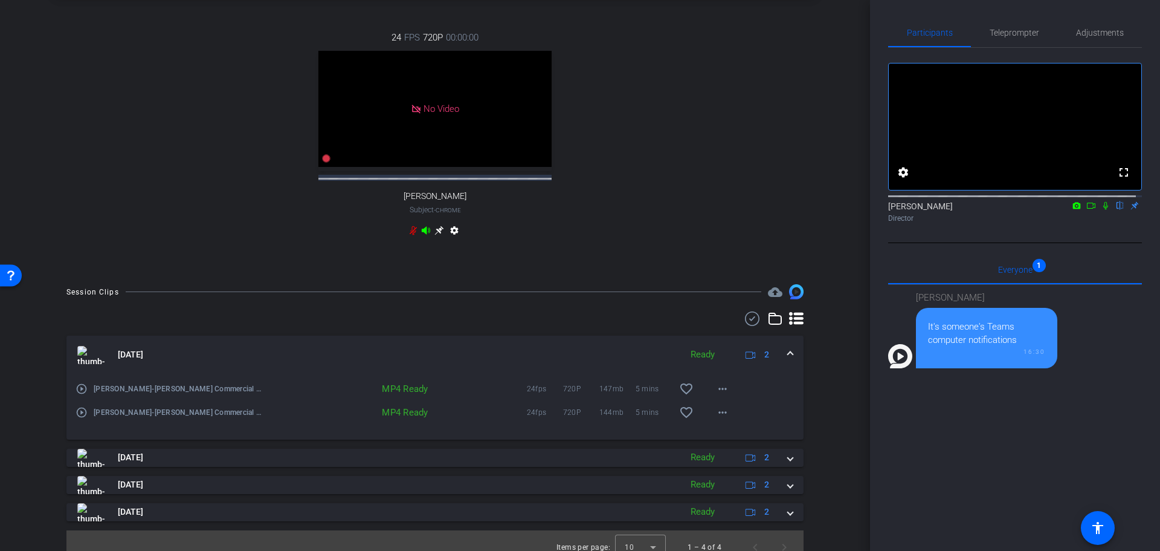
click at [1073, 208] on icon at bounding box center [1077, 205] width 8 height 7
click at [1104, 219] on div at bounding box center [580, 275] width 1160 height 551
click at [1101, 210] on icon at bounding box center [1106, 205] width 10 height 8
click at [1073, 208] on icon at bounding box center [1077, 205] width 8 height 7
click at [1070, 218] on div at bounding box center [580, 275] width 1160 height 551
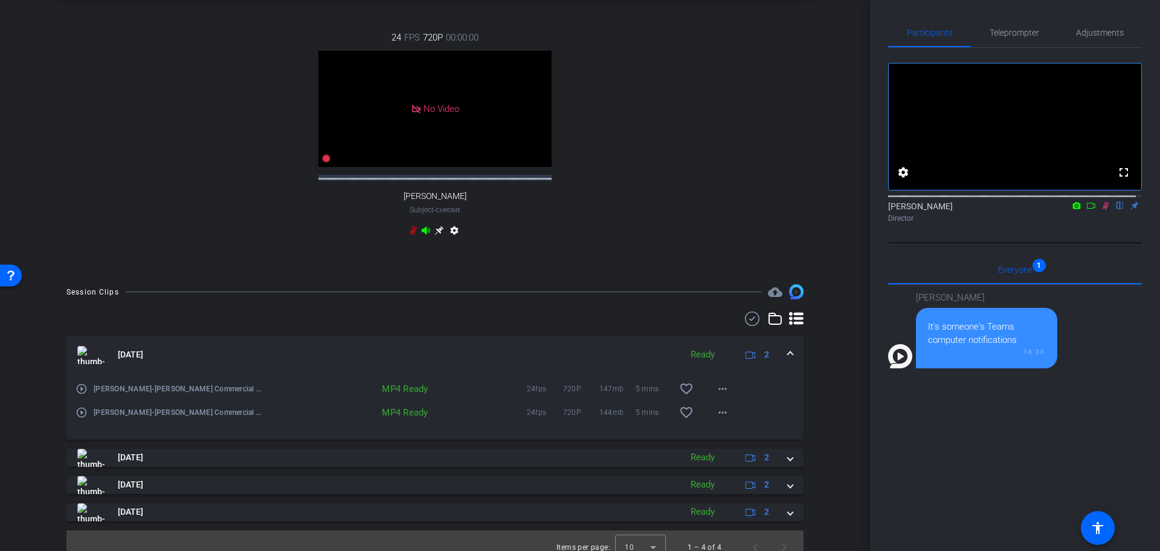
click at [1093, 227] on div "[PERSON_NAME] flip Director" at bounding box center [1015, 208] width 254 height 37
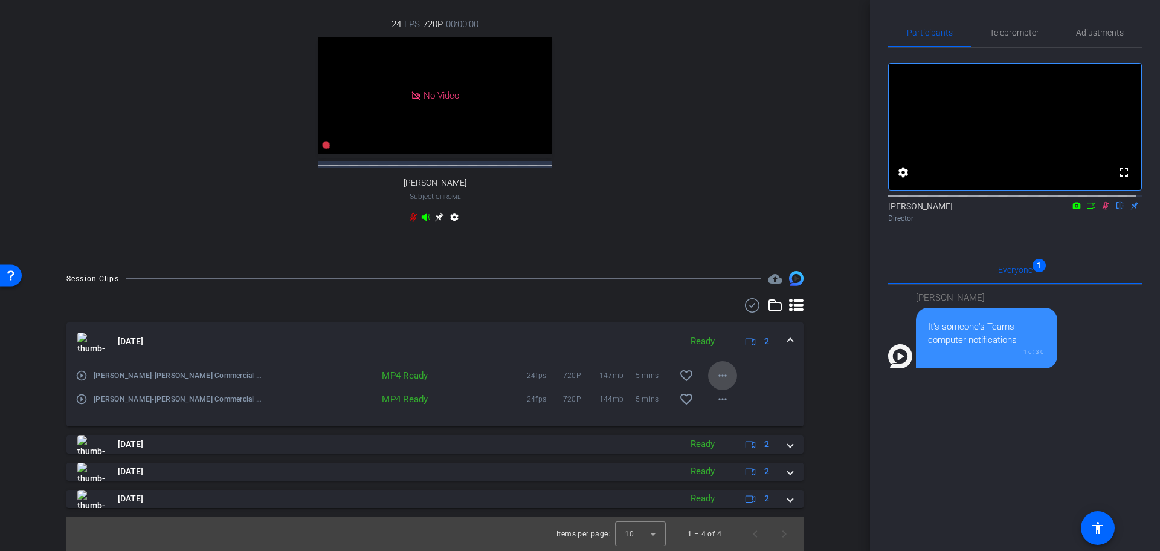
click at [716, 377] on mat-icon "more_horiz" at bounding box center [723, 375] width 15 height 15
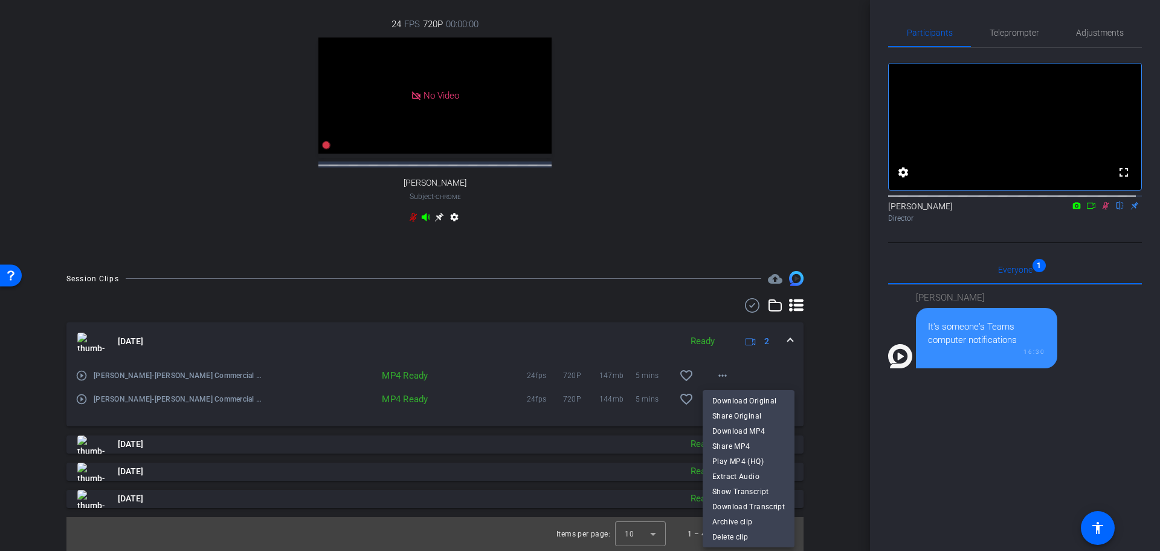
click at [811, 433] on div at bounding box center [580, 275] width 1160 height 551
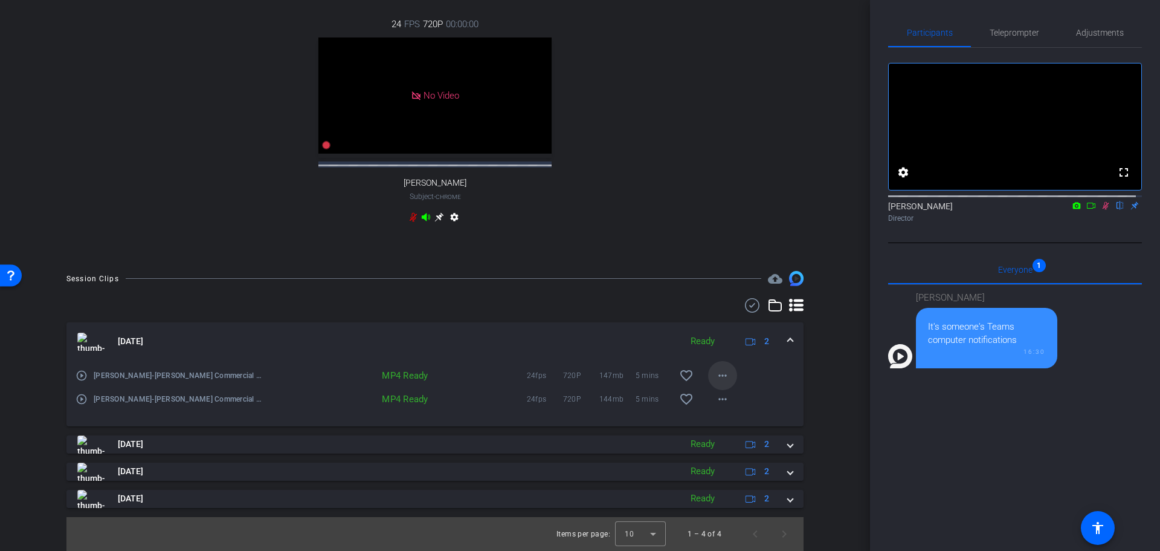
click at [719, 374] on mat-icon "more_horiz" at bounding box center [723, 375] width 15 height 15
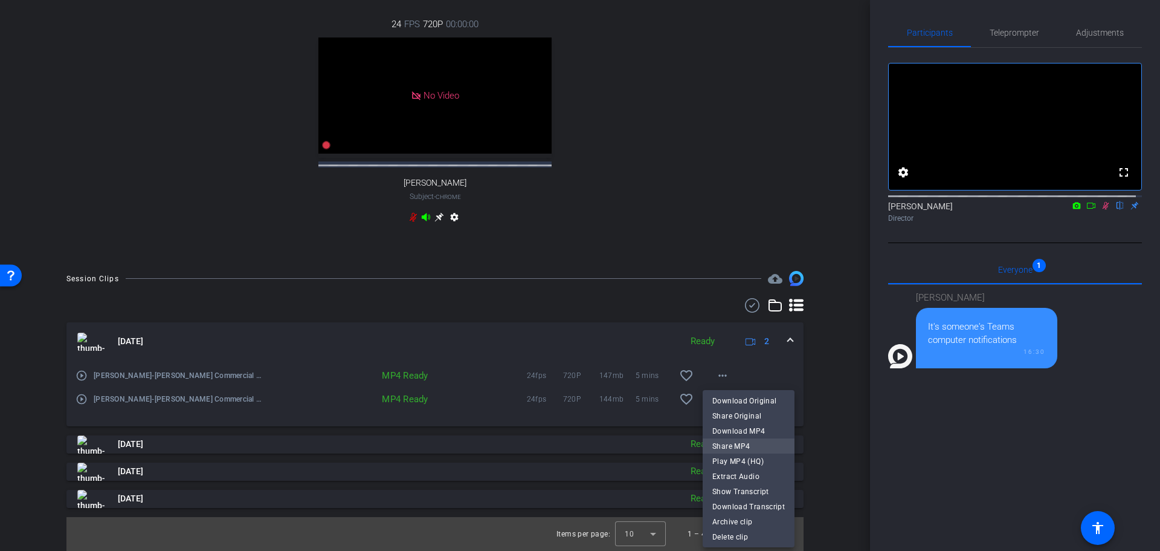
click at [735, 442] on span "Share MP4" at bounding box center [749, 446] width 73 height 15
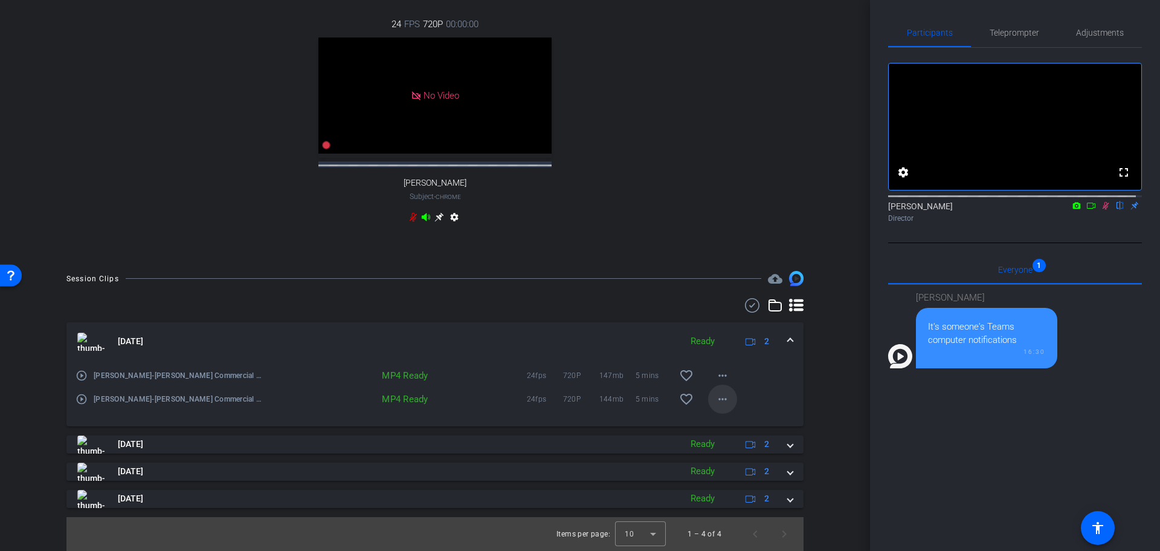
click at [717, 395] on mat-icon "more_horiz" at bounding box center [723, 399] width 15 height 15
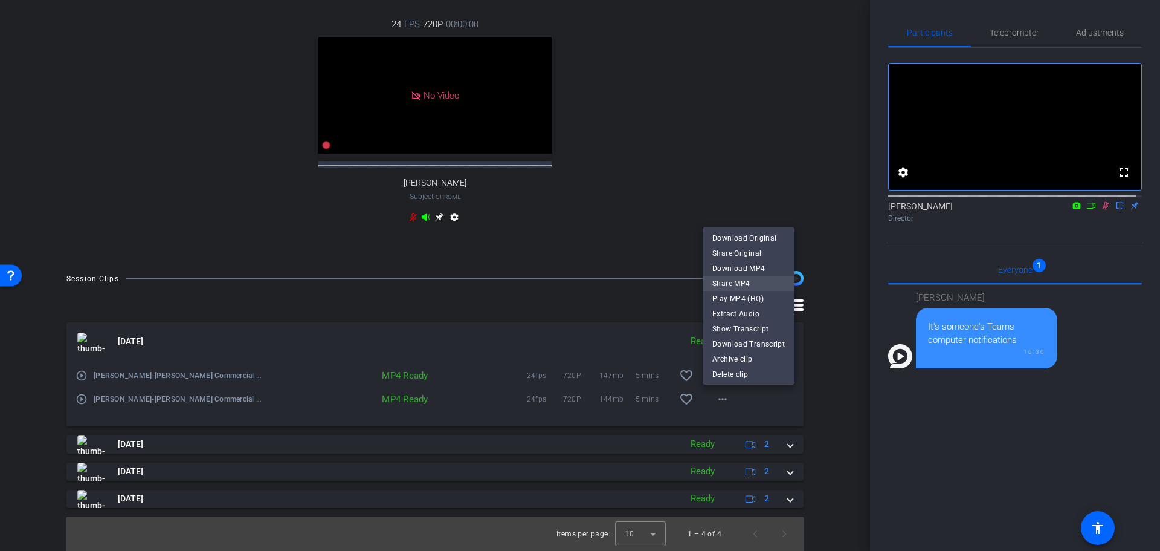
click at [735, 280] on span "Share MP4" at bounding box center [749, 283] width 73 height 15
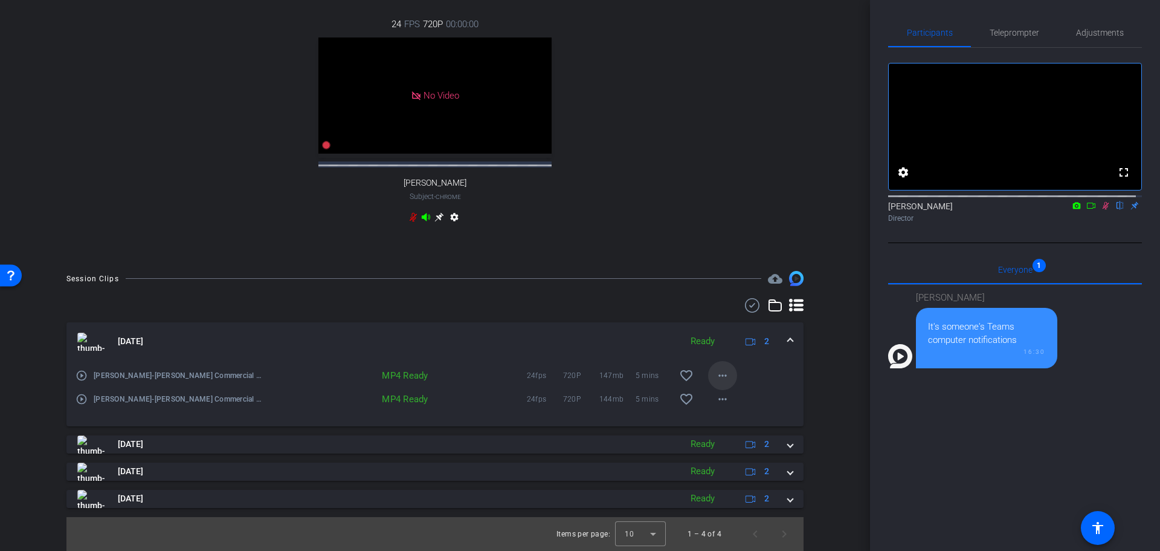
click at [708, 374] on span at bounding box center [722, 375] width 29 height 29
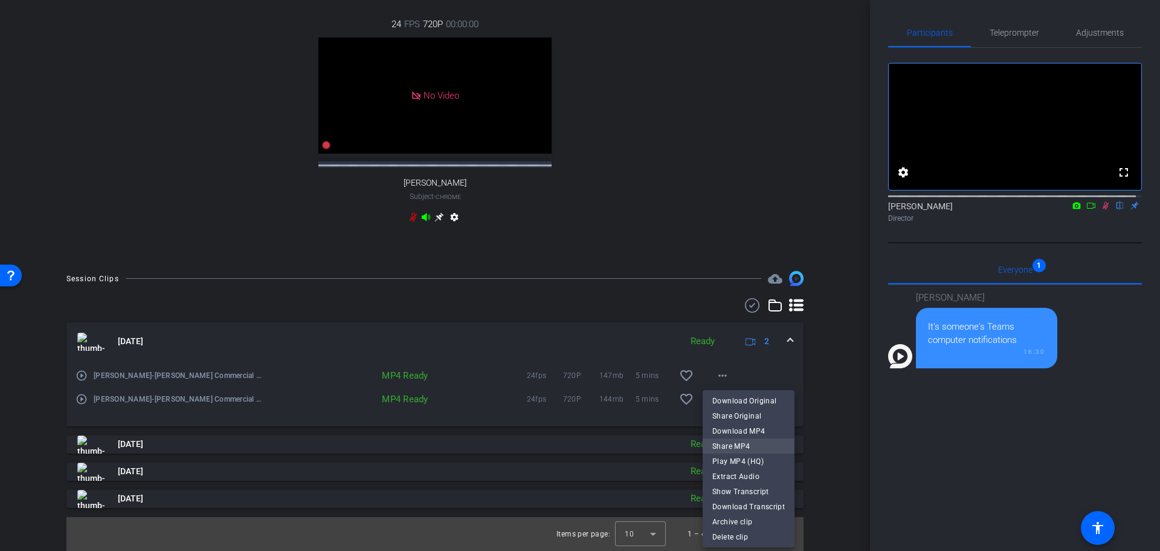
click at [729, 445] on span "Share MP4" at bounding box center [749, 446] width 73 height 15
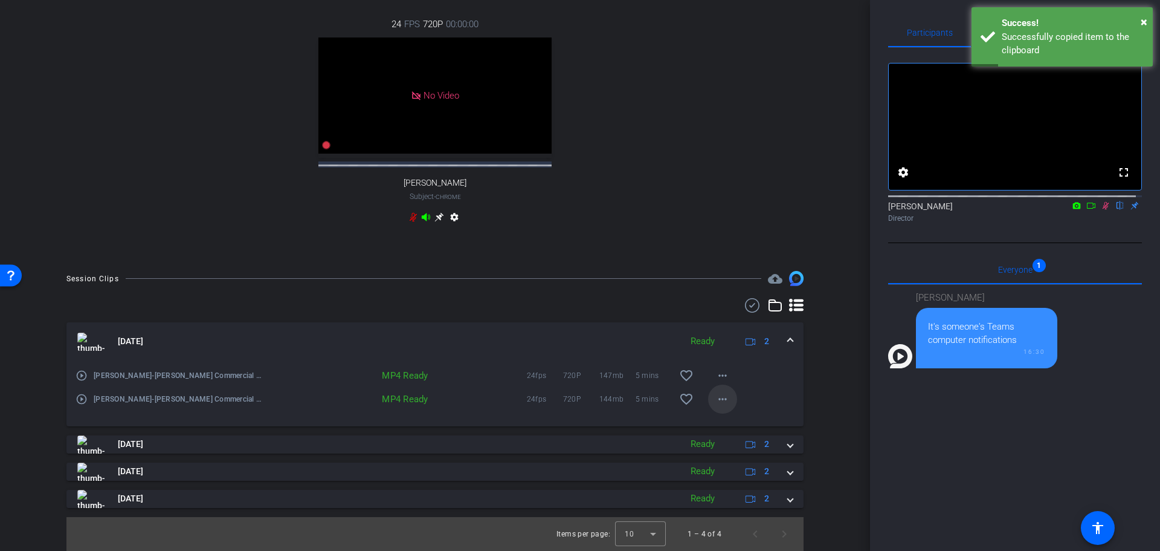
click at [721, 395] on mat-icon "more_horiz" at bounding box center [723, 399] width 15 height 15
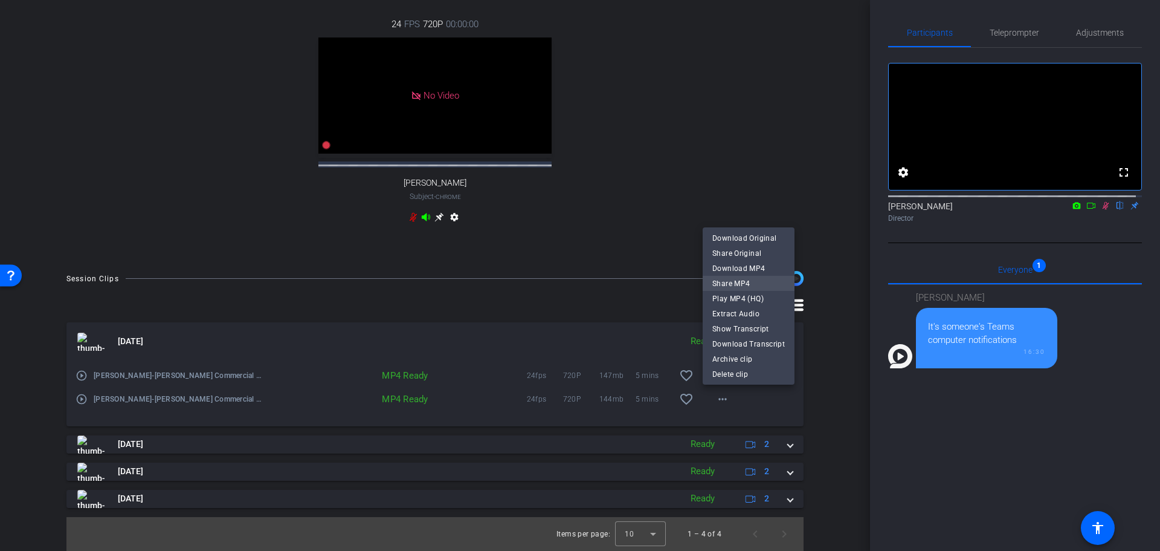
click at [729, 283] on span "Share MP4" at bounding box center [749, 283] width 73 height 15
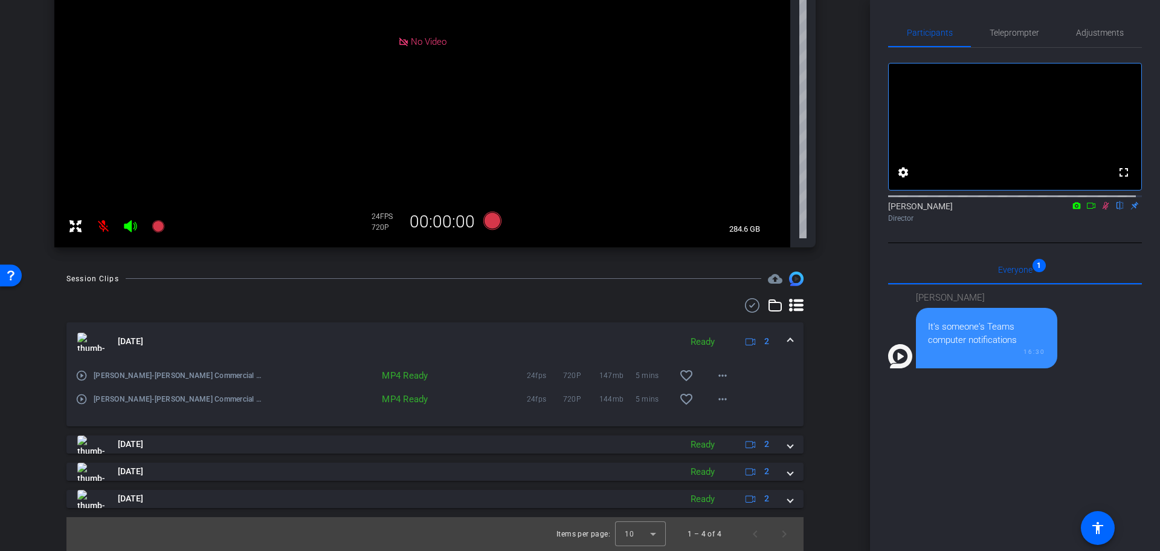
scroll to position [0, 0]
